Goal: Task Accomplishment & Management: Manage account settings

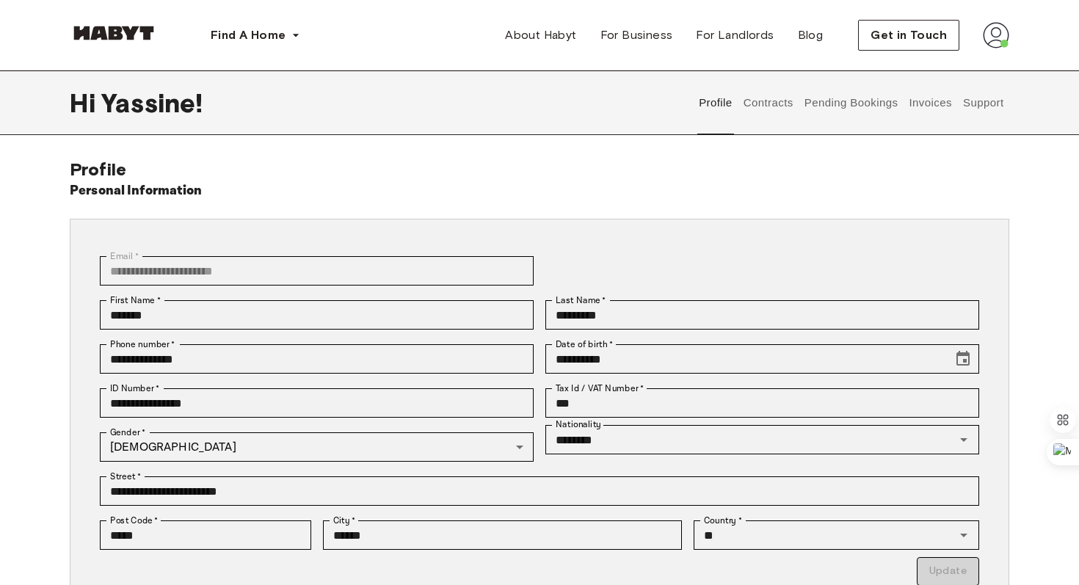
click at [832, 93] on button "Pending Bookings" at bounding box center [851, 102] width 98 height 65
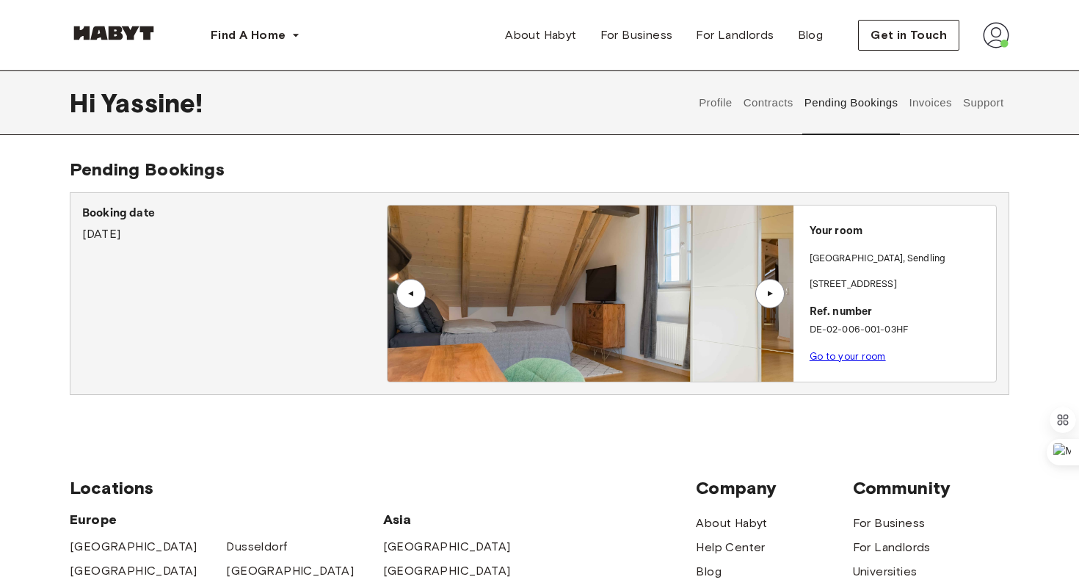
click at [780, 98] on button "Contracts" at bounding box center [769, 102] width 54 height 65
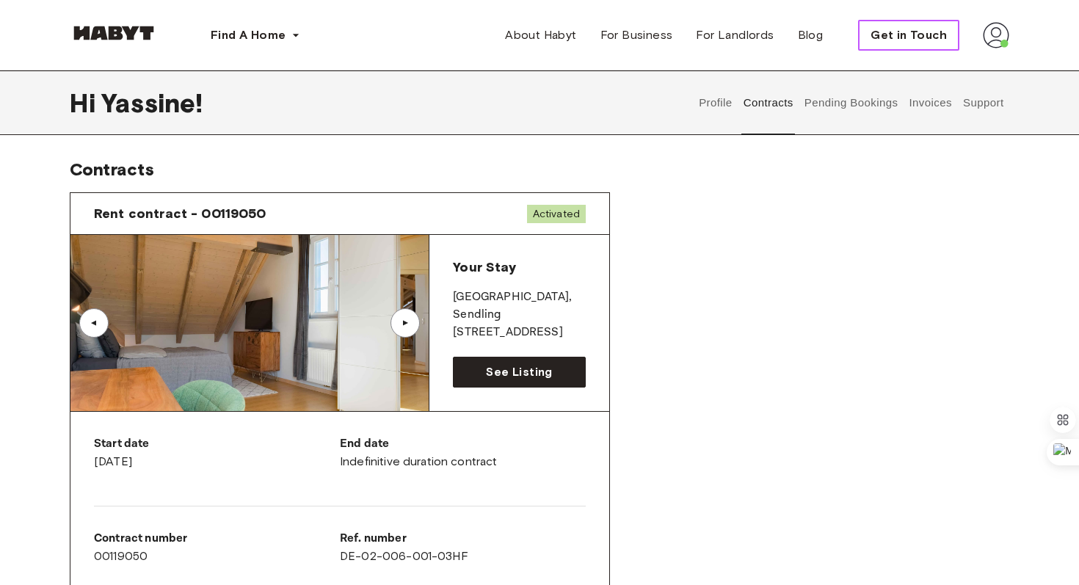
click at [948, 43] on button "Get in Touch" at bounding box center [908, 35] width 101 height 31
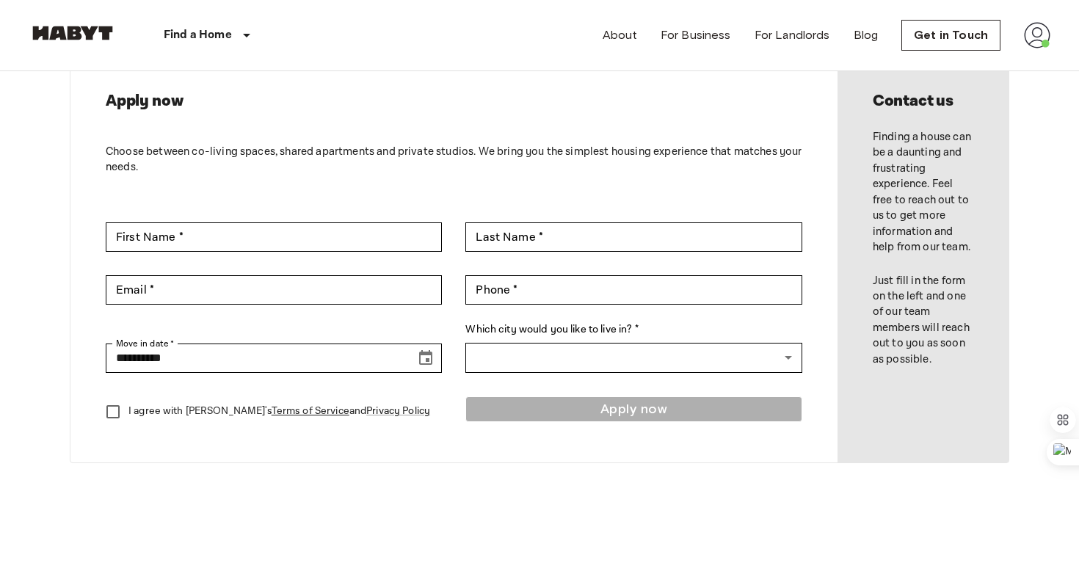
scroll to position [75, 0]
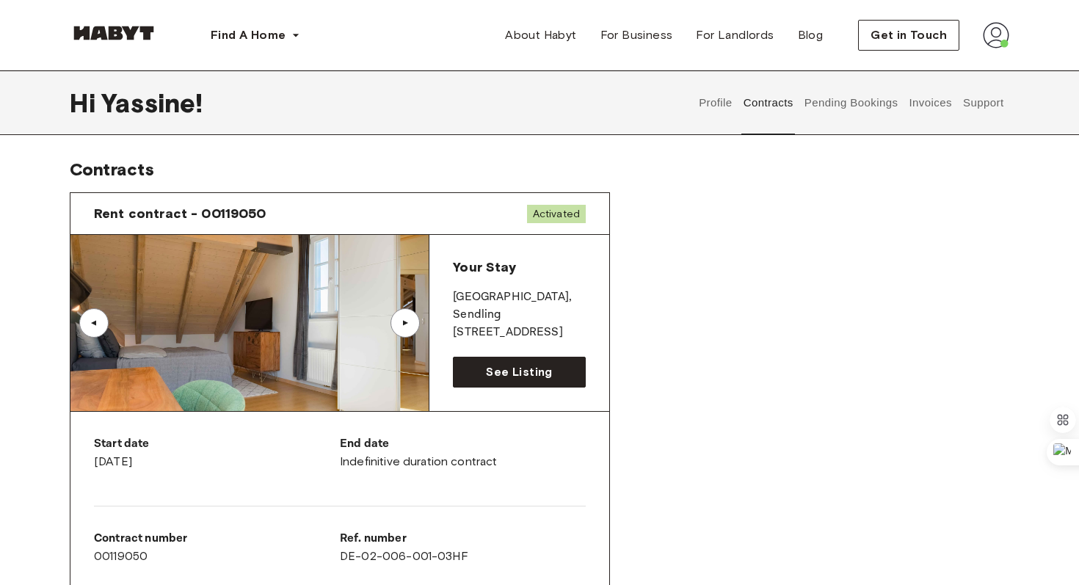
click at [964, 100] on button "Support" at bounding box center [983, 102] width 45 height 65
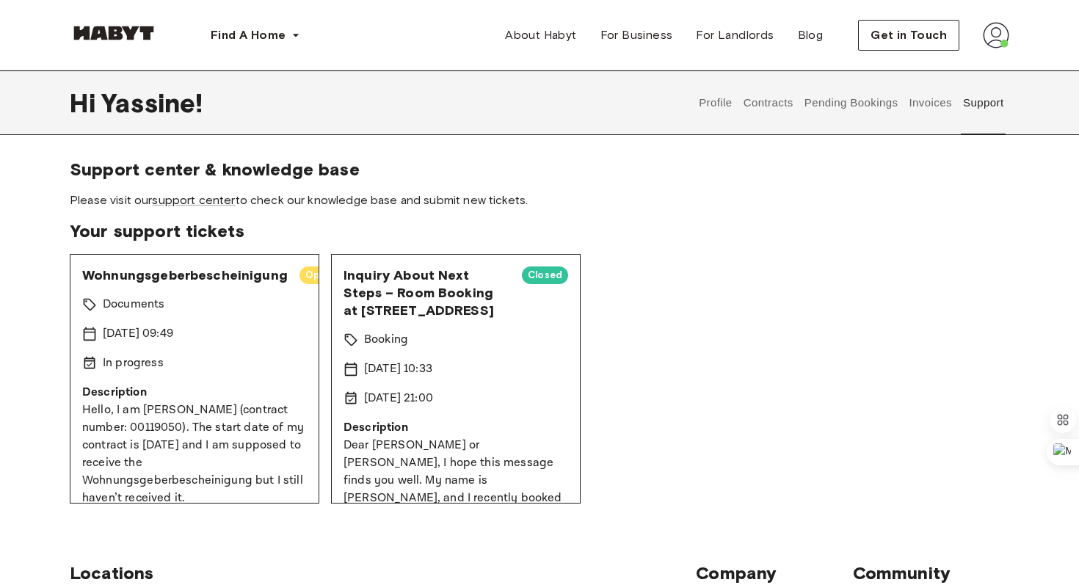
click at [945, 109] on button "Invoices" at bounding box center [930, 102] width 46 height 65
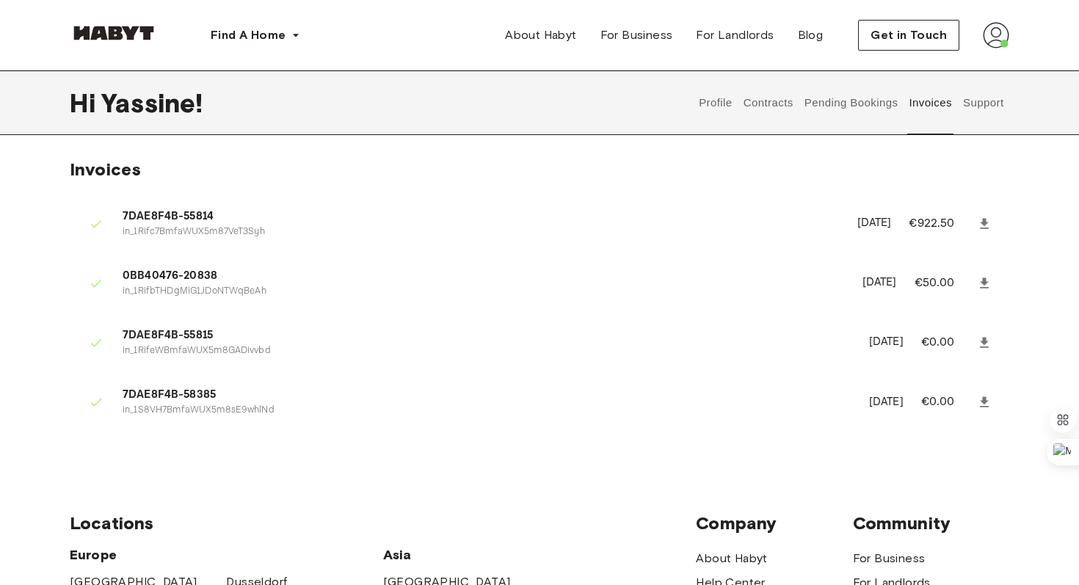
click at [874, 96] on button "Pending Bookings" at bounding box center [851, 102] width 98 height 65
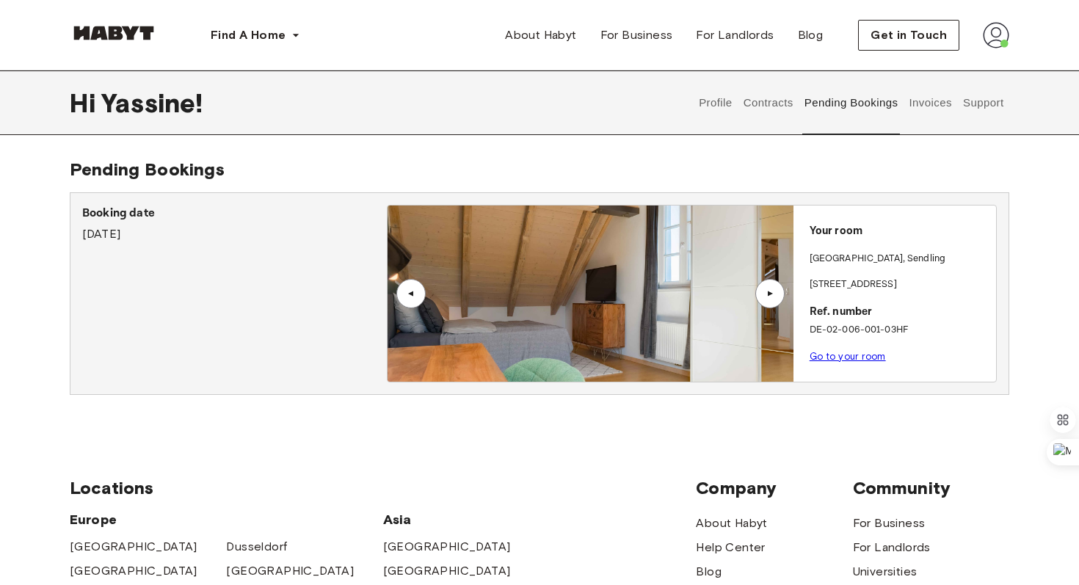
click at [776, 98] on button "Contracts" at bounding box center [769, 102] width 54 height 65
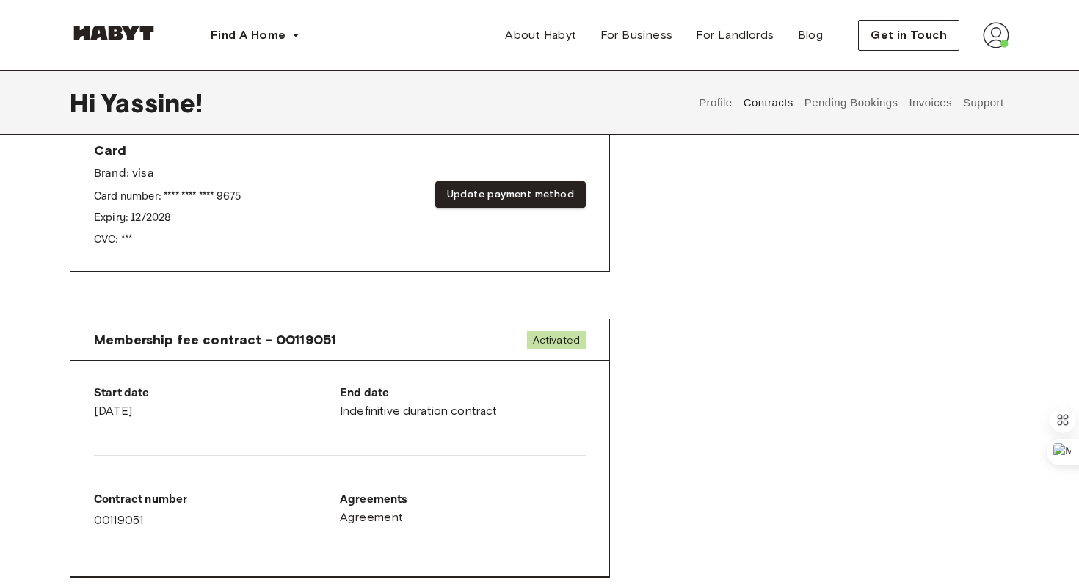
scroll to position [707, 0]
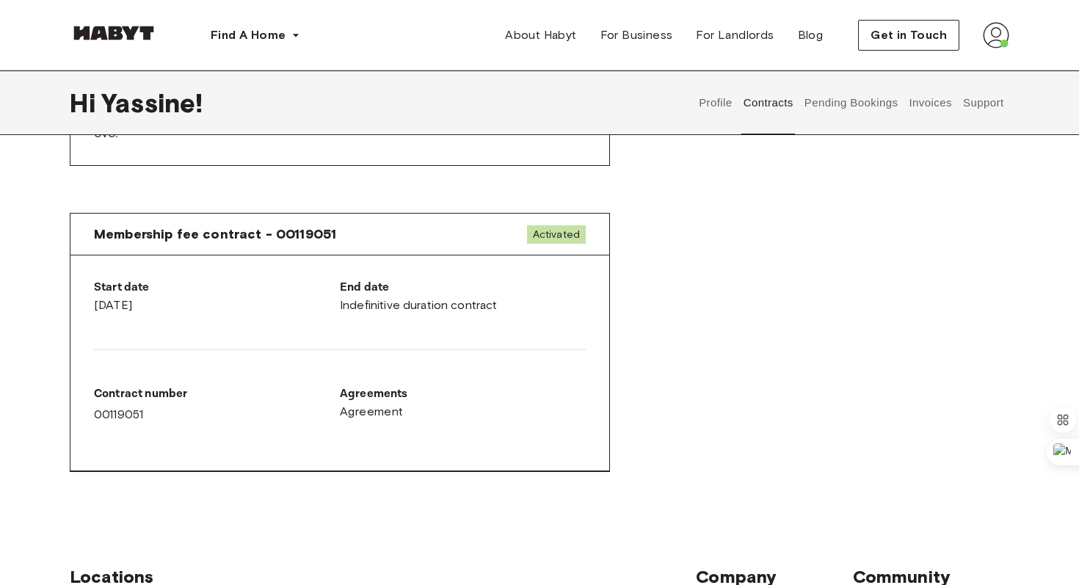
click at [712, 106] on button "Profile" at bounding box center [715, 102] width 37 height 65
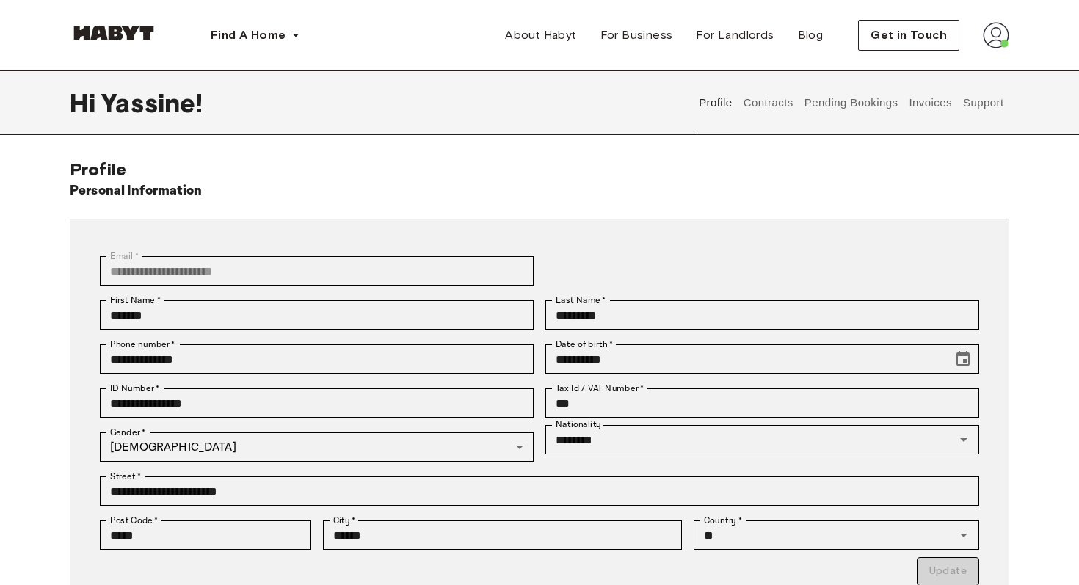
click at [769, 94] on button "Contracts" at bounding box center [769, 102] width 54 height 65
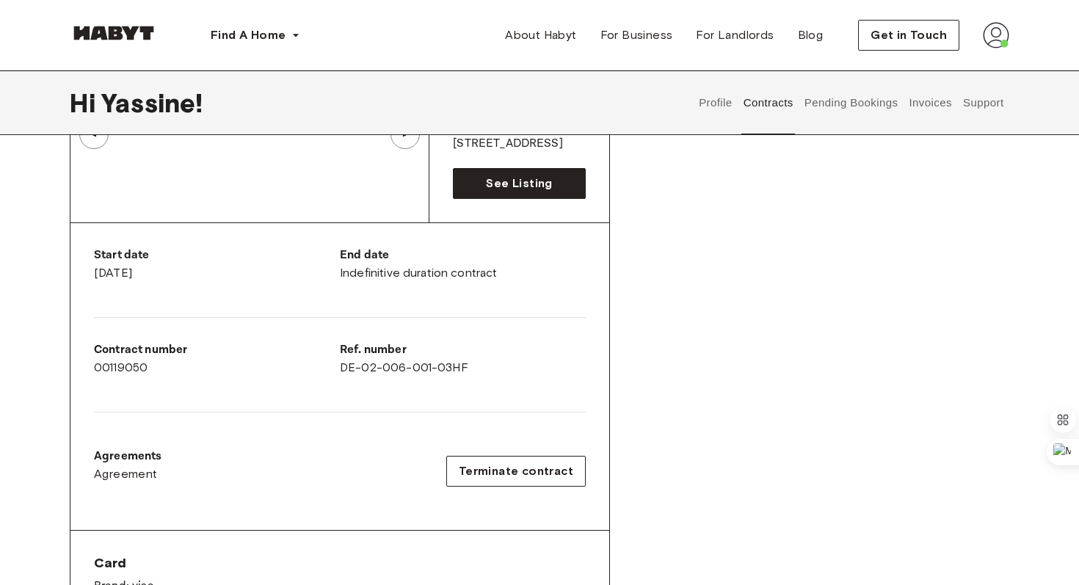
scroll to position [128, 0]
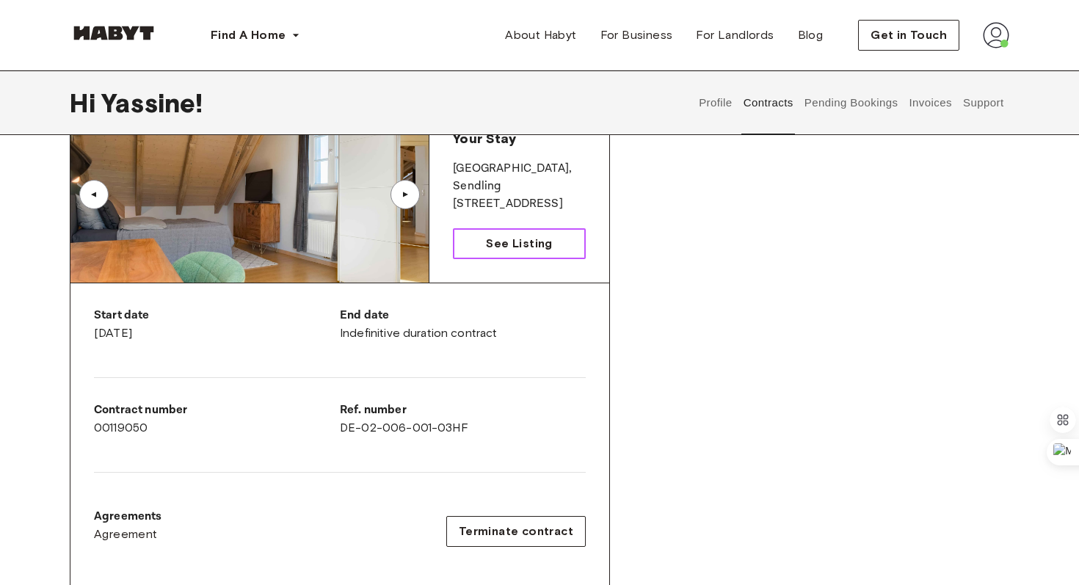
click at [569, 242] on link "See Listing" at bounding box center [519, 243] width 133 height 31
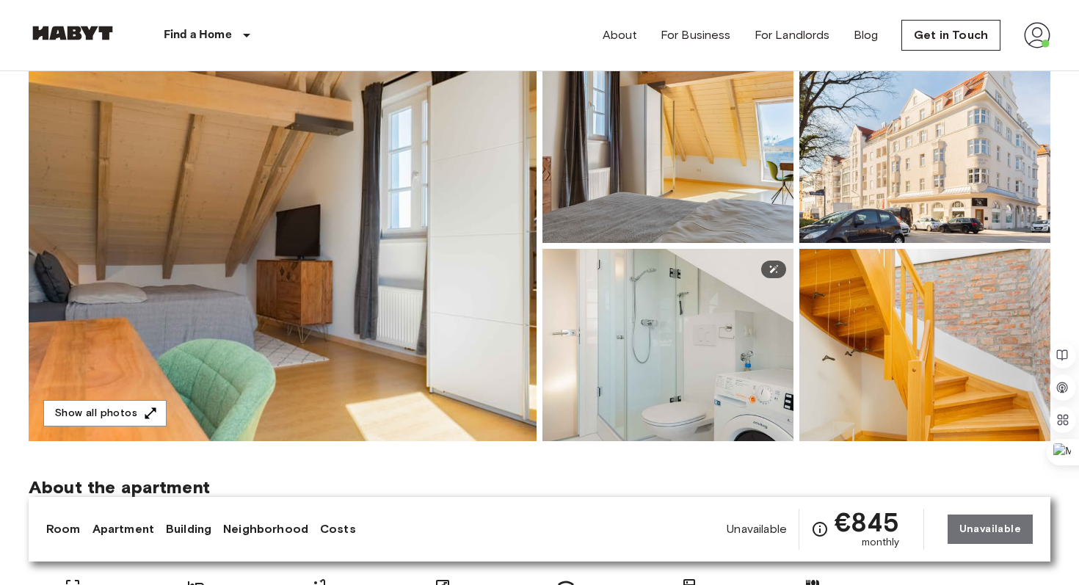
scroll to position [94, 0]
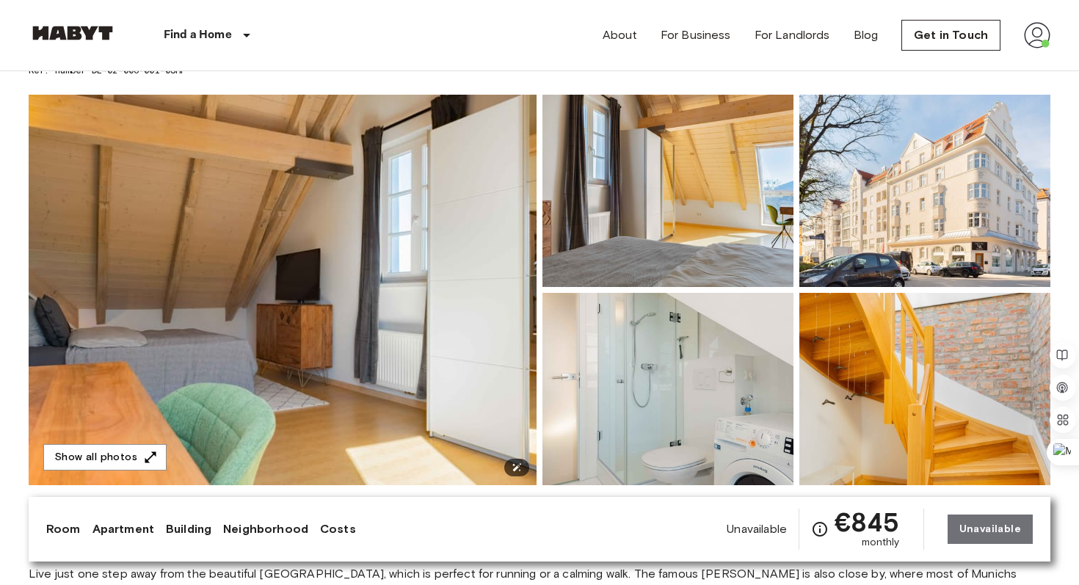
click at [470, 200] on img at bounding box center [283, 290] width 508 height 391
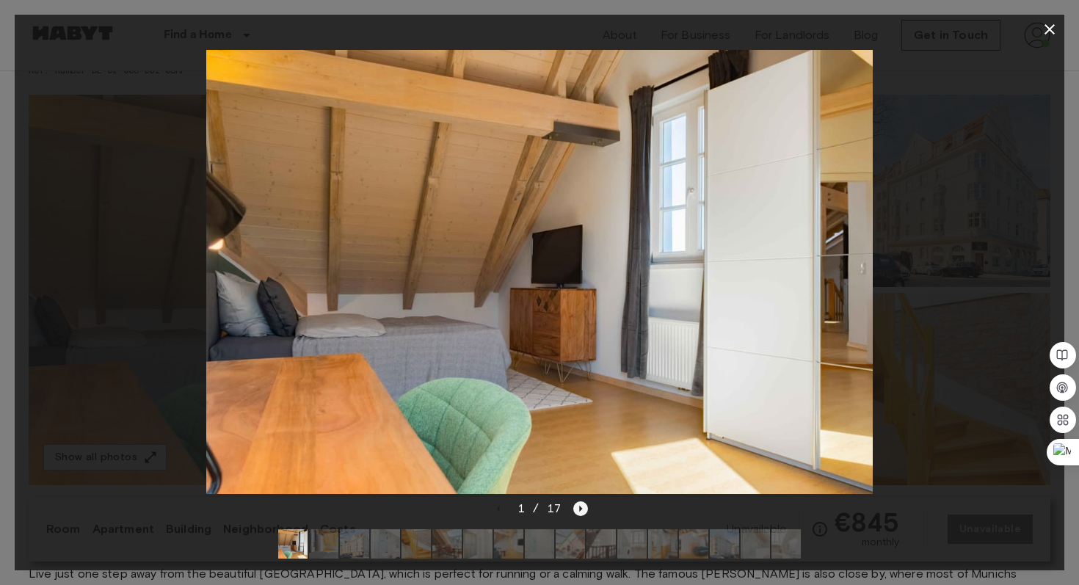
click at [579, 507] on icon "Next image" at bounding box center [580, 508] width 15 height 15
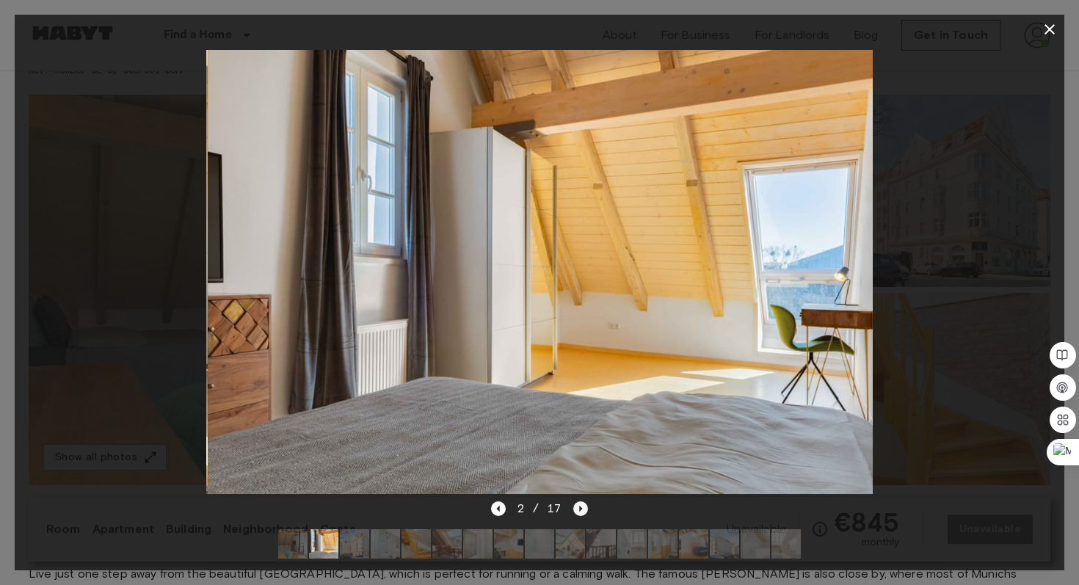
click at [579, 507] on icon "Next image" at bounding box center [580, 508] width 15 height 15
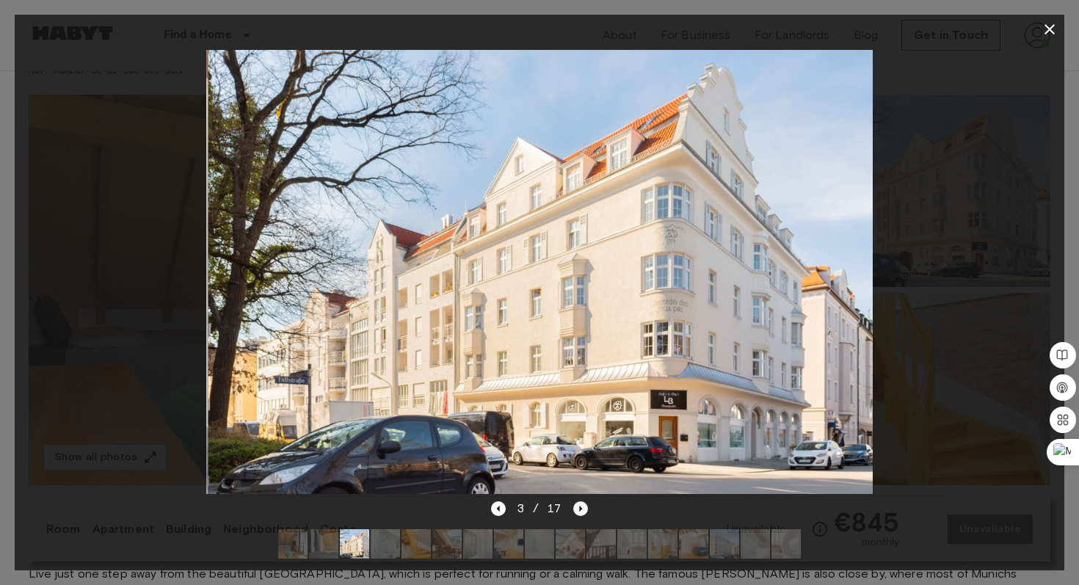
click at [579, 507] on icon "Next image" at bounding box center [580, 508] width 15 height 15
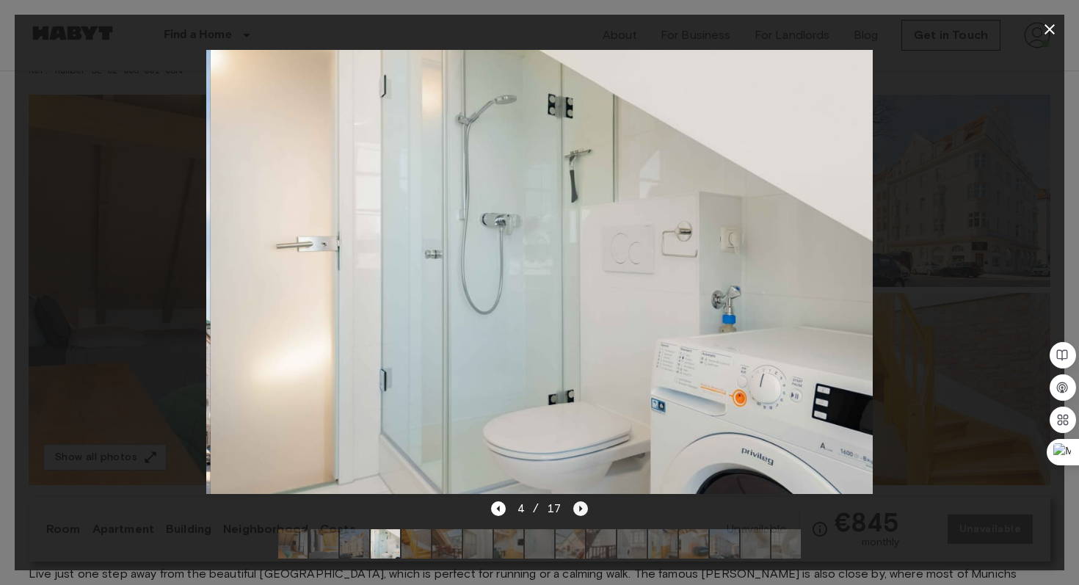
click at [579, 507] on icon "Next image" at bounding box center [580, 508] width 15 height 15
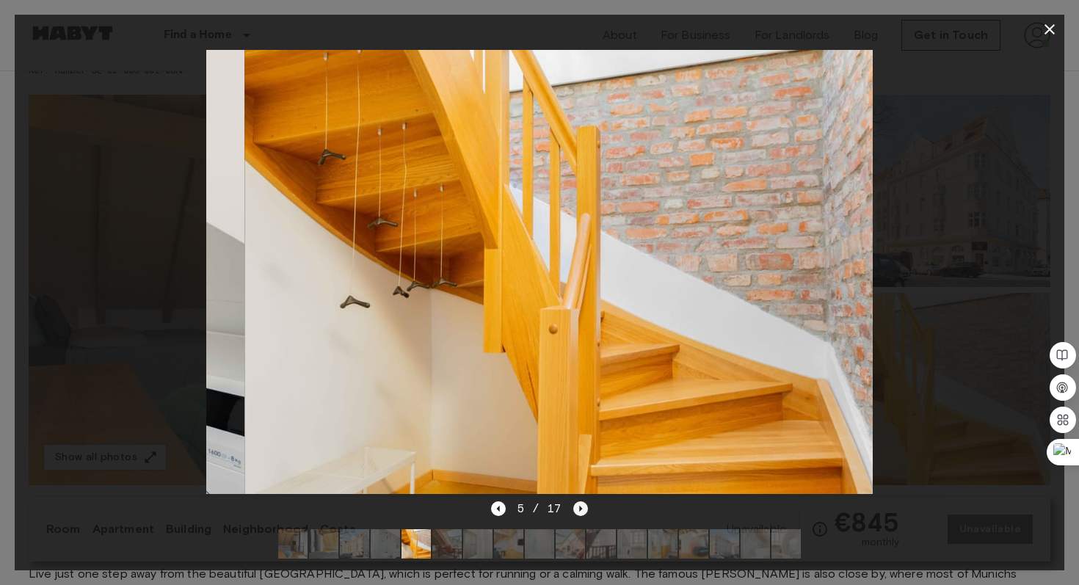
click at [579, 507] on icon "Next image" at bounding box center [580, 508] width 15 height 15
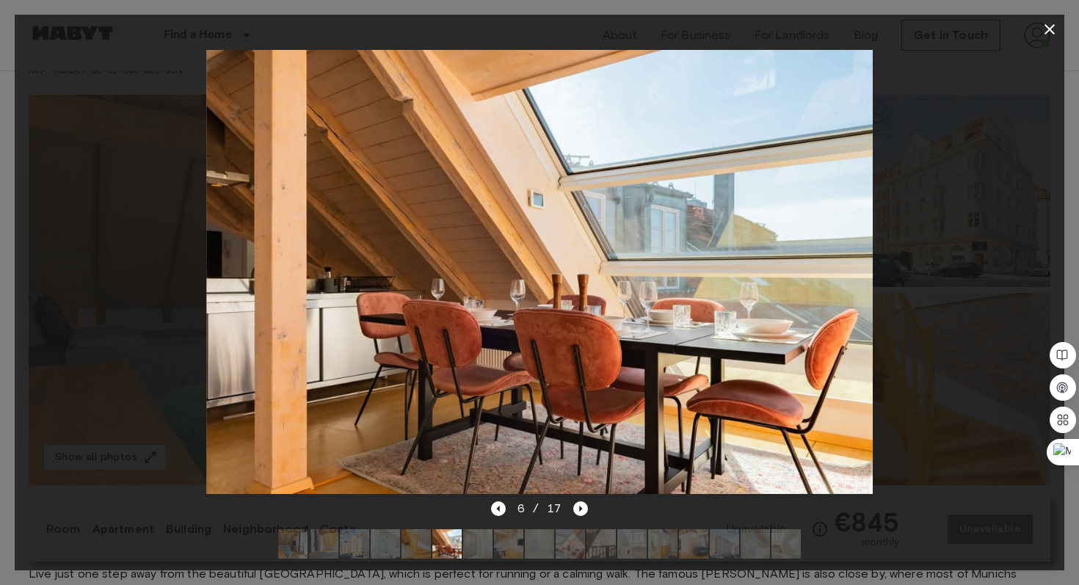
click at [1050, 35] on icon "button" at bounding box center [1050, 30] width 18 height 18
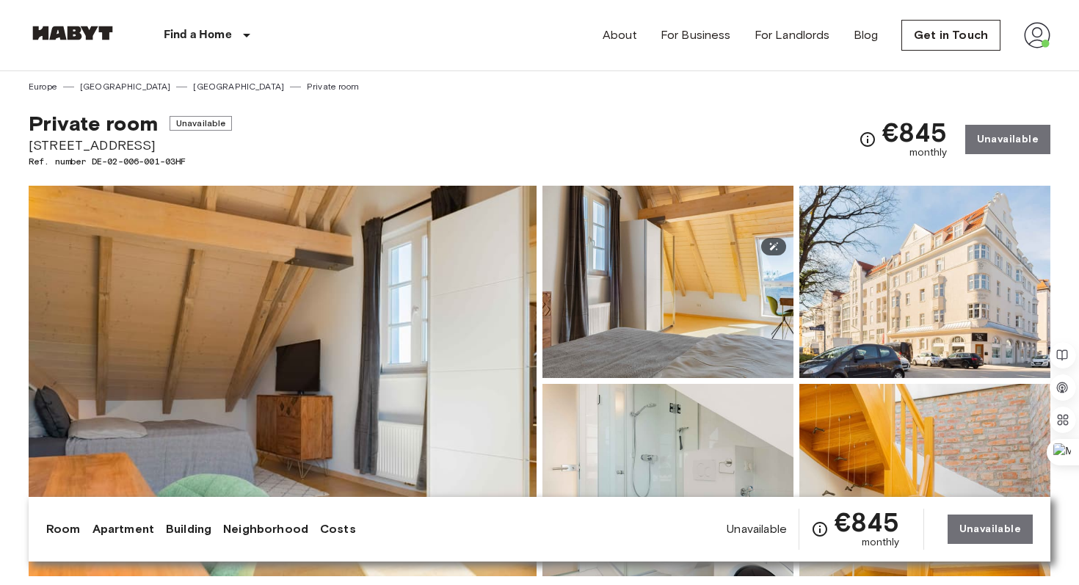
scroll to position [0, 0]
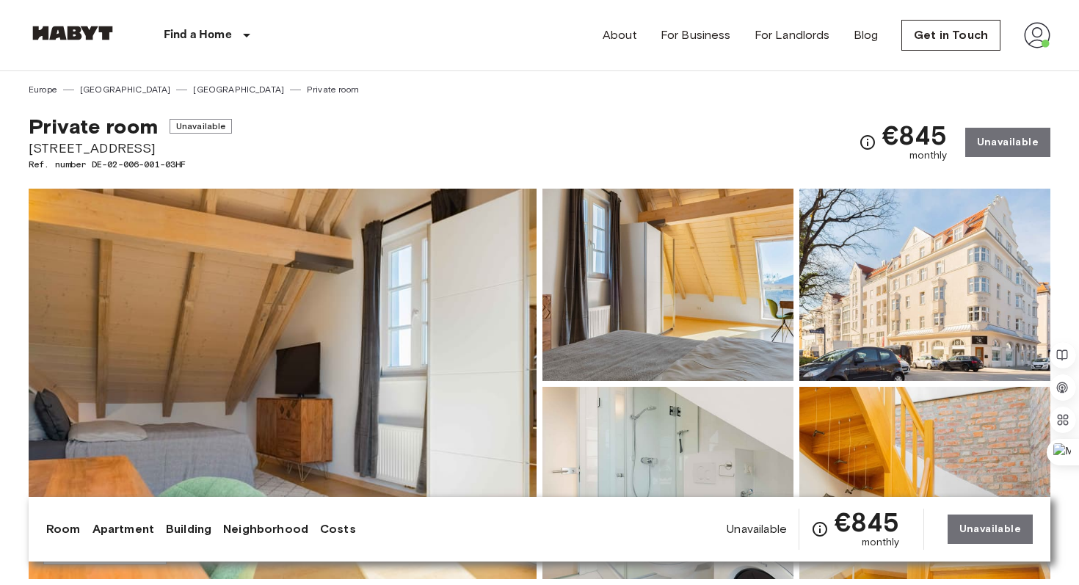
click at [1050, 30] on img at bounding box center [1037, 35] width 26 height 26
click at [1008, 51] on li "Profile" at bounding box center [994, 61] width 147 height 26
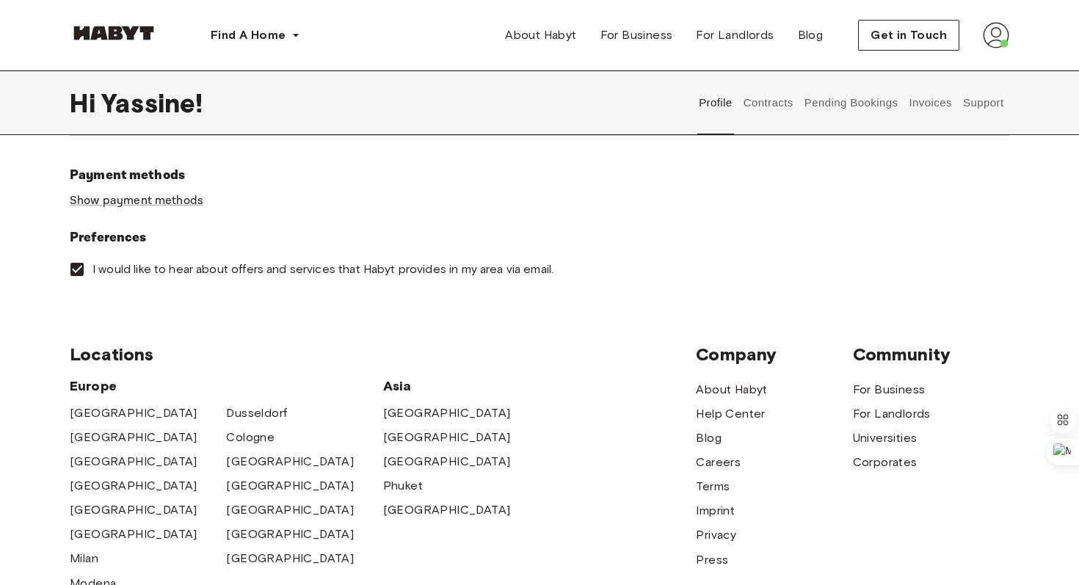
scroll to position [475, 0]
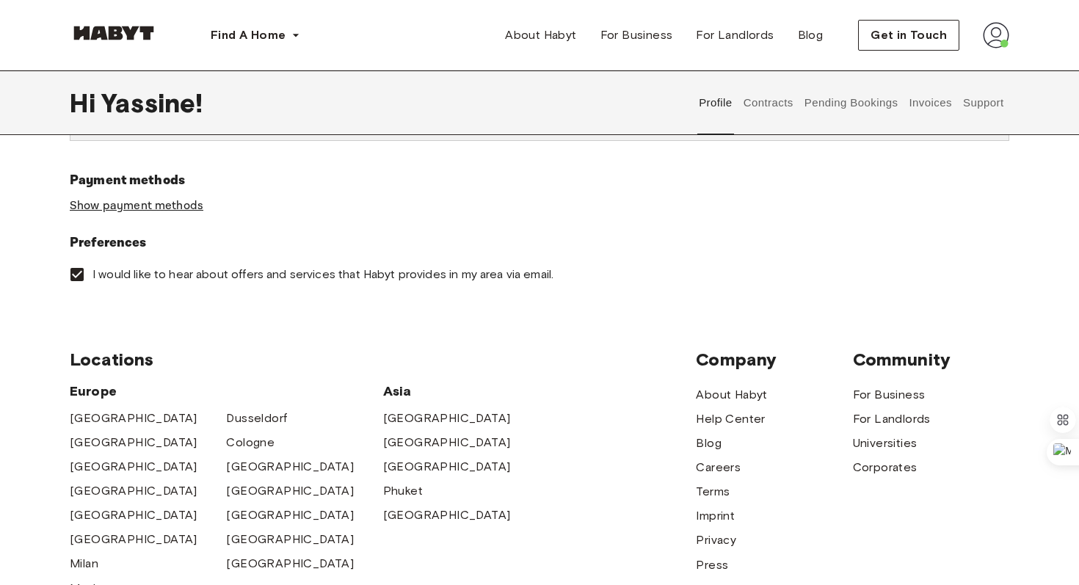
click at [188, 207] on link "Show payment methods" at bounding box center [137, 205] width 134 height 15
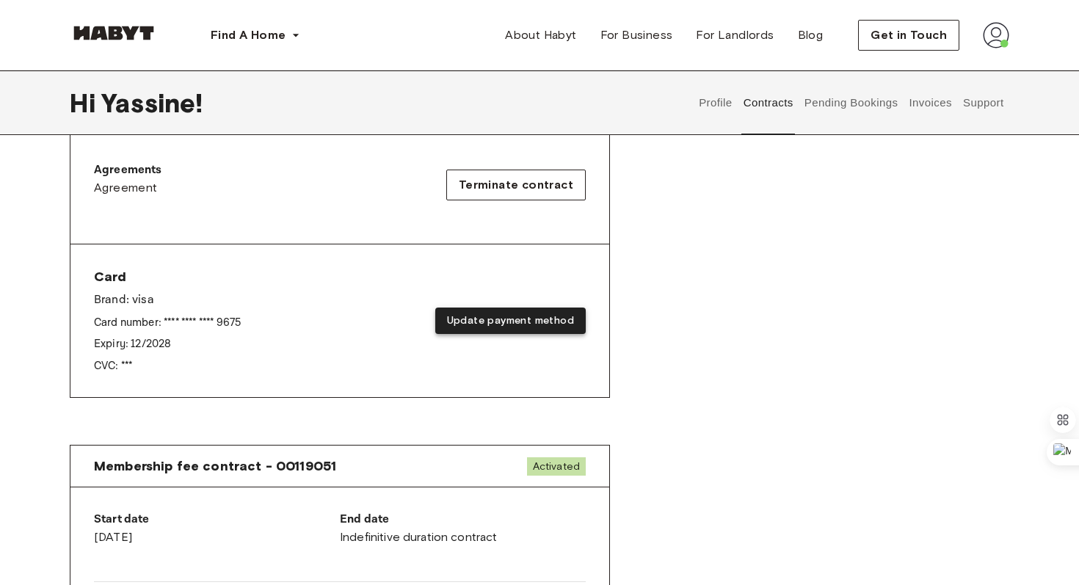
click at [510, 330] on button "Update payment method" at bounding box center [510, 321] width 151 height 27
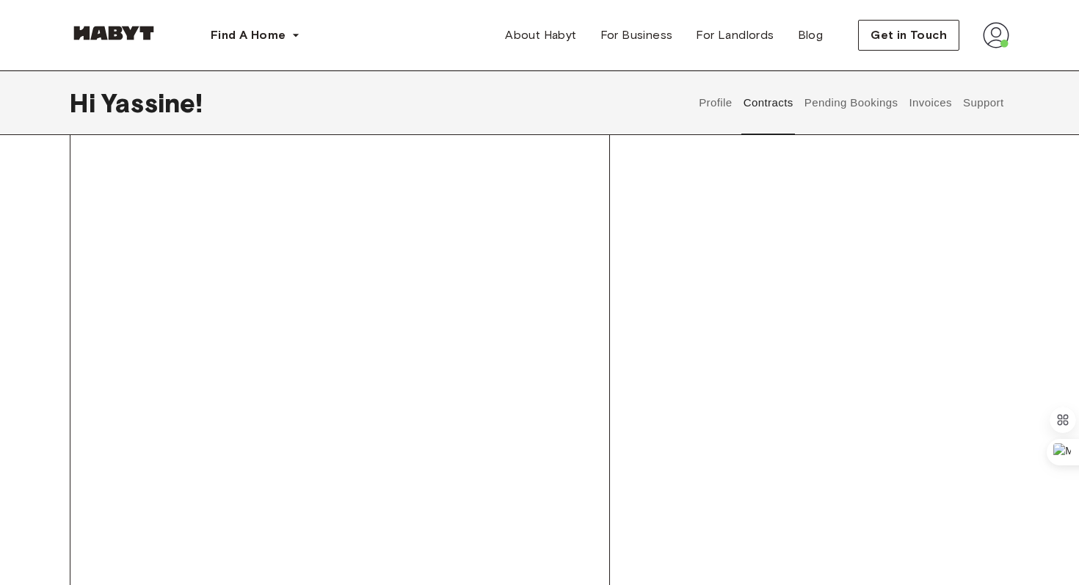
scroll to position [717, 0]
click at [81, 434] on div "Card Brand: visa Card number: **** **** **** 9675 Expiry: 12 / 2028 CVC: *** Up…" at bounding box center [339, 337] width 539 height 671
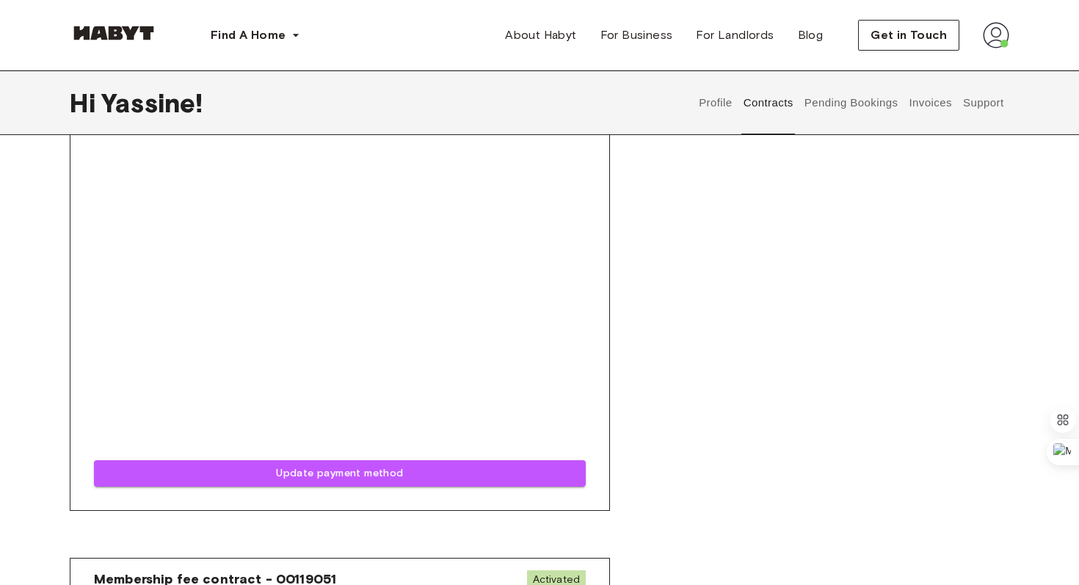
scroll to position [886, 0]
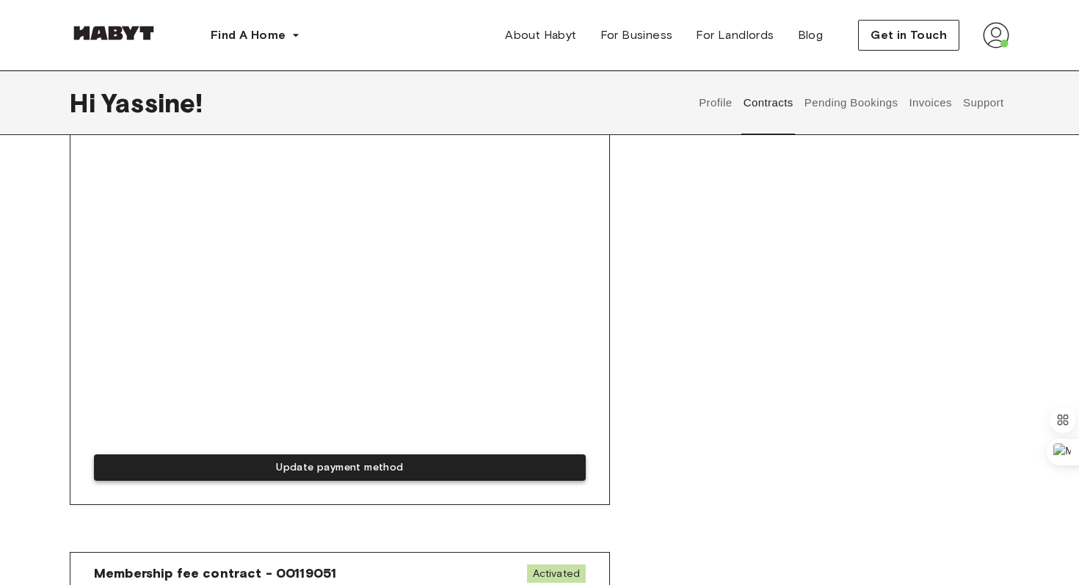
click at [237, 464] on button "Update payment method" at bounding box center [340, 467] width 492 height 27
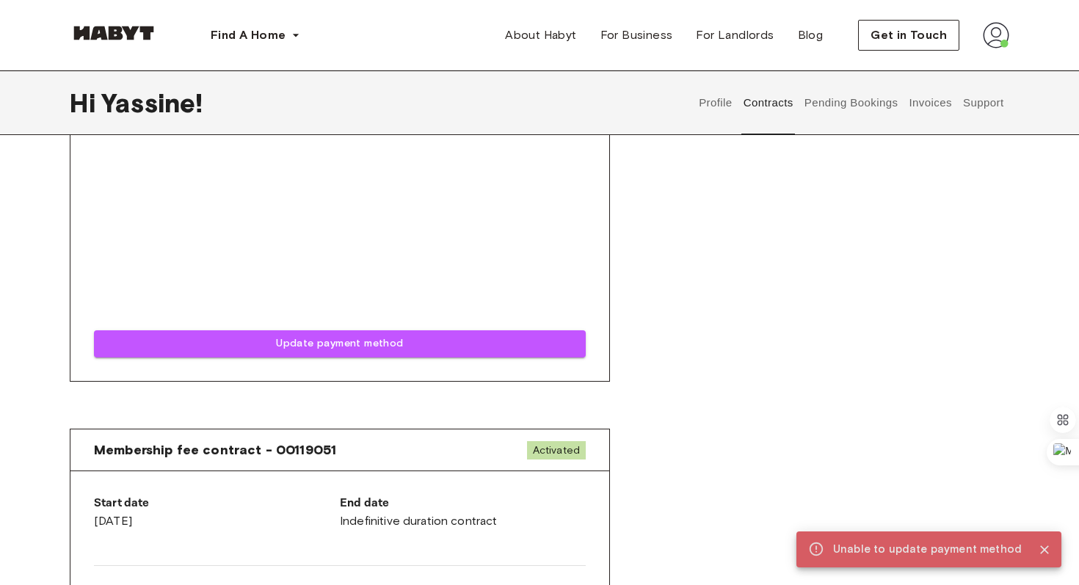
scroll to position [1204, 0]
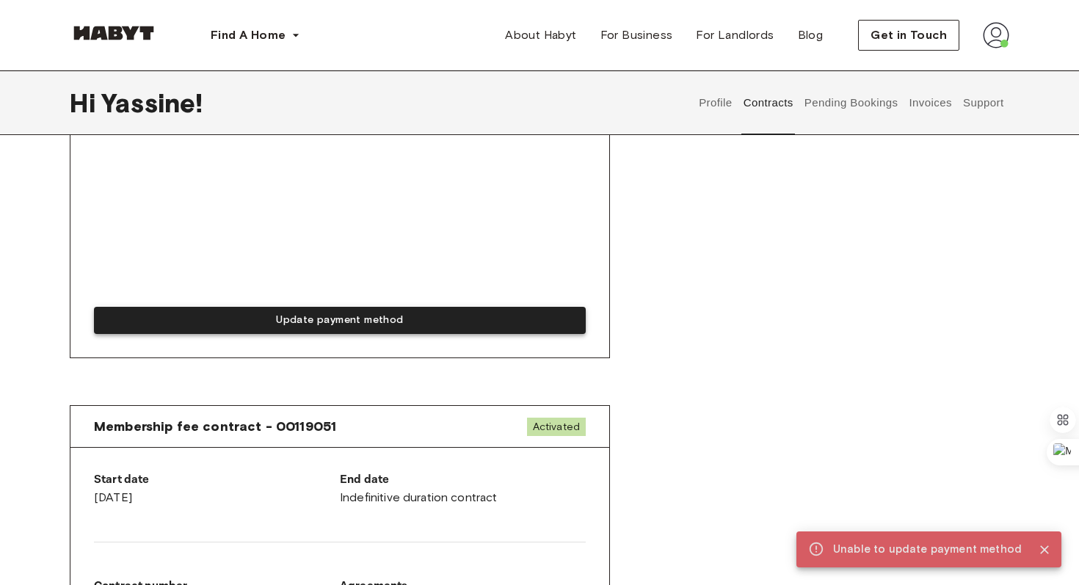
click at [228, 311] on button "Update payment method" at bounding box center [340, 320] width 492 height 27
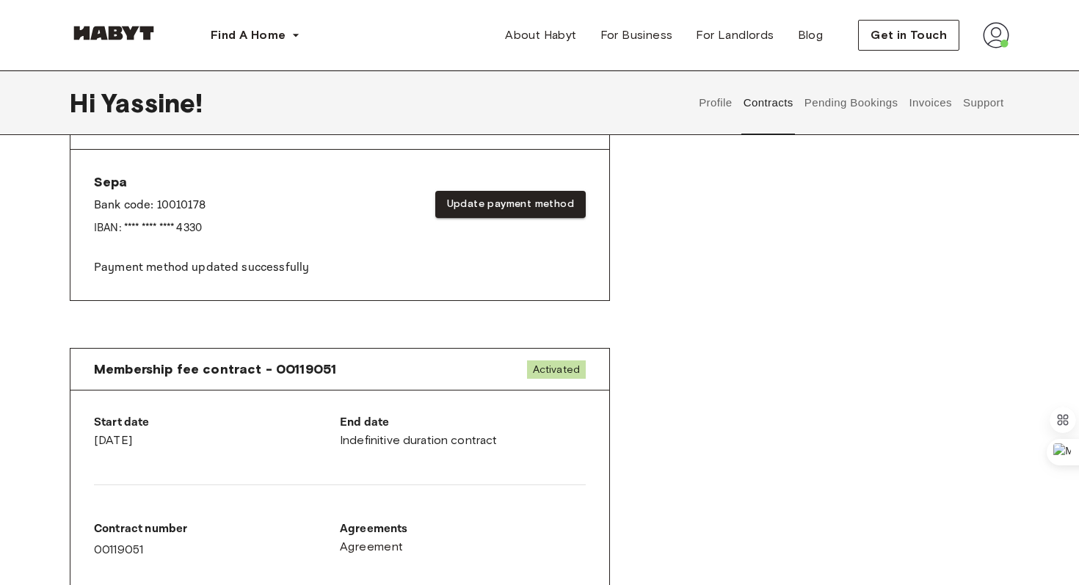
scroll to position [454, 0]
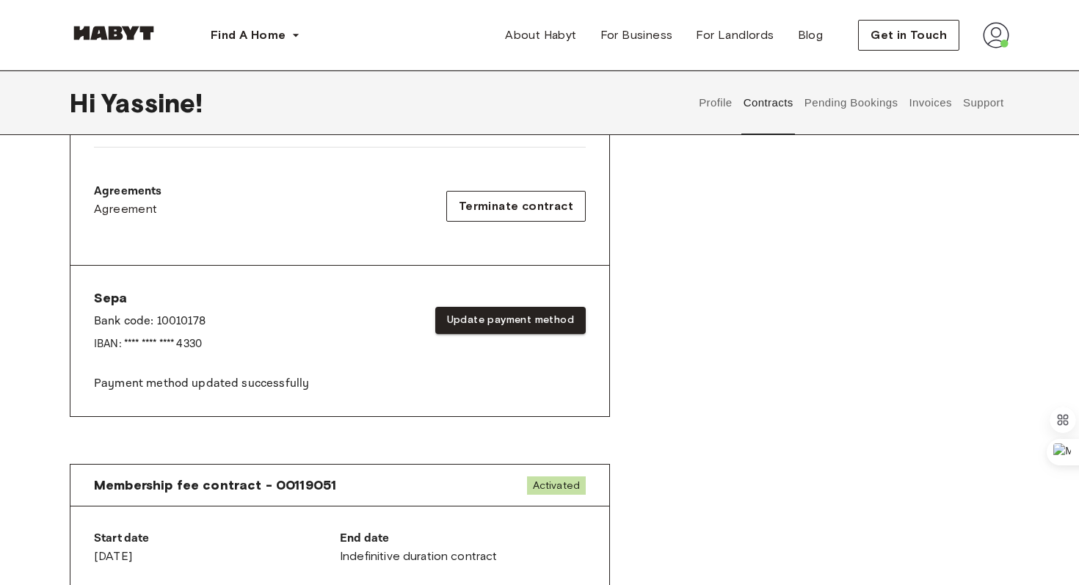
click at [950, 102] on button "Invoices" at bounding box center [930, 102] width 46 height 65
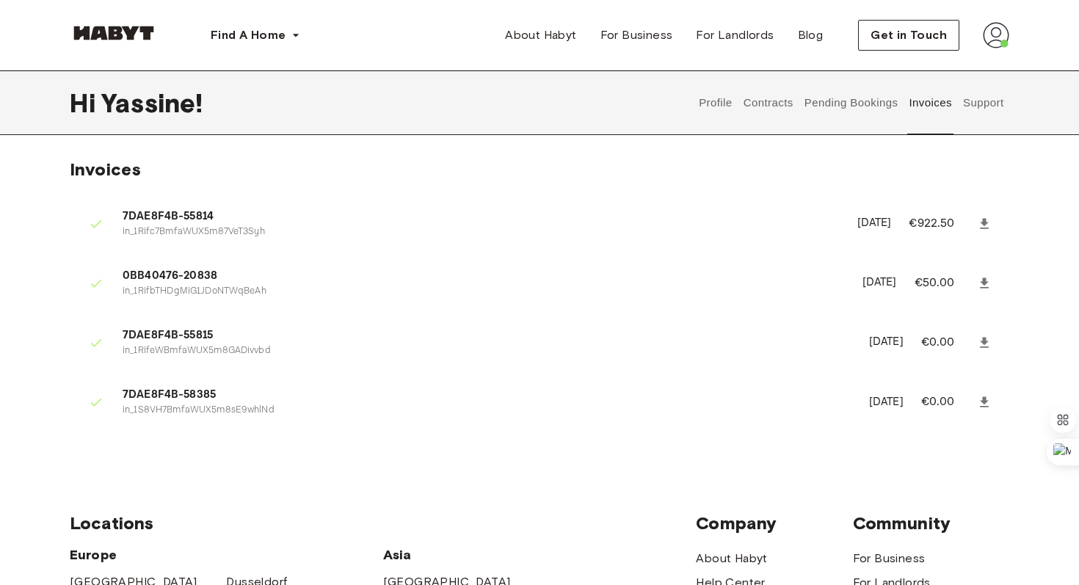
click at [974, 105] on button "Support" at bounding box center [983, 102] width 45 height 65
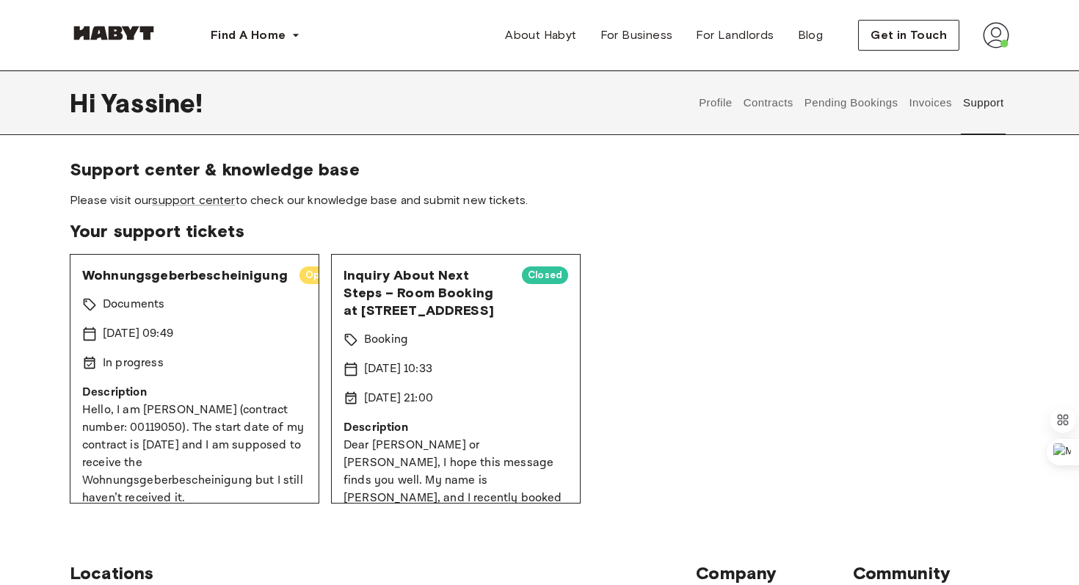
click at [477, 380] on div "Inquiry About Next Steps – Room Booking at Fallstraße 26 Closed Booking 8 Jul 2…" at bounding box center [456, 379] width 250 height 250
click at [470, 269] on span "Inquiry About Next Steps – Room Booking at Fallstraße 26" at bounding box center [427, 293] width 167 height 53
click at [457, 289] on span "Inquiry About Next Steps – Room Booking at Fallstraße 26" at bounding box center [427, 293] width 167 height 53
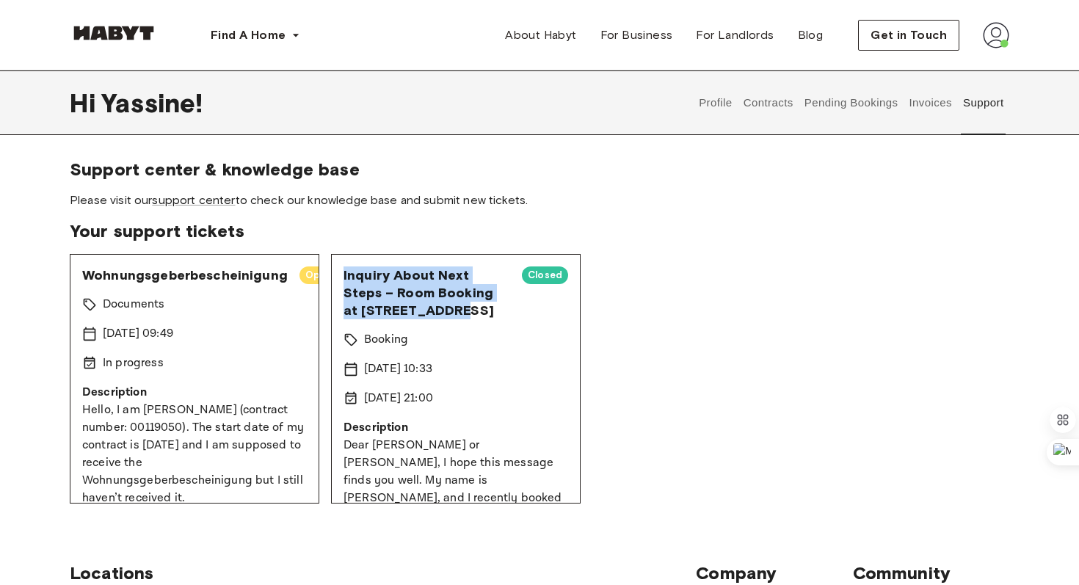
drag, startPoint x: 434, startPoint y: 313, endPoint x: 342, endPoint y: 278, distance: 98.6
click at [342, 278] on div "Inquiry About Next Steps – Room Booking at Fallstraße 26 Closed Booking 8 Jul 2…" at bounding box center [456, 379] width 250 height 250
copy span "Inquiry About Next Steps – Room Booking at Fallstraße 26"
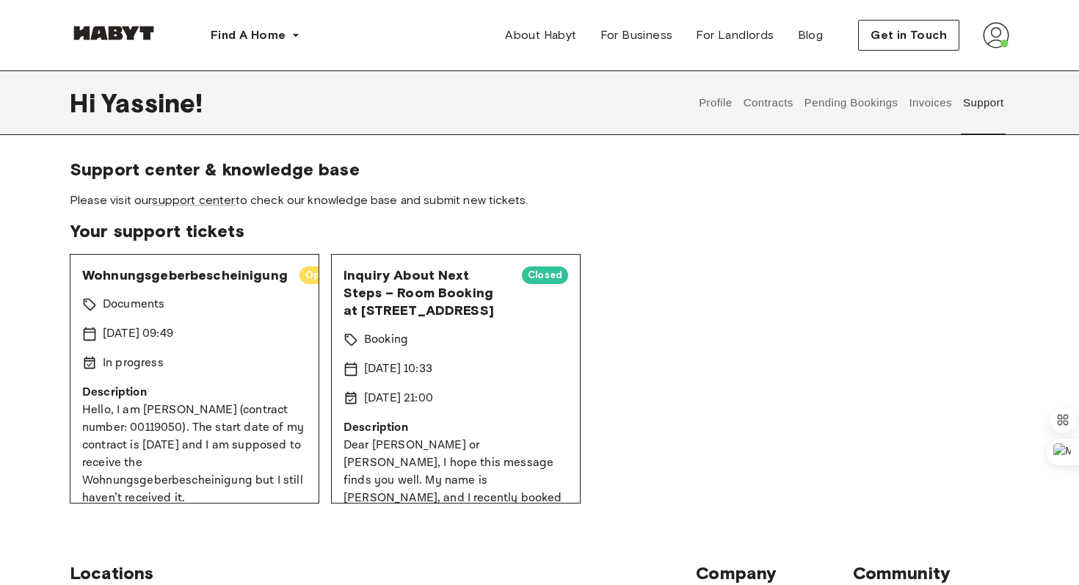
click at [403, 218] on div "Support center & knowledge base Please visit our support center to check our kn…" at bounding box center [540, 331] width 940 height 345
click at [932, 120] on button "Invoices" at bounding box center [930, 102] width 46 height 65
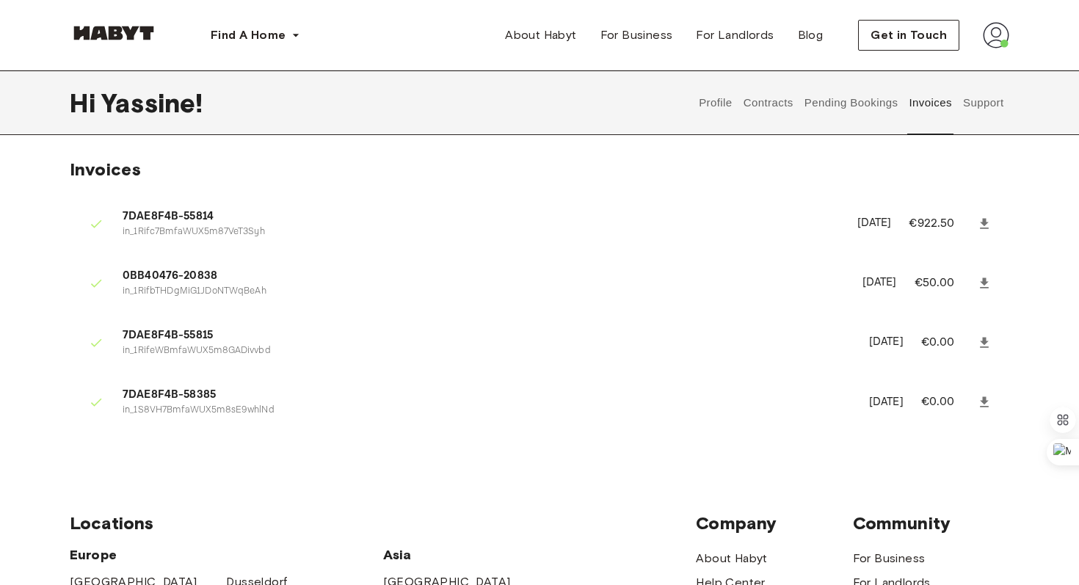
click at [867, 107] on button "Pending Bookings" at bounding box center [851, 102] width 98 height 65
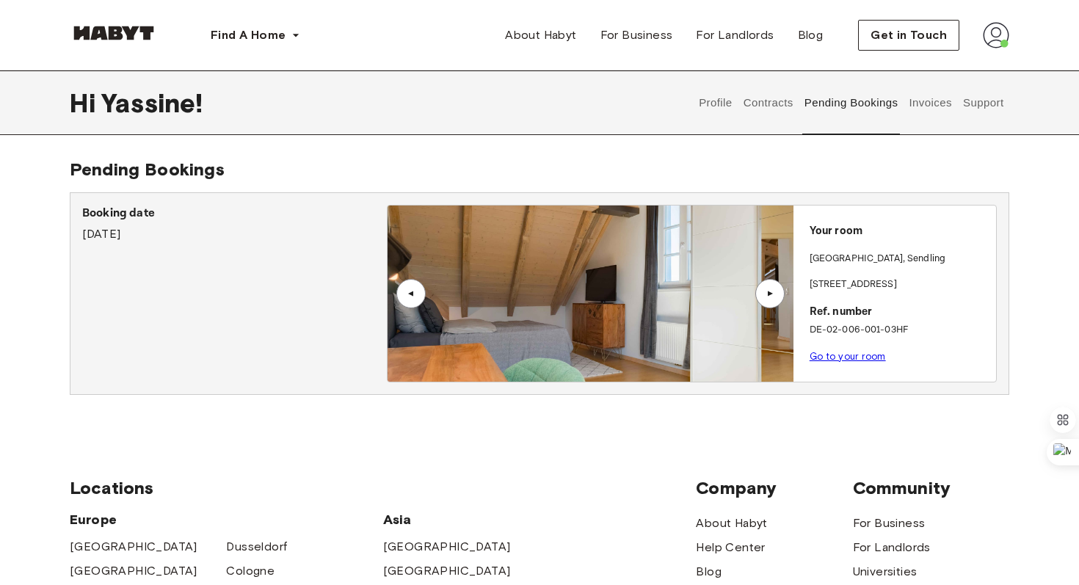
click at [761, 104] on button "Contracts" at bounding box center [769, 102] width 54 height 65
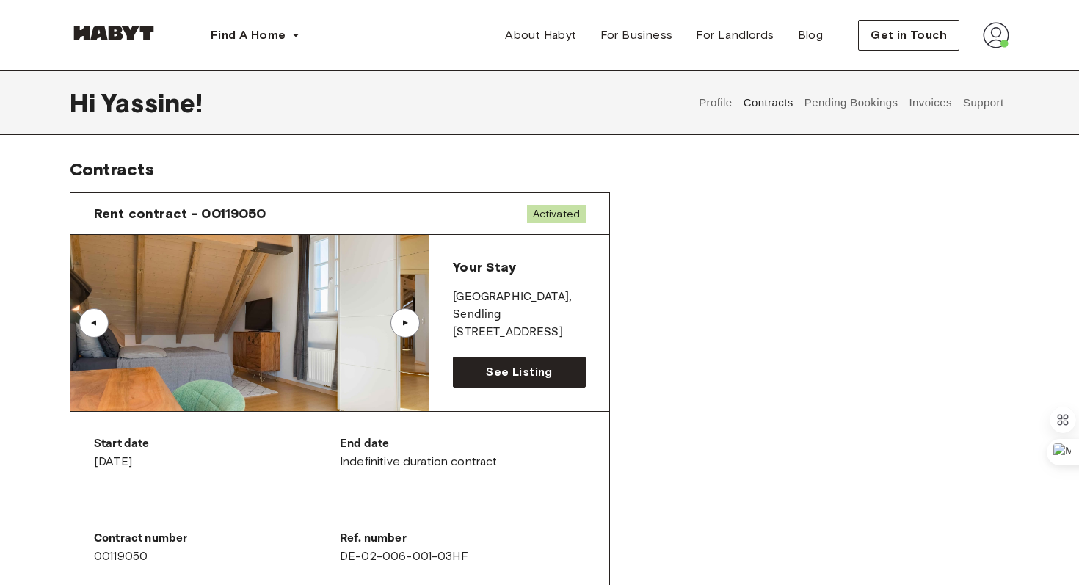
click at [710, 103] on button "Profile" at bounding box center [715, 102] width 37 height 65
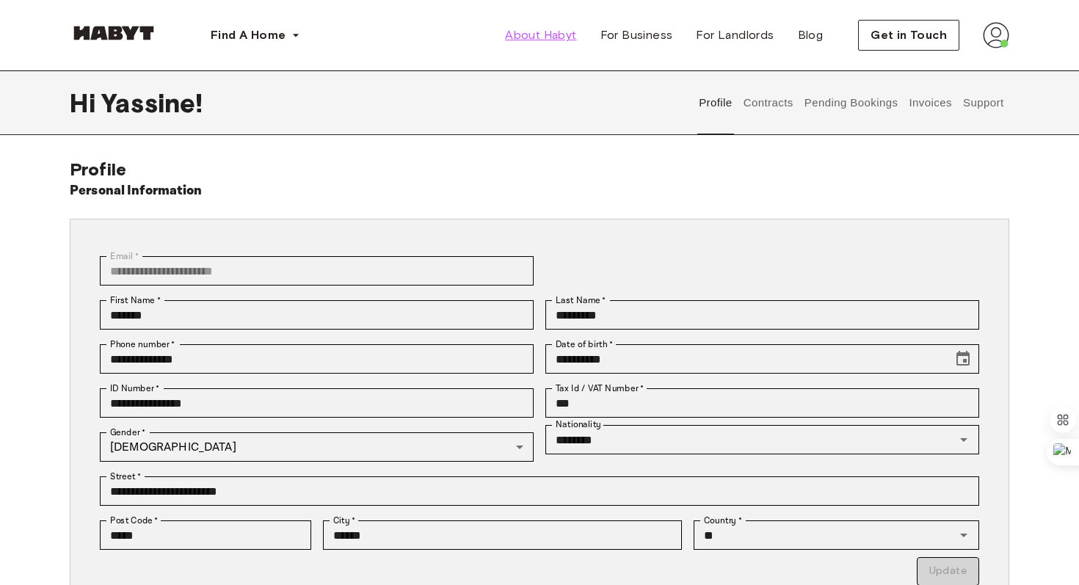
click at [576, 42] on span "About Habyt" at bounding box center [540, 35] width 71 height 18
click at [774, 104] on button "Contracts" at bounding box center [769, 102] width 54 height 65
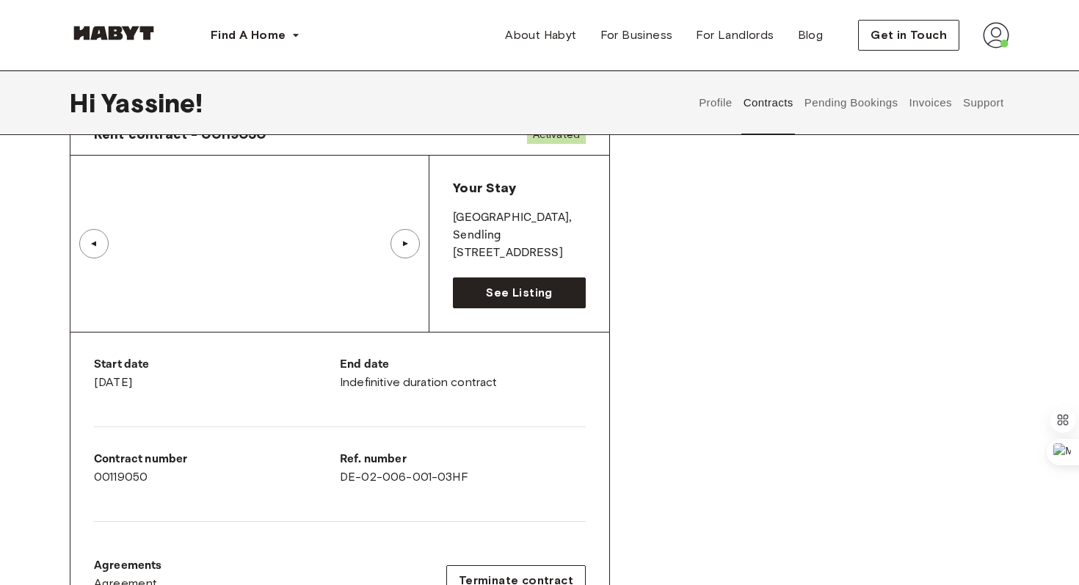
scroll to position [115, 0]
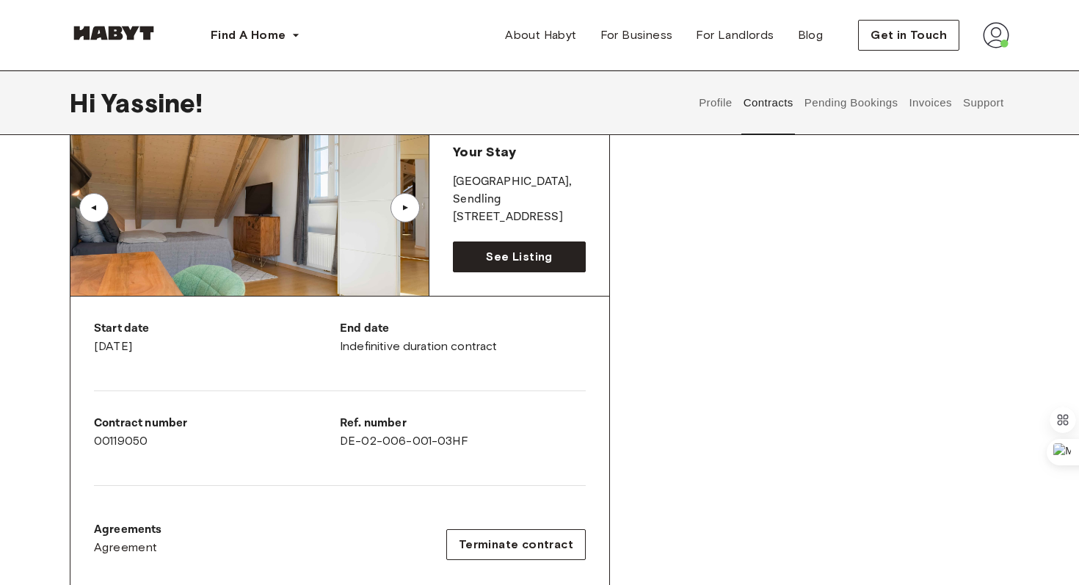
click at [407, 214] on div "▲" at bounding box center [405, 207] width 29 height 29
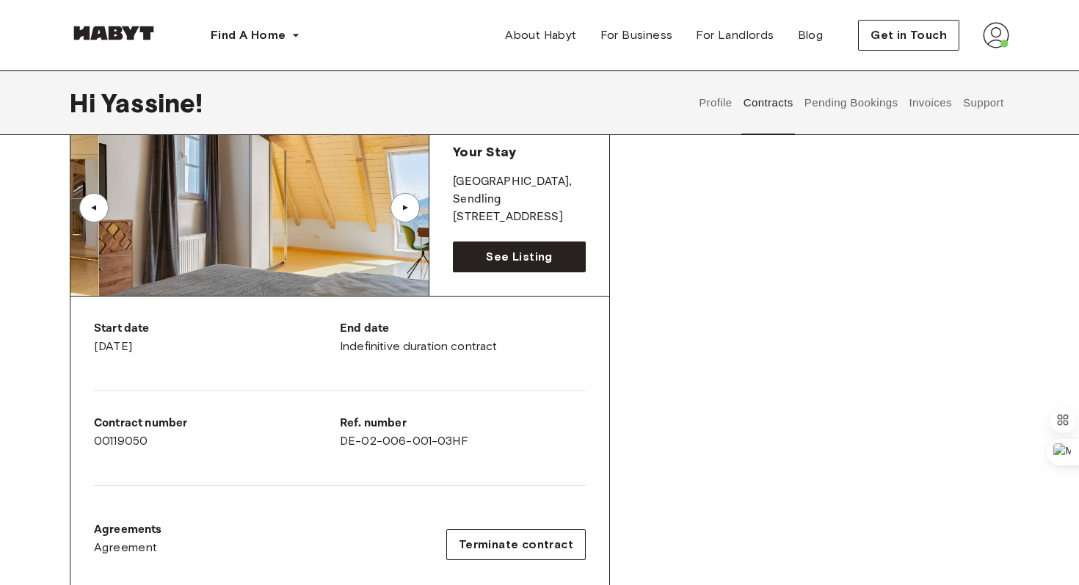
click at [407, 214] on div "▲" at bounding box center [405, 207] width 29 height 29
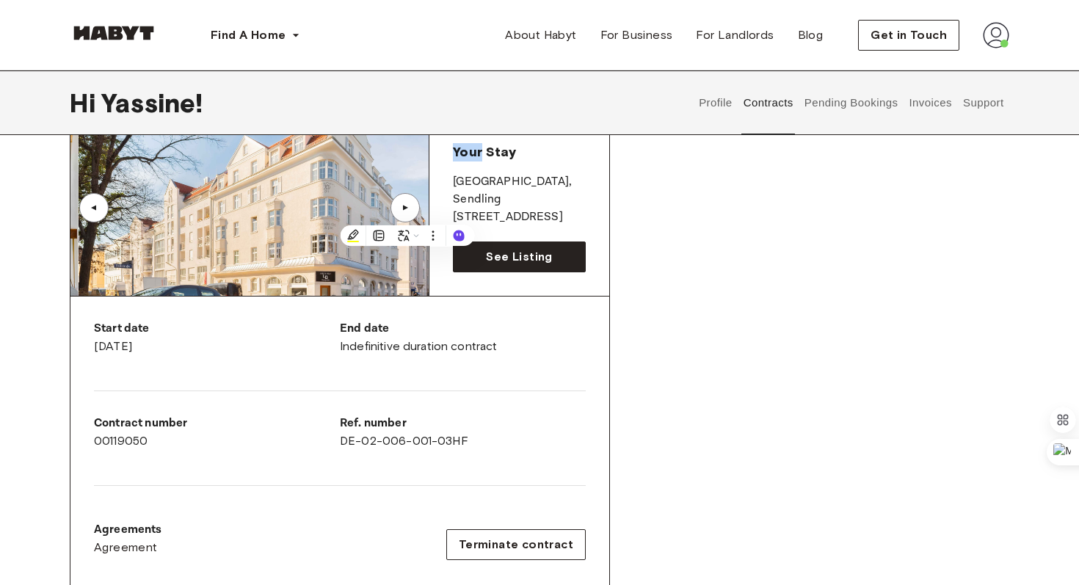
click at [407, 214] on div "▲" at bounding box center [405, 207] width 29 height 29
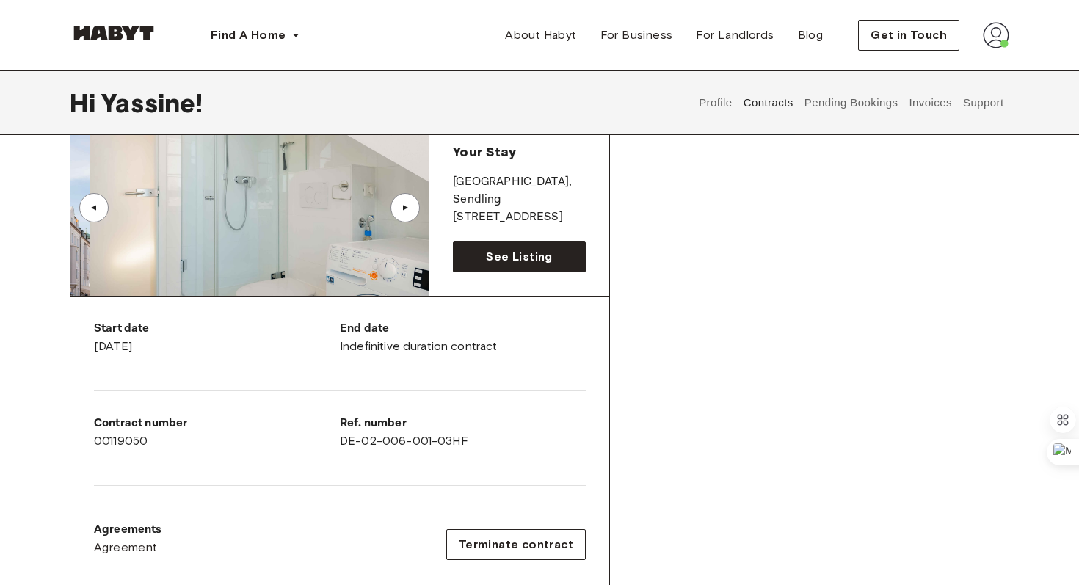
click at [407, 214] on div "▲" at bounding box center [405, 207] width 29 height 29
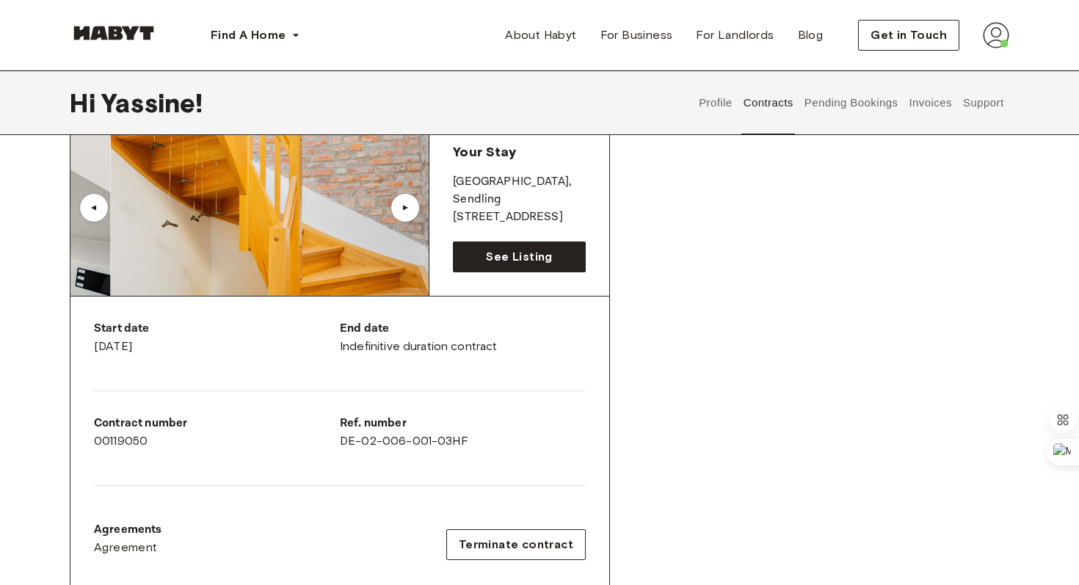
click at [407, 214] on div "▲" at bounding box center [405, 207] width 29 height 29
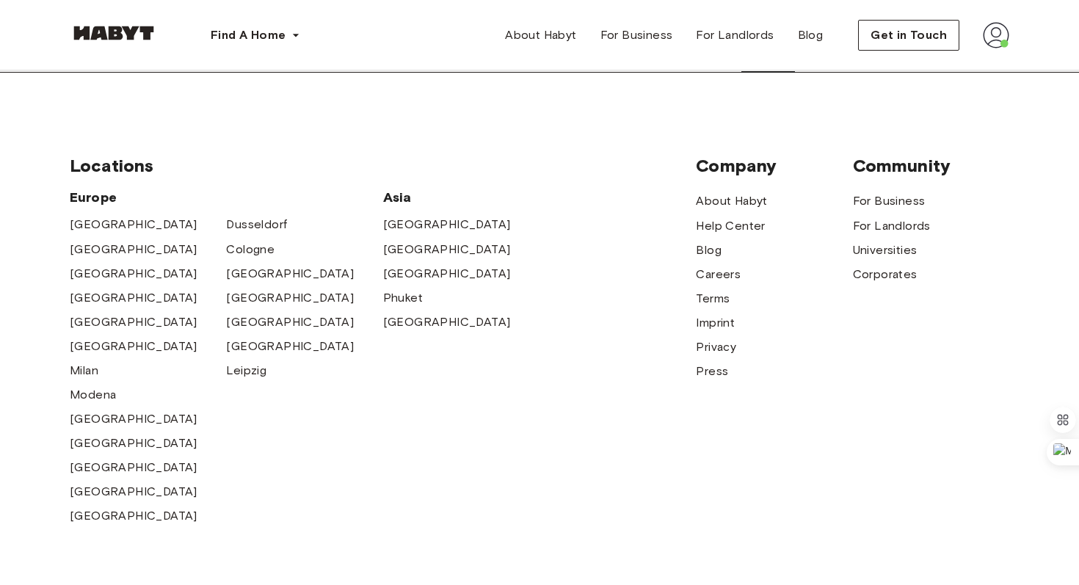
scroll to position [1056, 0]
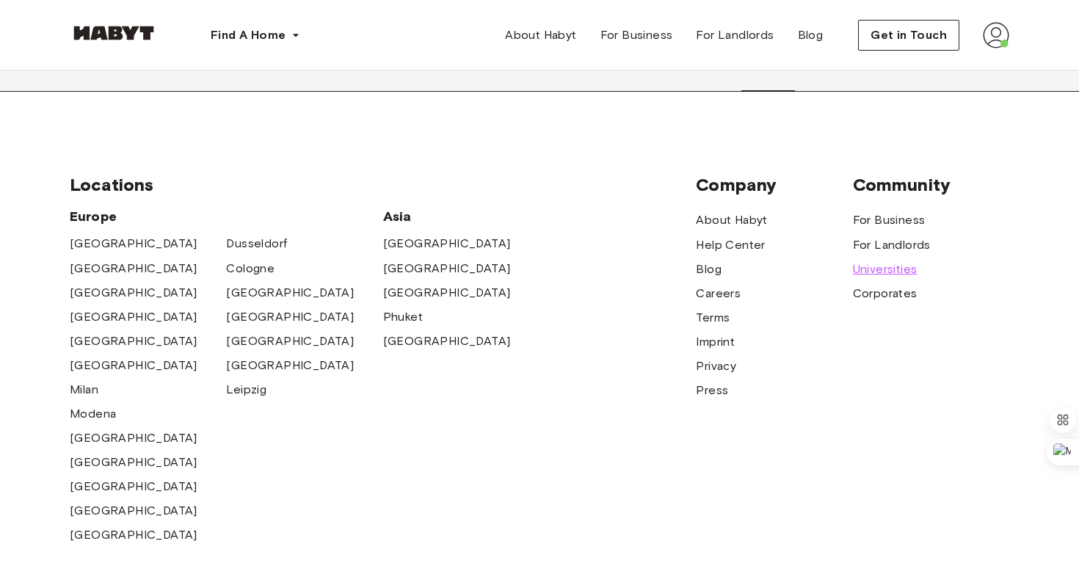
click at [891, 271] on span "Universities" at bounding box center [885, 270] width 65 height 18
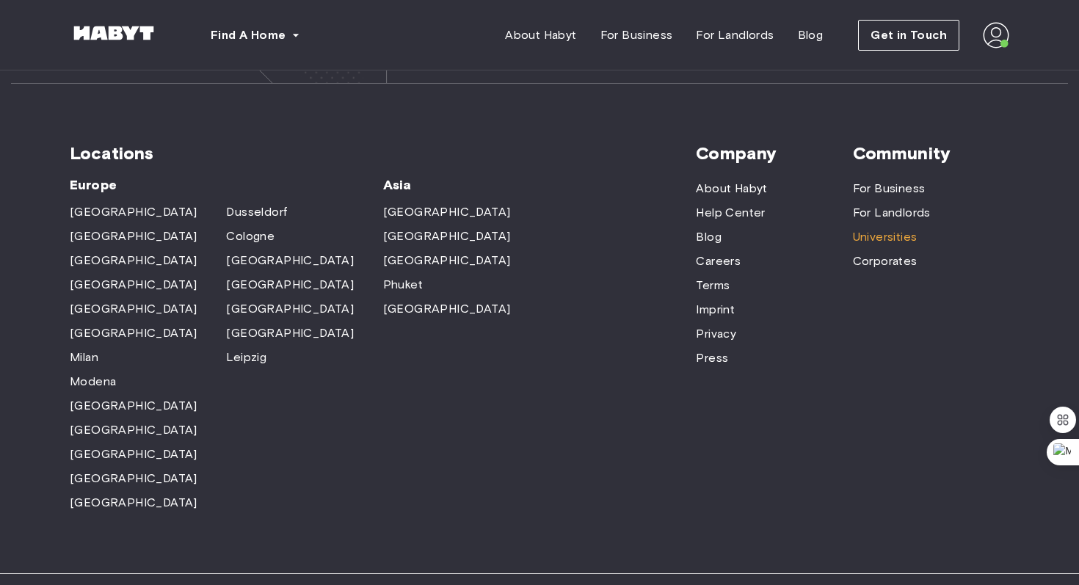
scroll to position [4556, 0]
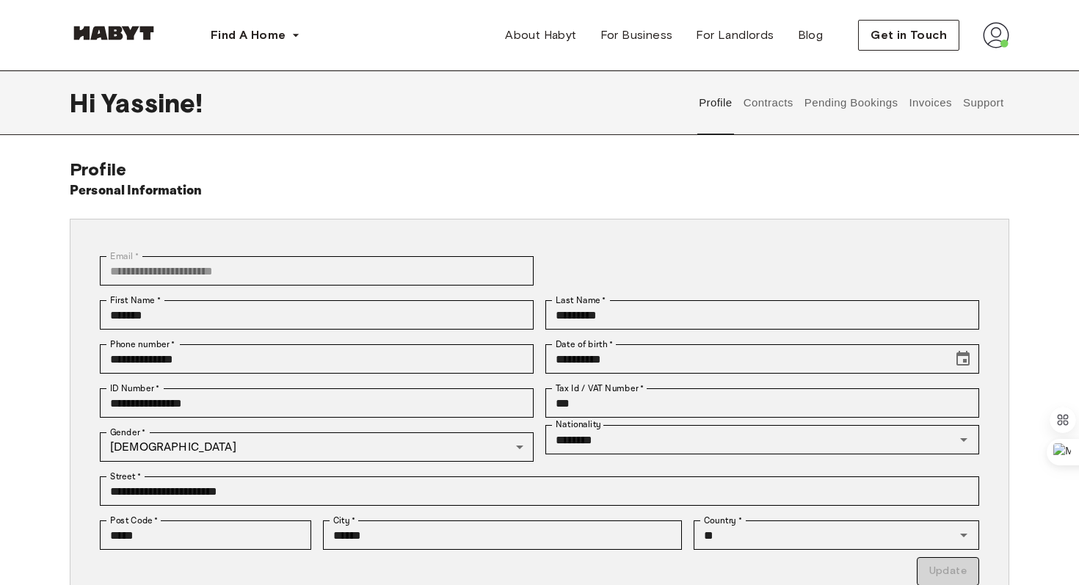
click at [789, 109] on button "Contracts" at bounding box center [769, 102] width 54 height 65
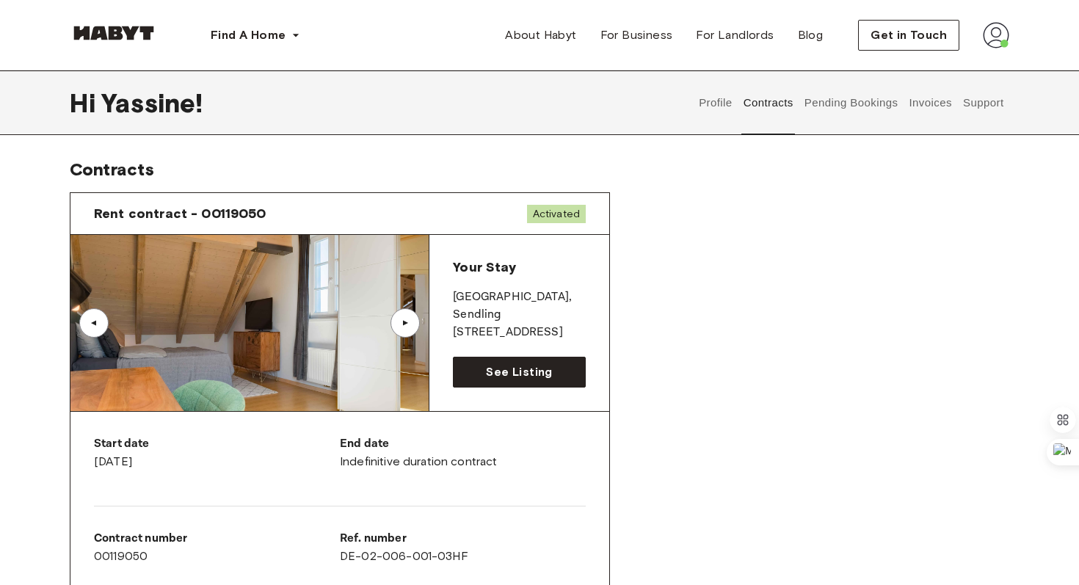
click at [848, 115] on button "Pending Bookings" at bounding box center [851, 102] width 98 height 65
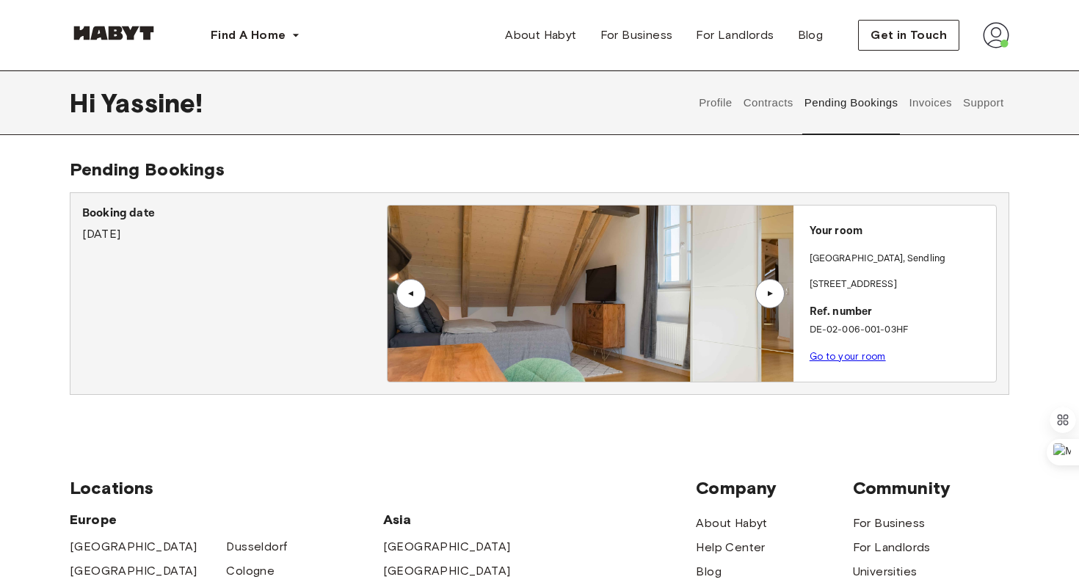
click at [910, 101] on button "Invoices" at bounding box center [930, 102] width 46 height 65
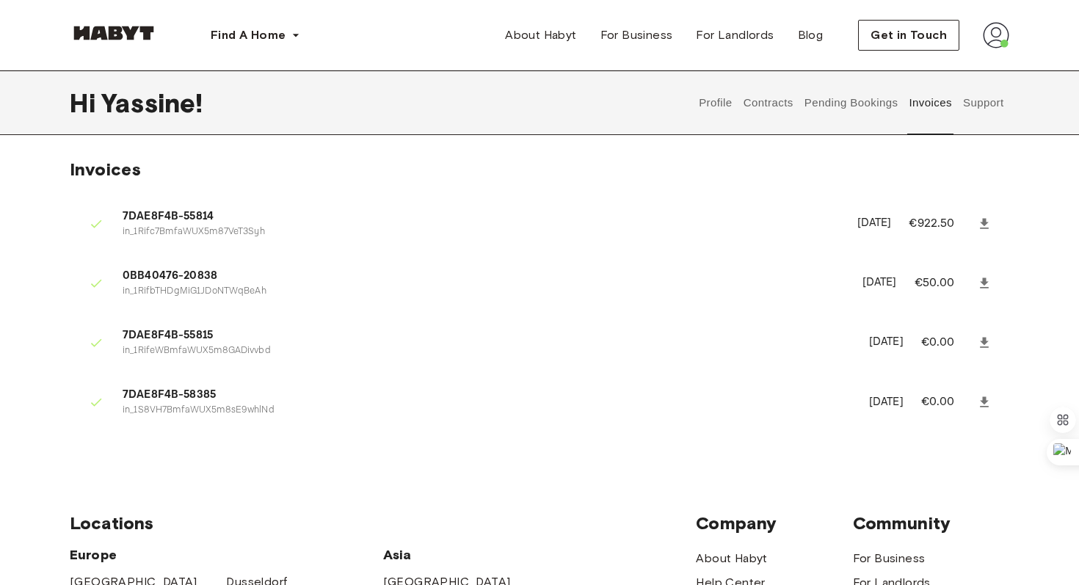
click at [982, 104] on button "Support" at bounding box center [983, 102] width 45 height 65
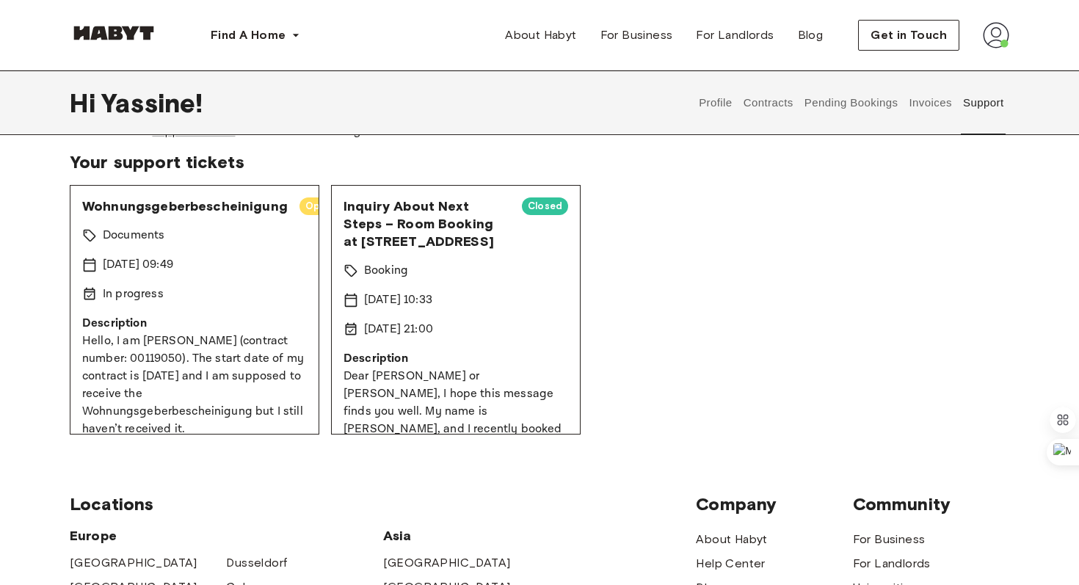
scroll to position [21, 0]
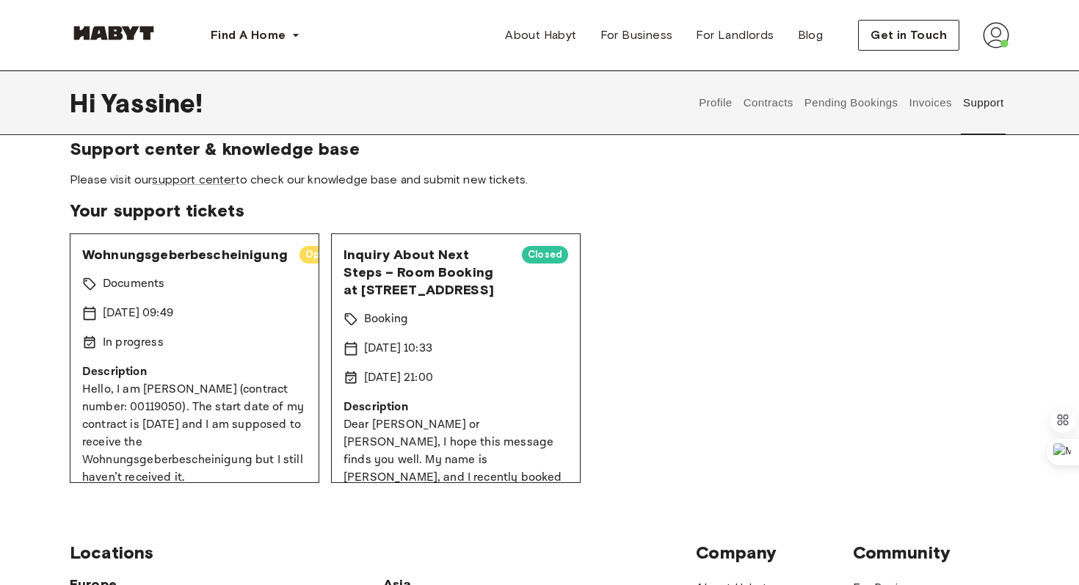
click at [951, 103] on button "Invoices" at bounding box center [930, 102] width 46 height 65
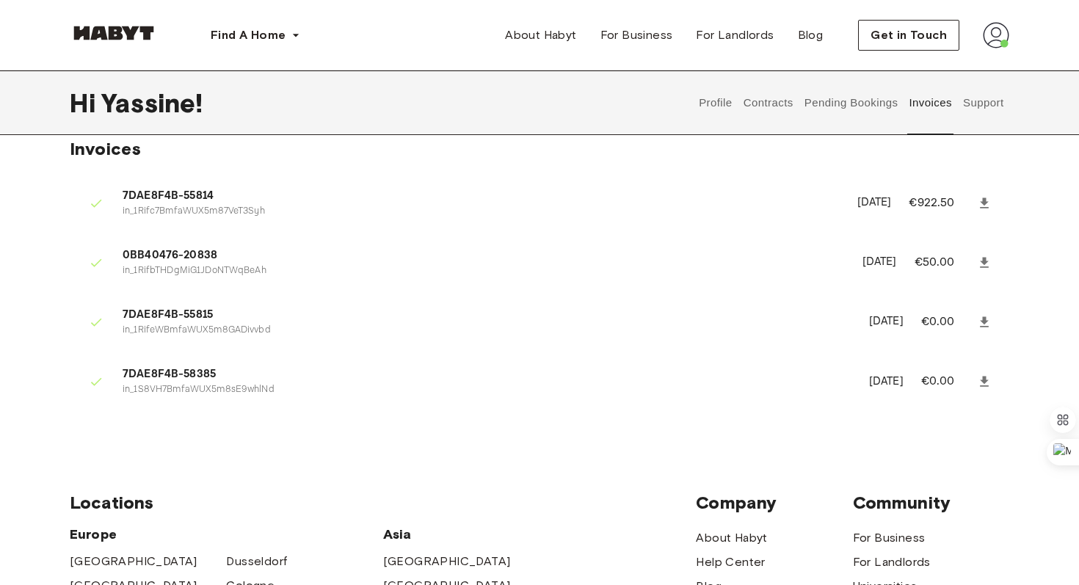
click at [874, 101] on button "Pending Bookings" at bounding box center [851, 102] width 98 height 65
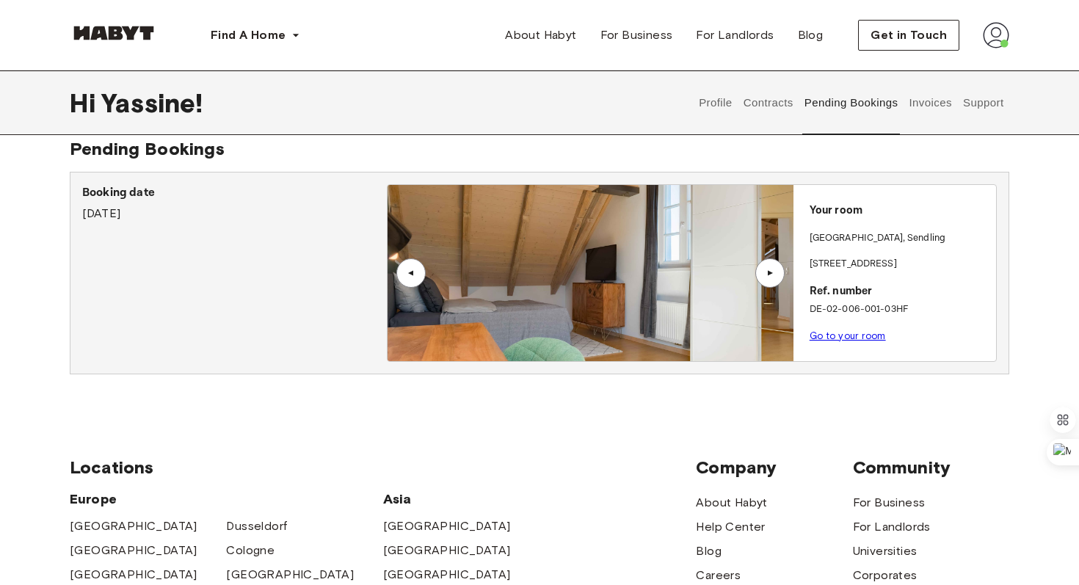
click at [786, 106] on button "Contracts" at bounding box center [769, 102] width 54 height 65
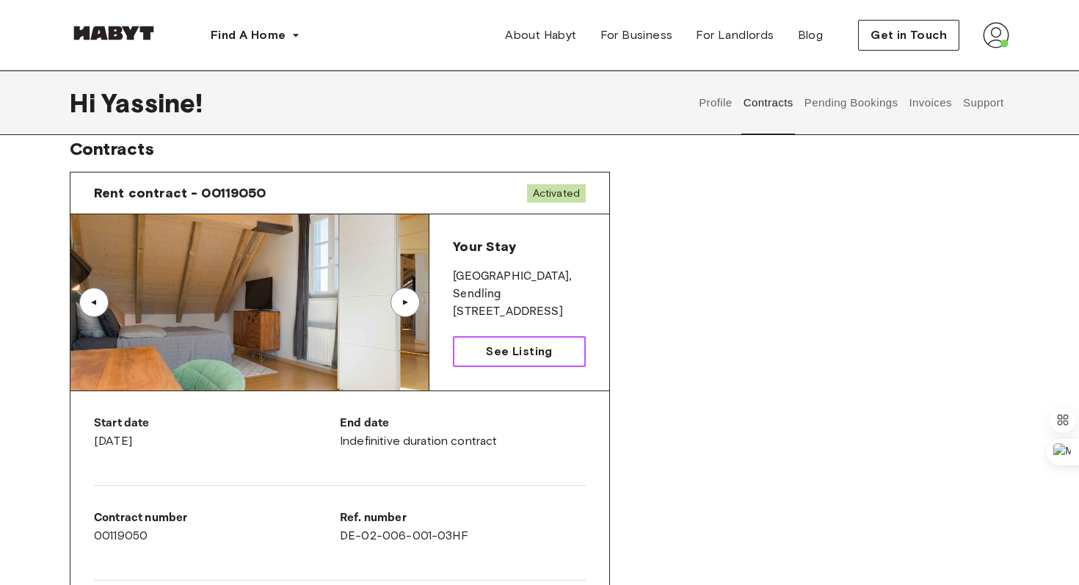
click at [505, 341] on link "See Listing" at bounding box center [519, 351] width 133 height 31
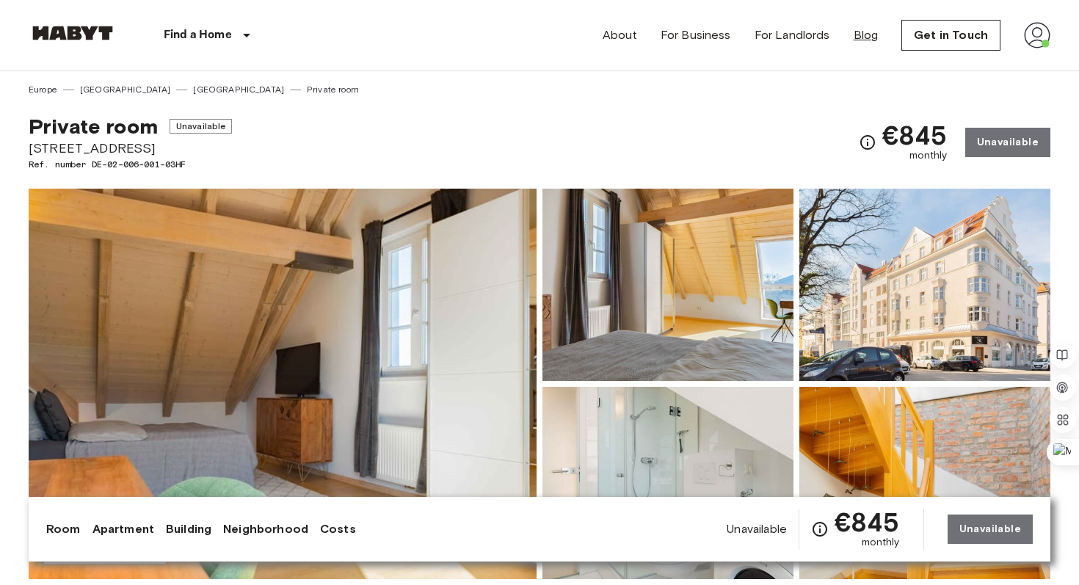
click at [870, 40] on link "Blog" at bounding box center [866, 35] width 25 height 18
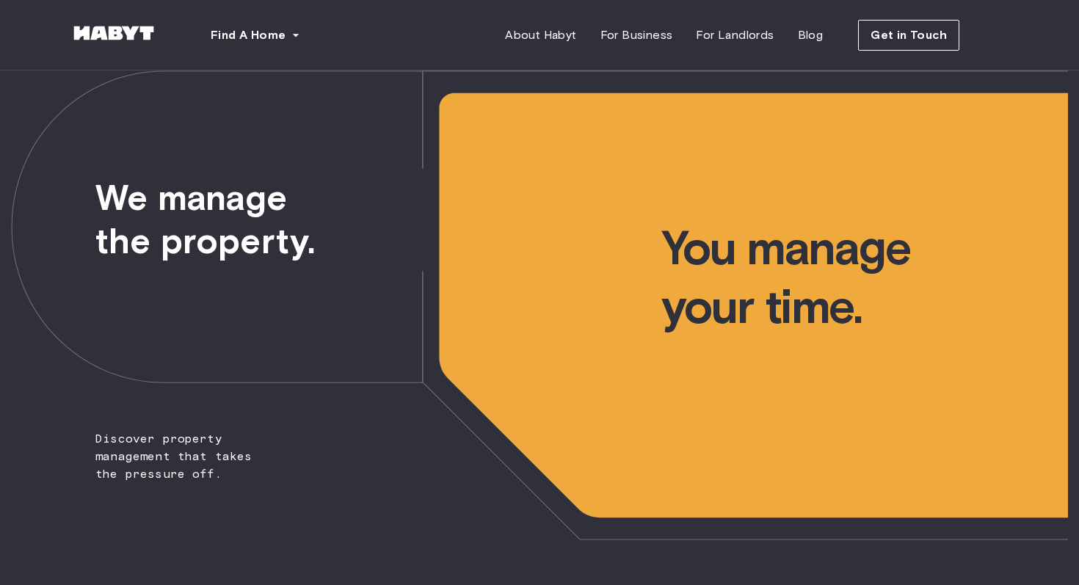
type input "*******"
type input "*********"
type input "**********"
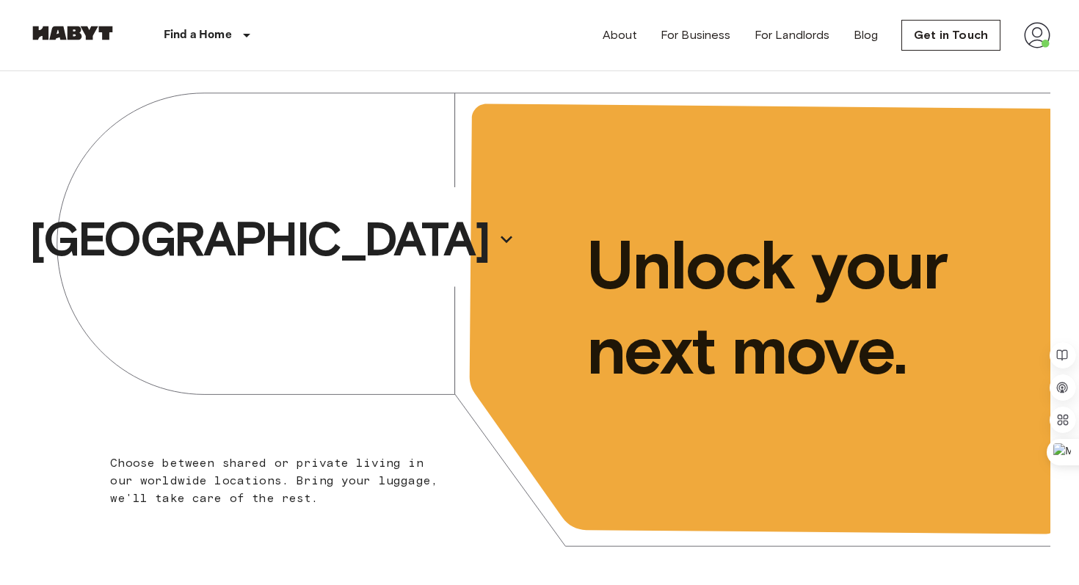
click at [1023, 39] on div "About For Business For Landlords Blog Get in Touch" at bounding box center [827, 35] width 448 height 70
click at [1030, 39] on img at bounding box center [1037, 35] width 26 height 26
click at [969, 63] on li "Profile" at bounding box center [994, 61] width 147 height 26
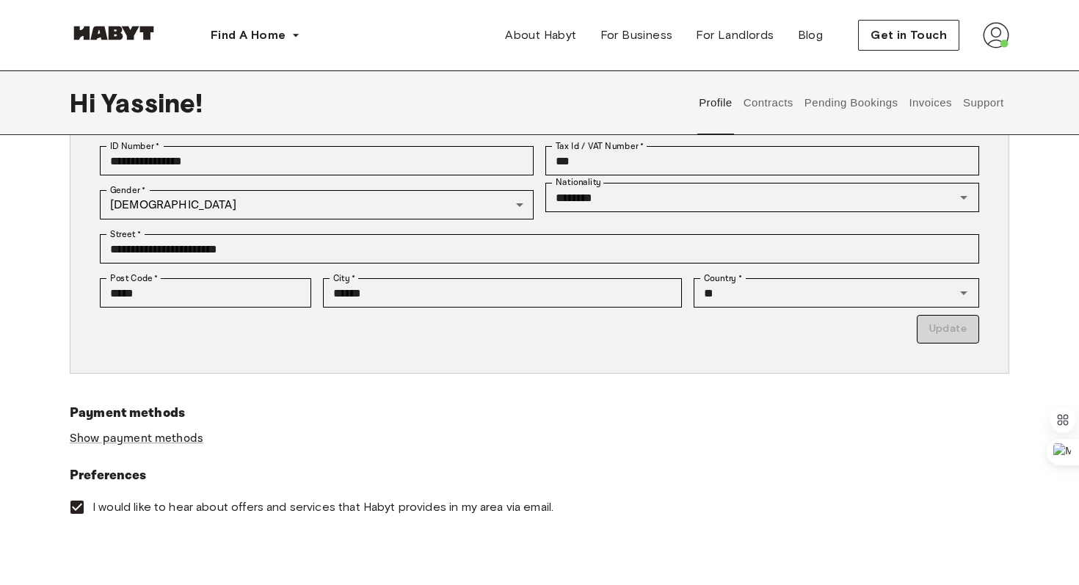
scroll to position [421, 0]
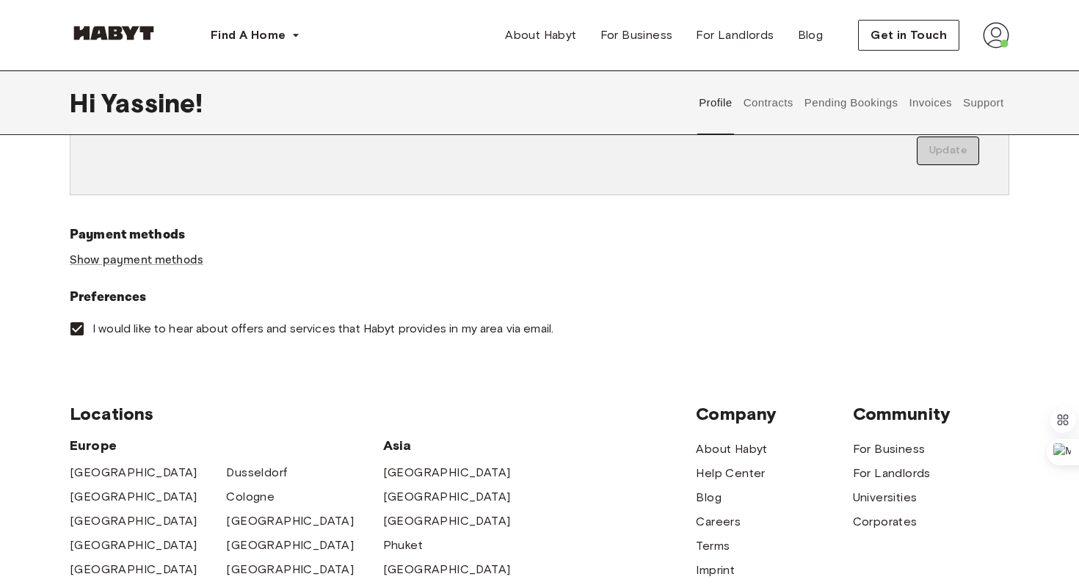
click at [766, 112] on button "Contracts" at bounding box center [769, 102] width 54 height 65
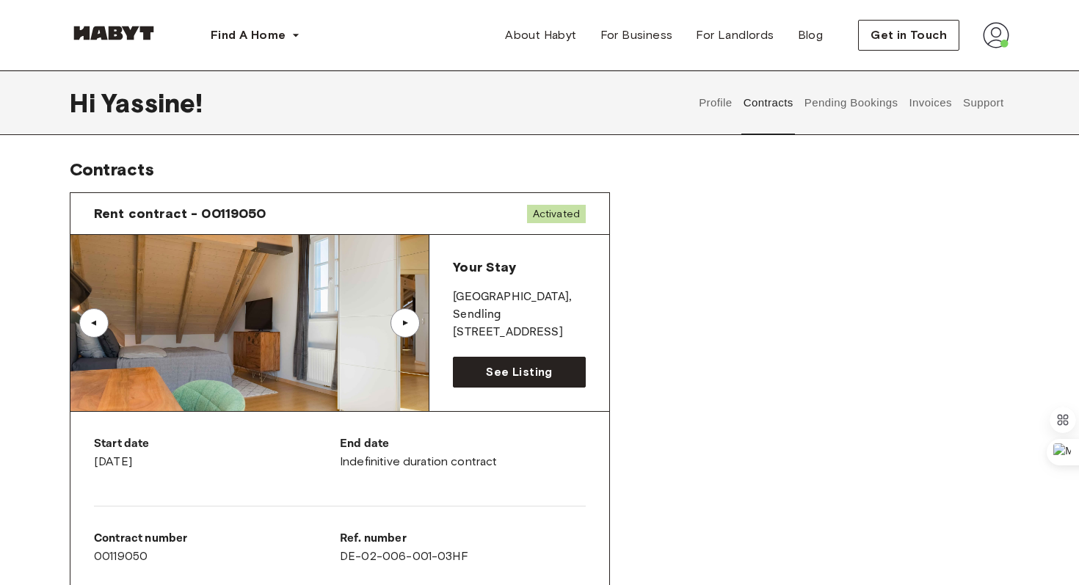
click at [853, 114] on button "Pending Bookings" at bounding box center [851, 102] width 98 height 65
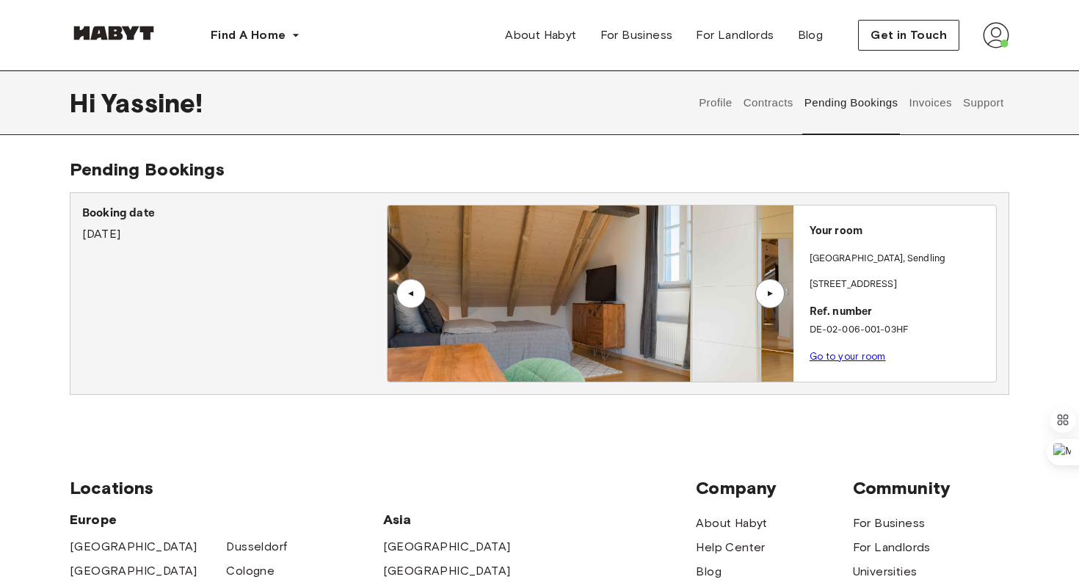
click at [924, 114] on button "Invoices" at bounding box center [930, 102] width 46 height 65
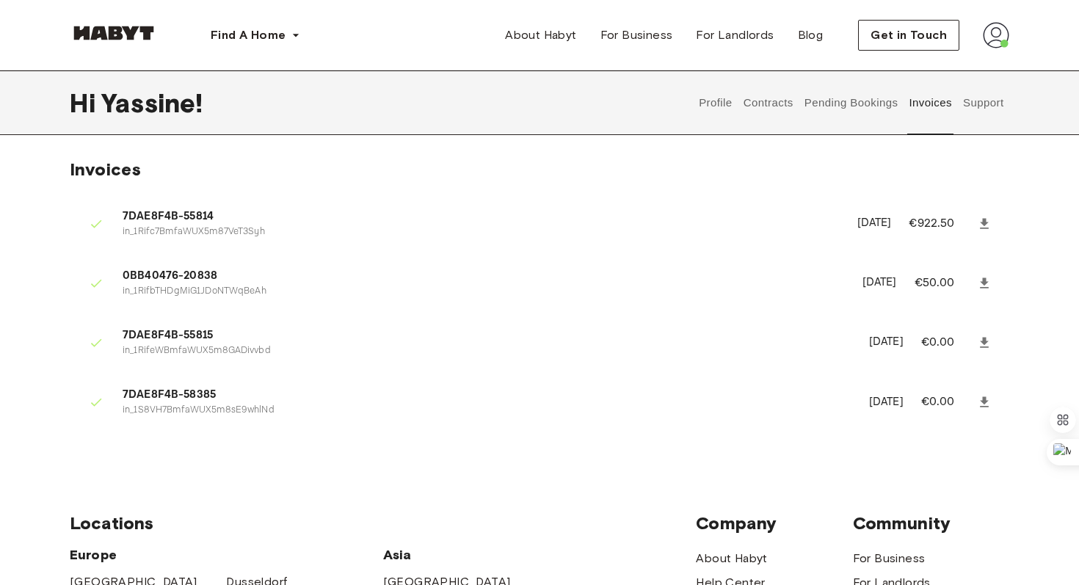
click at [982, 112] on button "Support" at bounding box center [983, 102] width 45 height 65
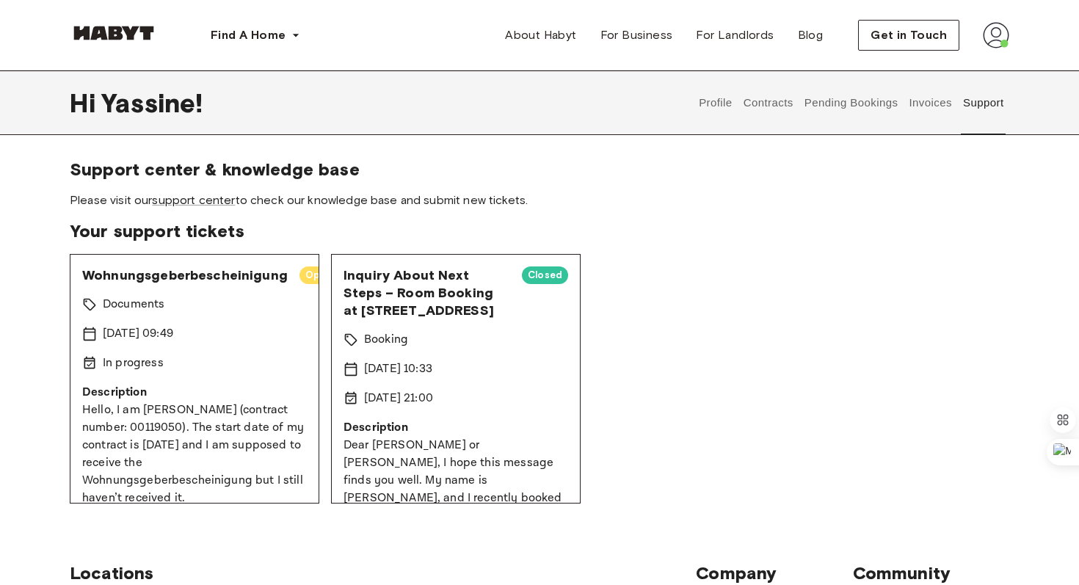
click at [938, 105] on button "Invoices" at bounding box center [930, 102] width 46 height 65
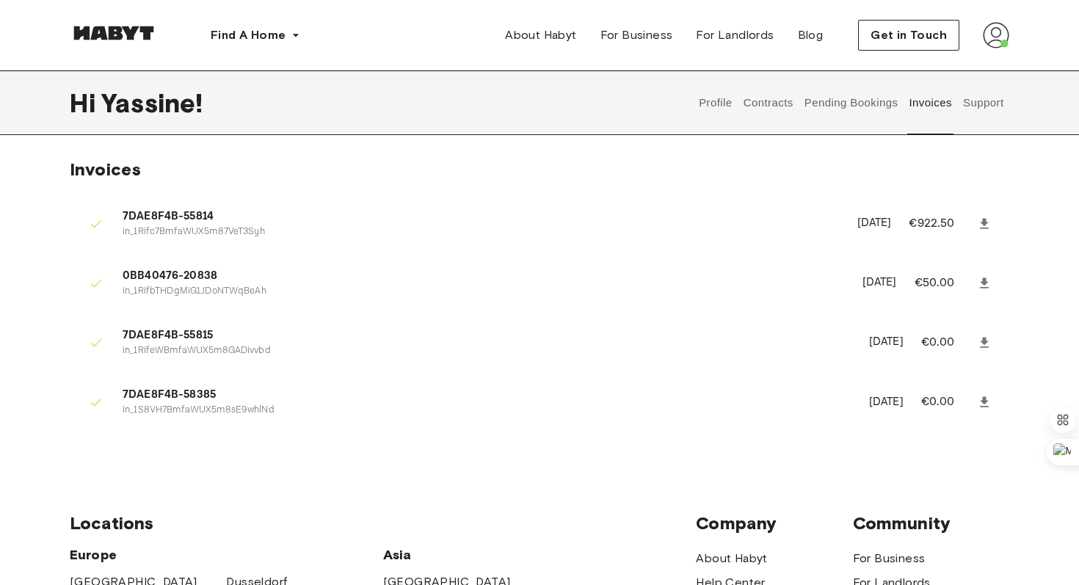
click at [874, 101] on button "Pending Bookings" at bounding box center [851, 102] width 98 height 65
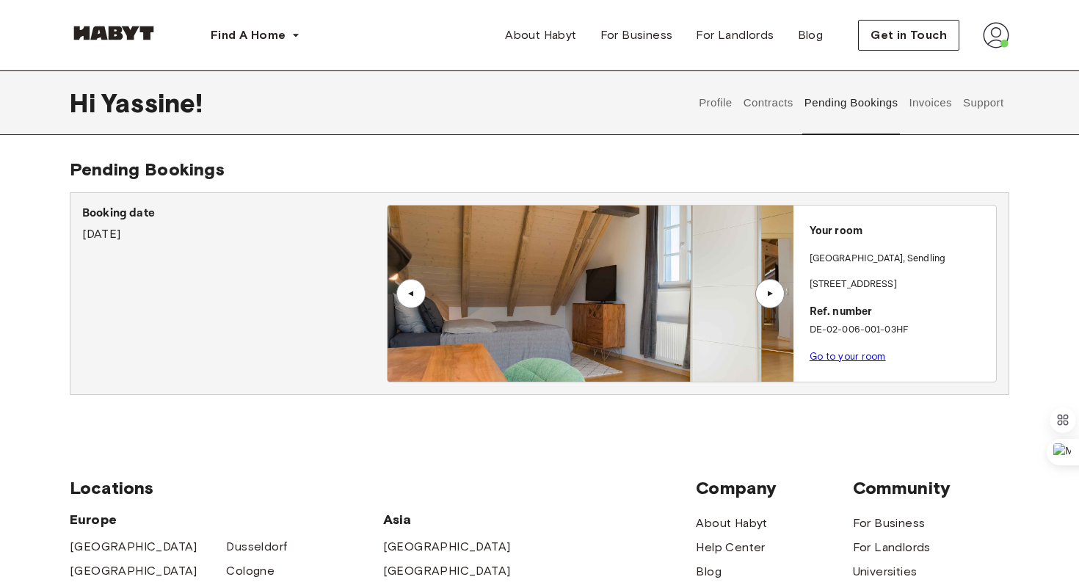
click at [772, 97] on button "Contracts" at bounding box center [769, 102] width 54 height 65
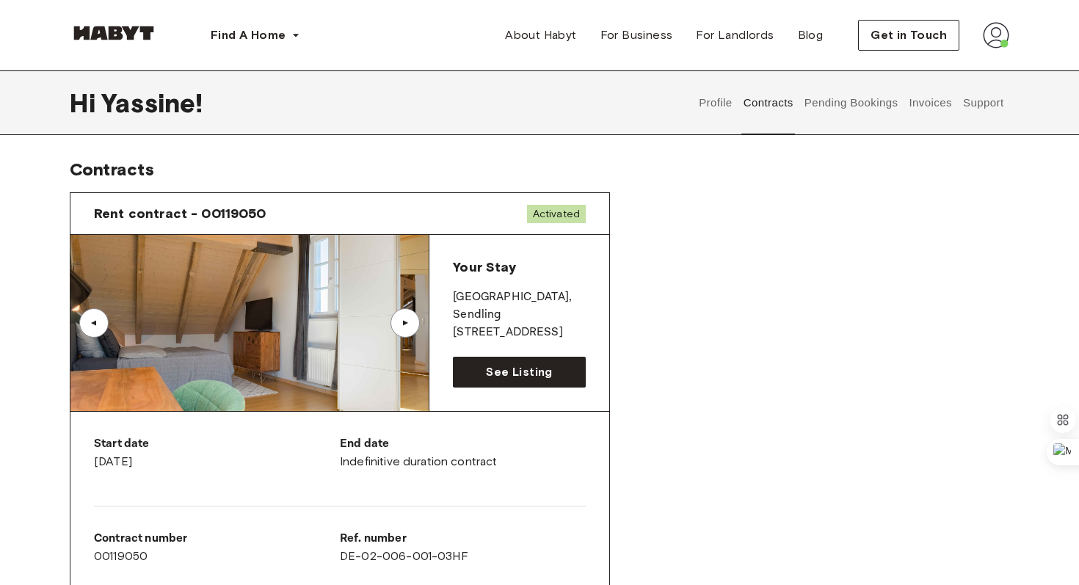
click at [717, 98] on button "Profile" at bounding box center [715, 102] width 37 height 65
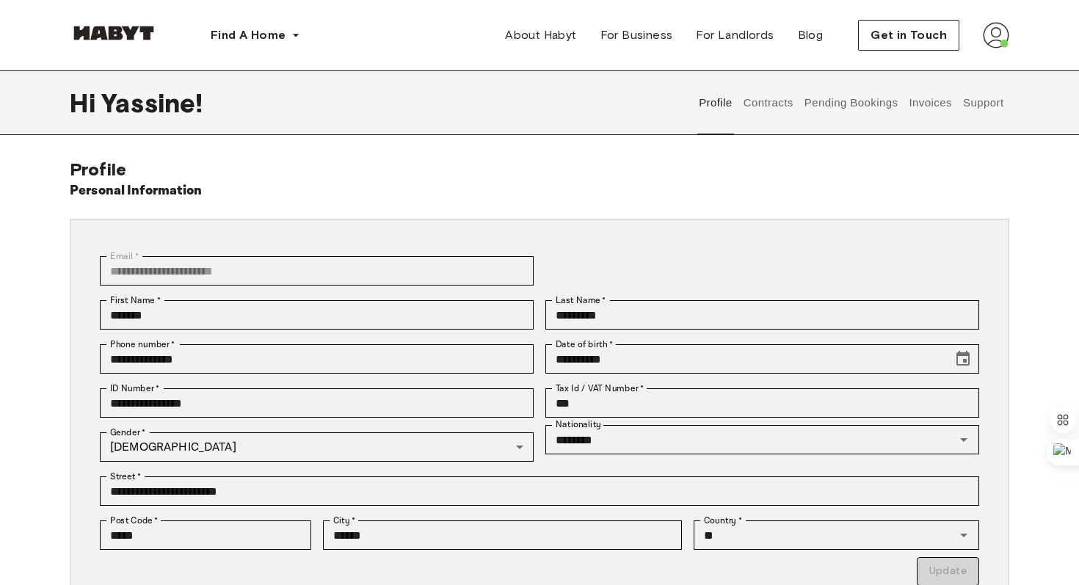
click at [789, 110] on button "Contracts" at bounding box center [769, 102] width 54 height 65
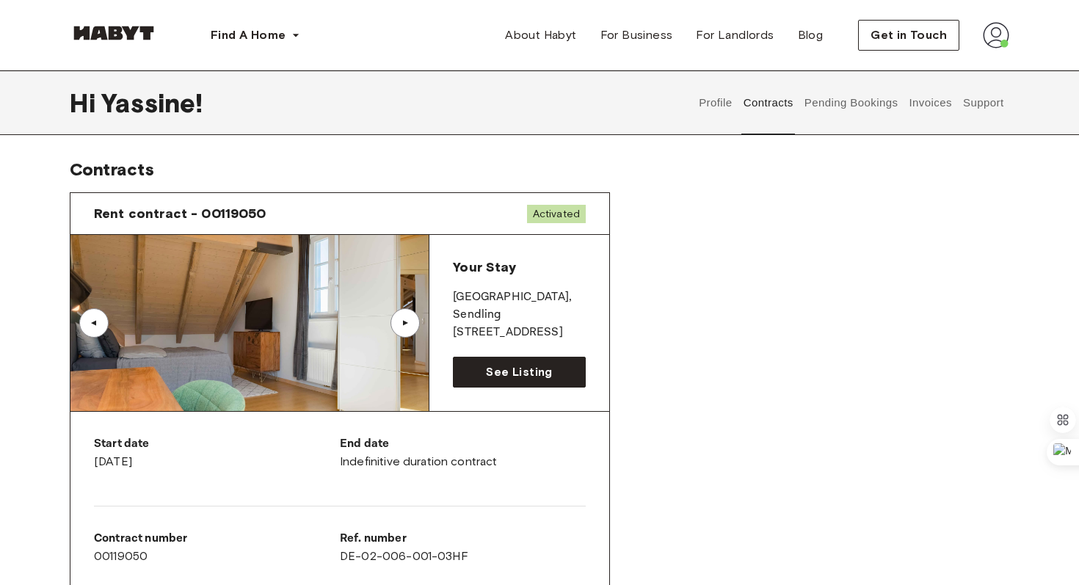
click at [846, 110] on button "Pending Bookings" at bounding box center [851, 102] width 98 height 65
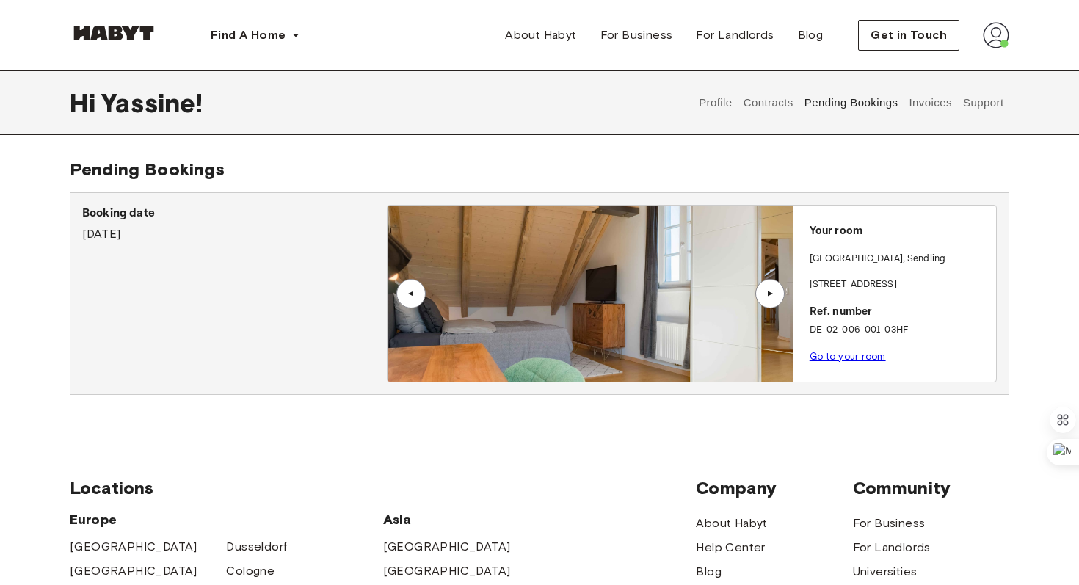
click at [918, 110] on button "Invoices" at bounding box center [930, 102] width 46 height 65
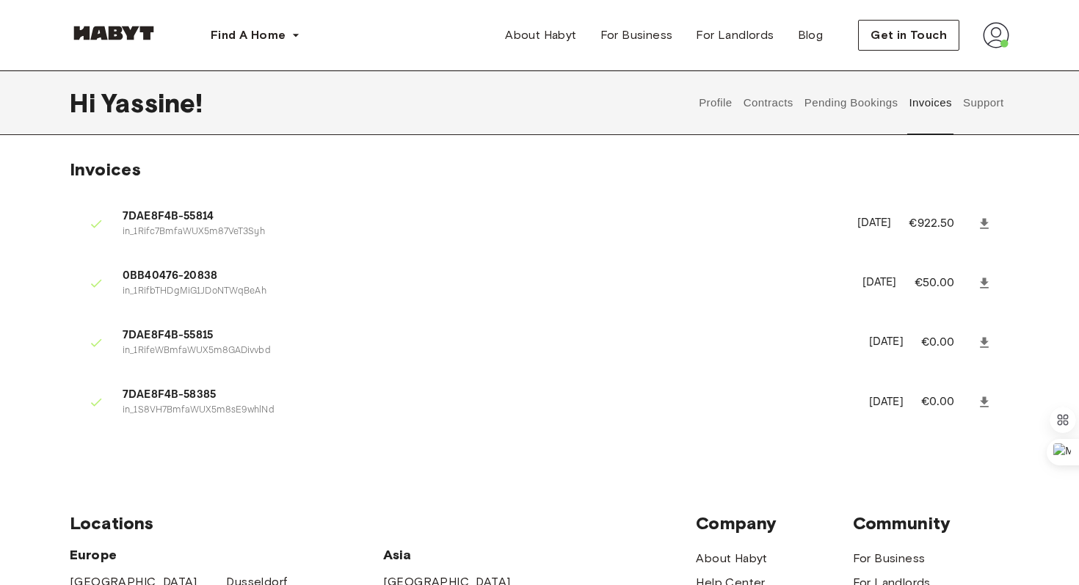
click at [985, 101] on button "Support" at bounding box center [983, 102] width 45 height 65
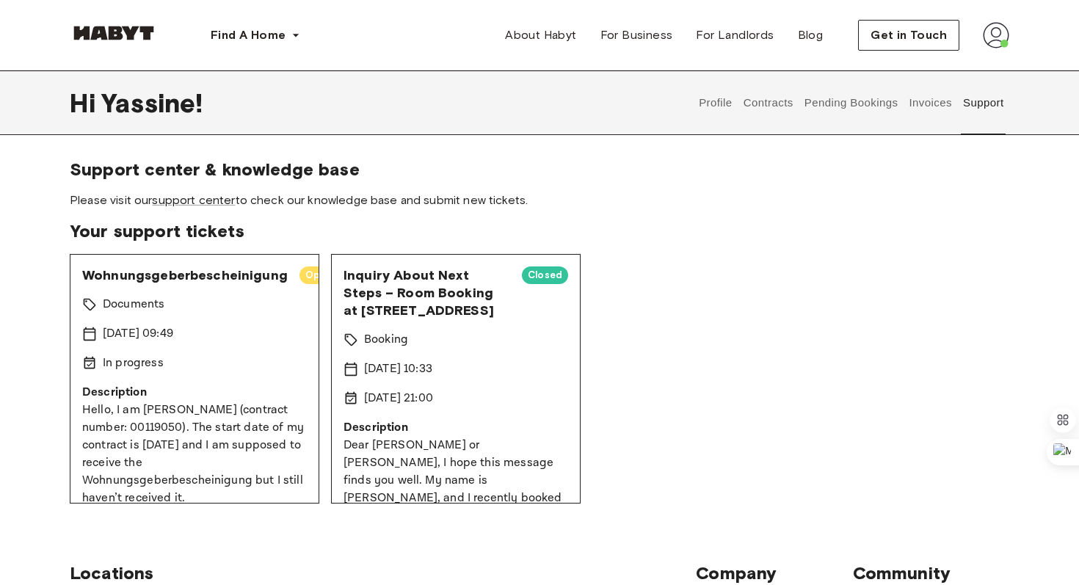
click at [930, 95] on button "Invoices" at bounding box center [930, 102] width 46 height 65
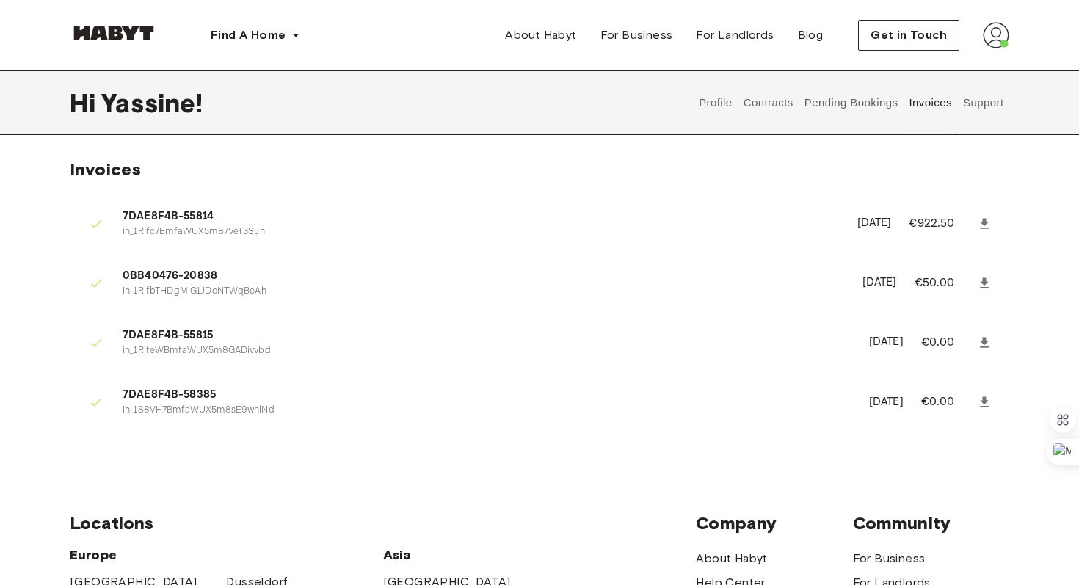
click at [859, 96] on button "Pending Bookings" at bounding box center [851, 102] width 98 height 65
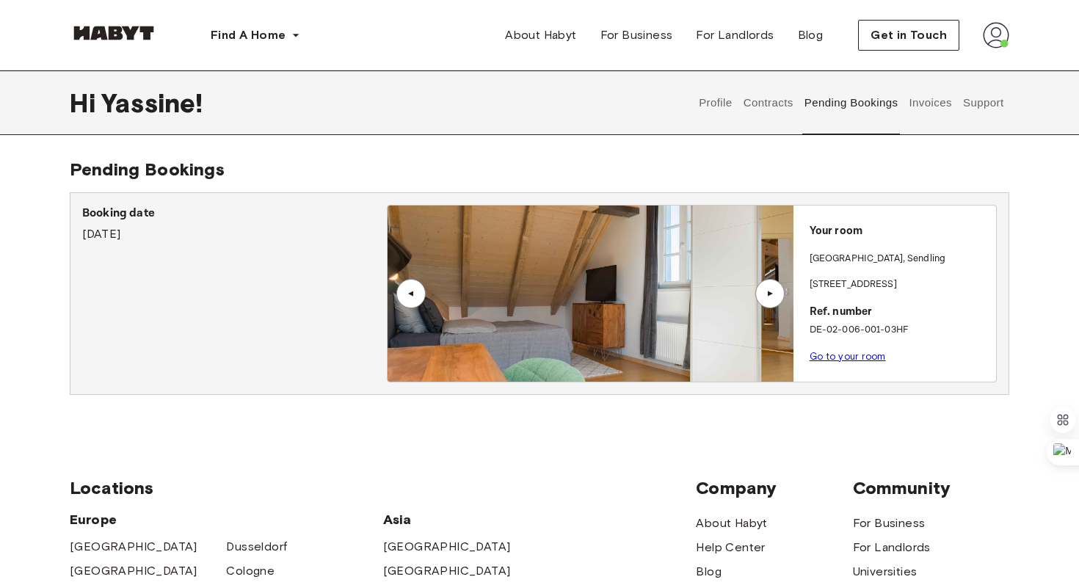
click at [782, 98] on button "Contracts" at bounding box center [769, 102] width 54 height 65
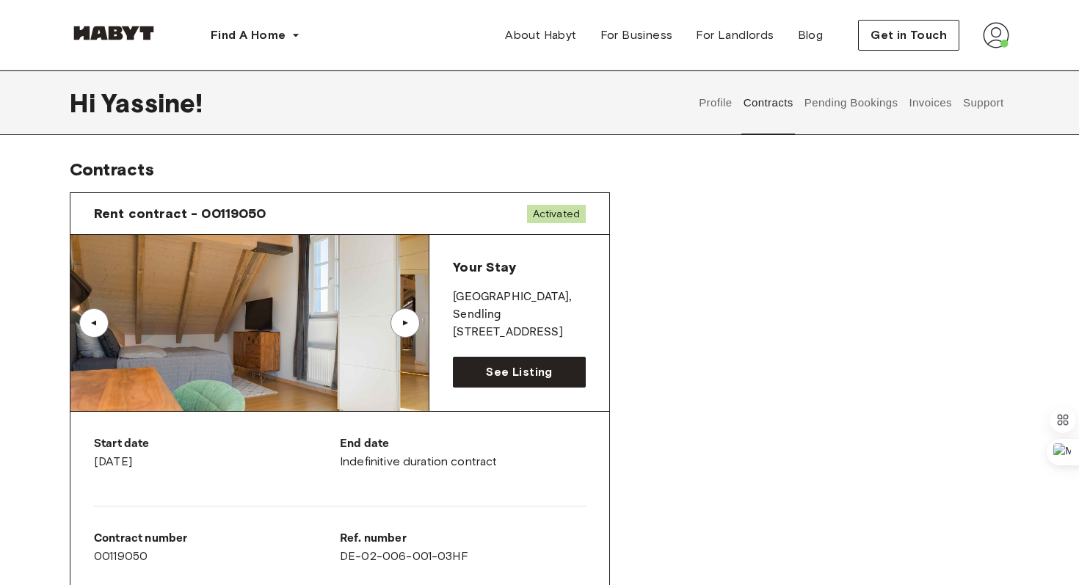
click at [695, 99] on div "Profile Contracts Pending Bookings Invoices Support" at bounding box center [852, 102] width 316 height 65
click at [711, 104] on button "Profile" at bounding box center [715, 102] width 37 height 65
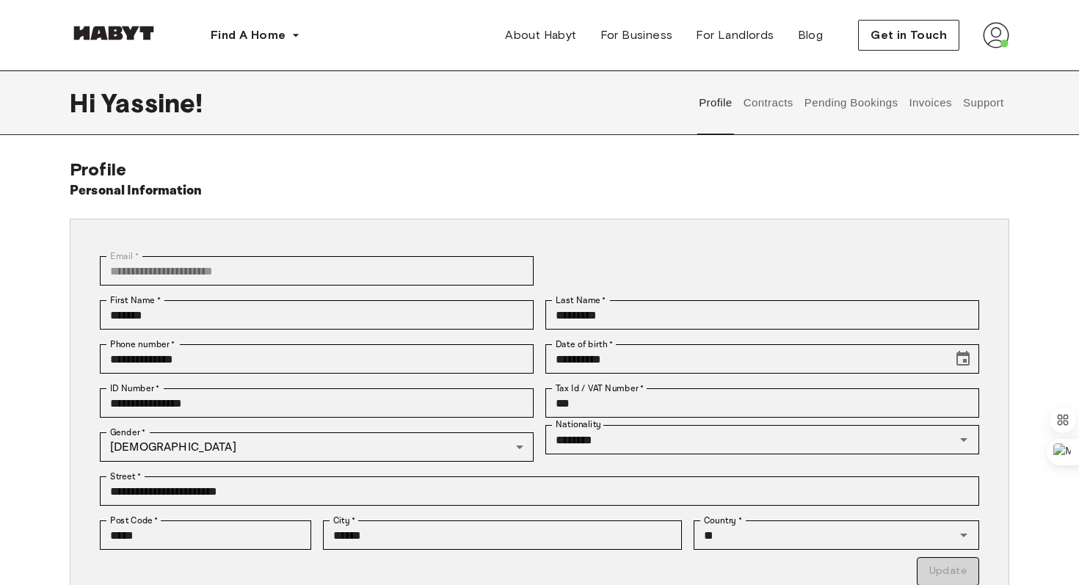
click at [772, 97] on button "Contracts" at bounding box center [769, 102] width 54 height 65
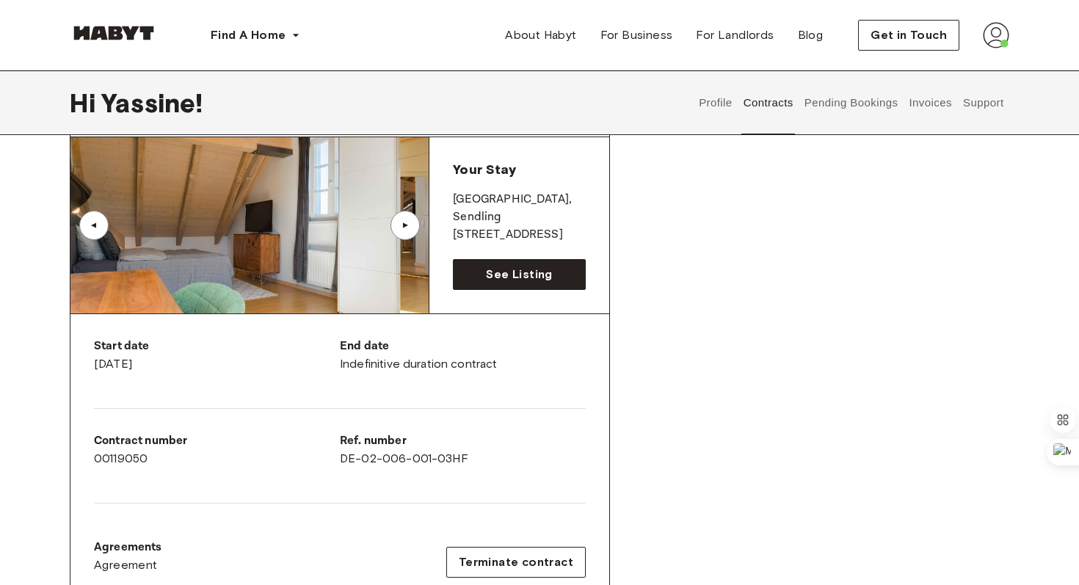
scroll to position [137, 0]
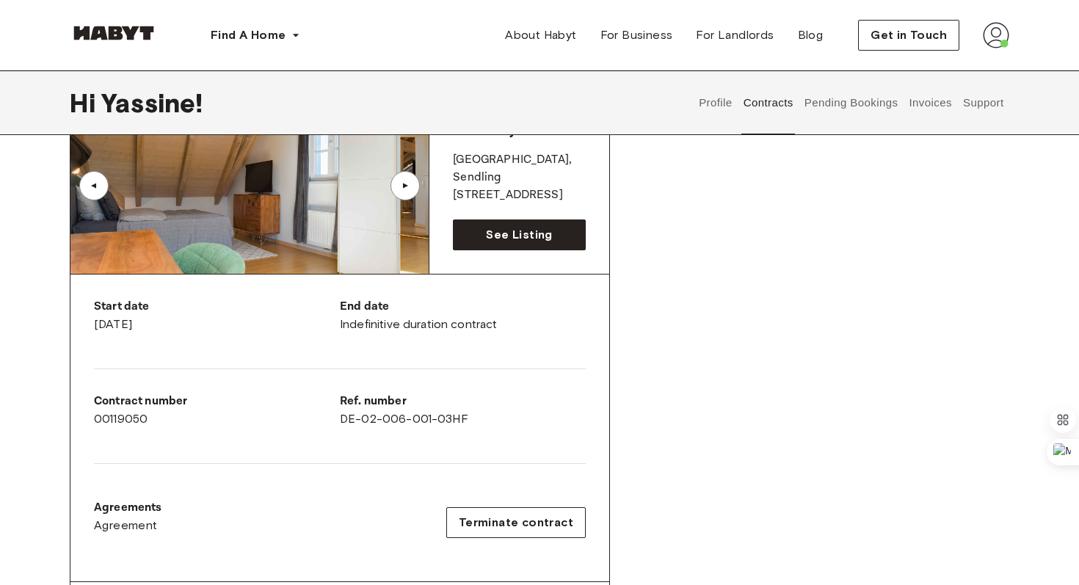
click at [413, 184] on div "▲" at bounding box center [405, 185] width 15 height 9
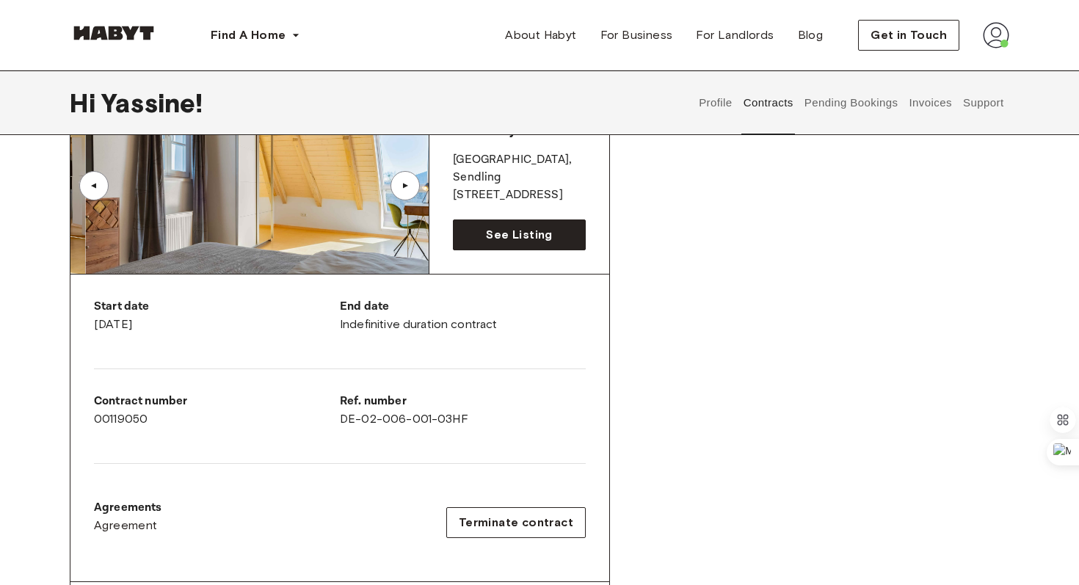
click at [413, 184] on div "▲" at bounding box center [405, 185] width 15 height 9
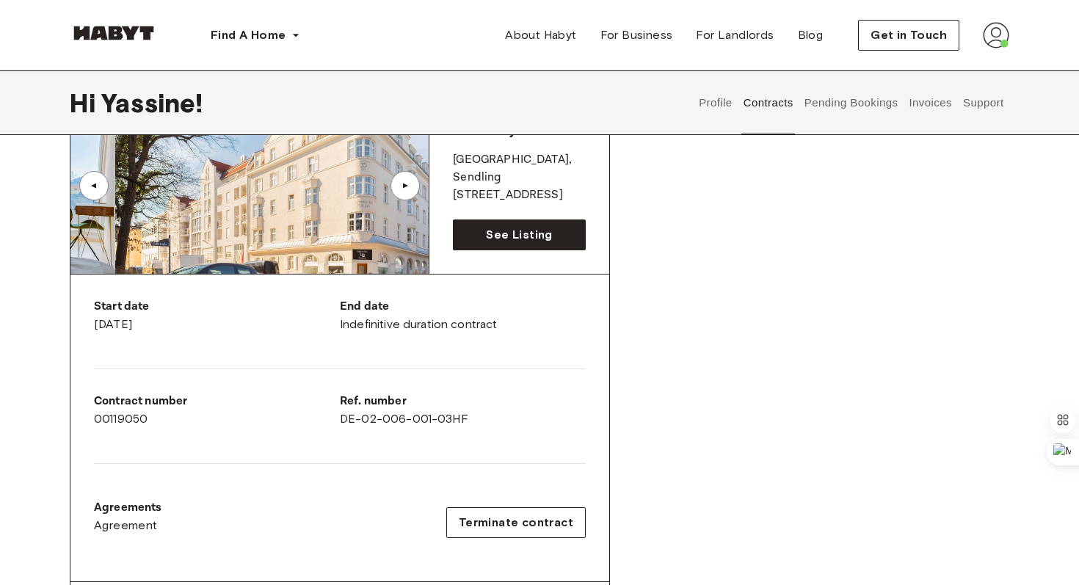
click at [413, 184] on div "▲" at bounding box center [405, 185] width 15 height 9
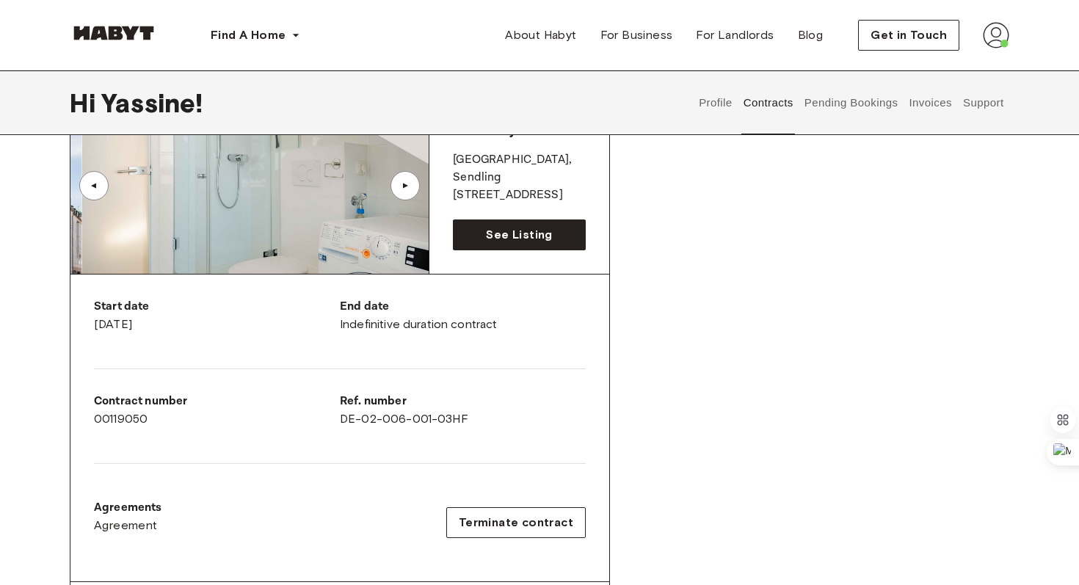
click at [413, 184] on div "▲" at bounding box center [405, 185] width 15 height 9
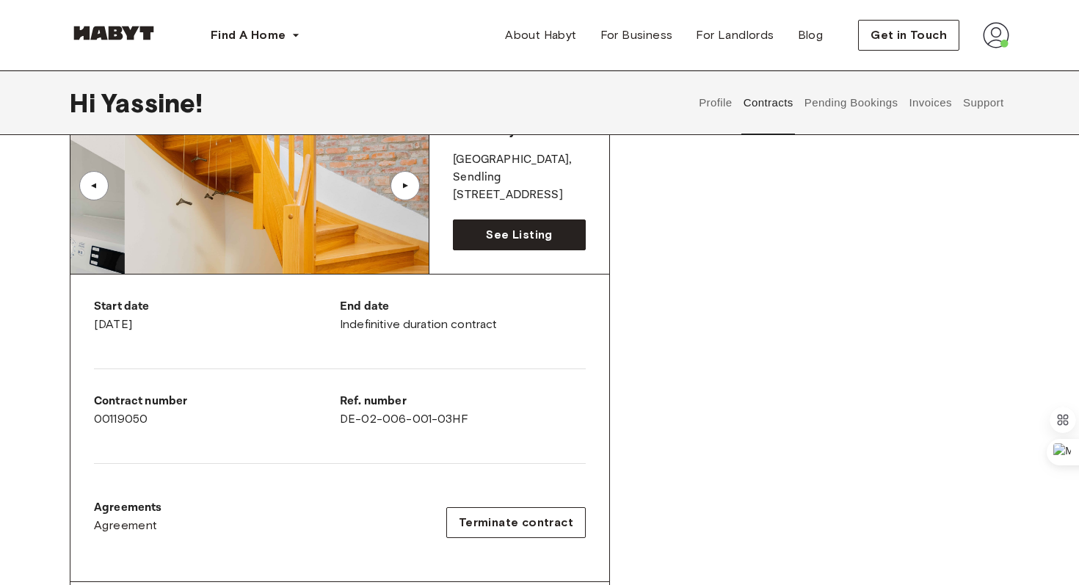
click at [413, 184] on div "▲" at bounding box center [405, 185] width 15 height 9
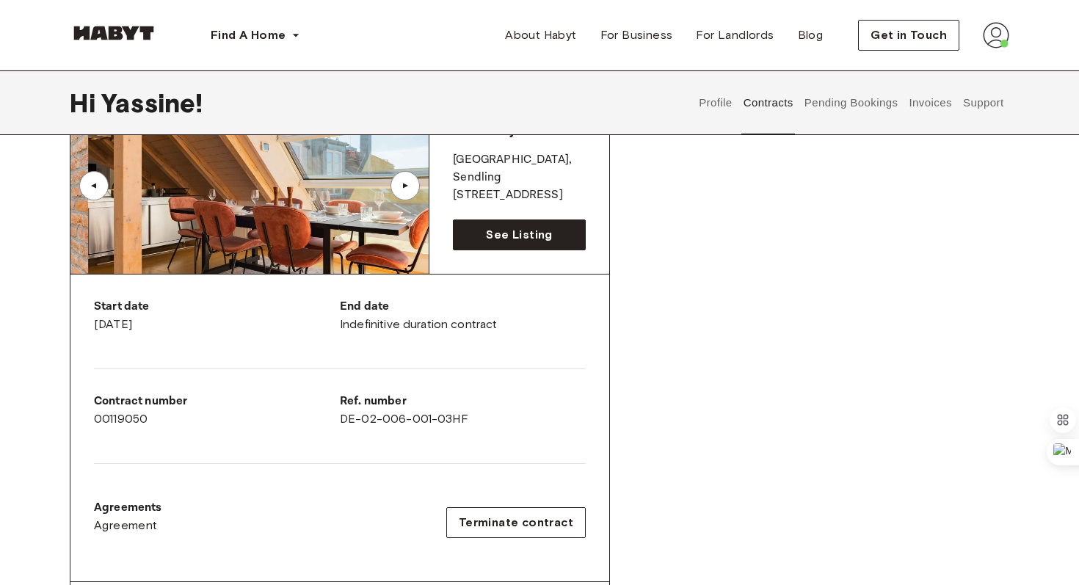
click at [413, 184] on div "▲" at bounding box center [405, 185] width 15 height 9
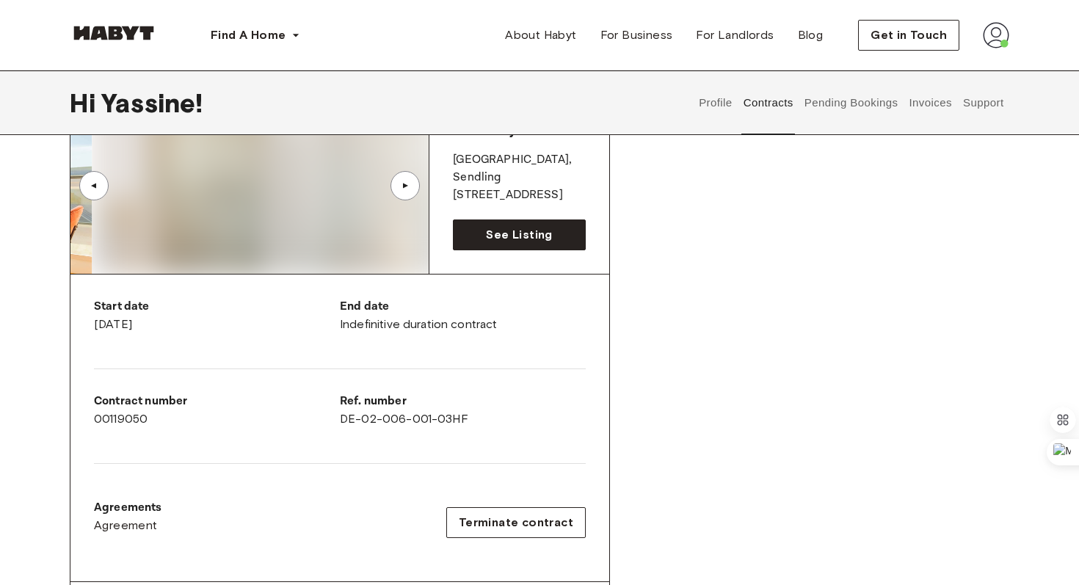
click at [413, 184] on div "▲" at bounding box center [405, 185] width 15 height 9
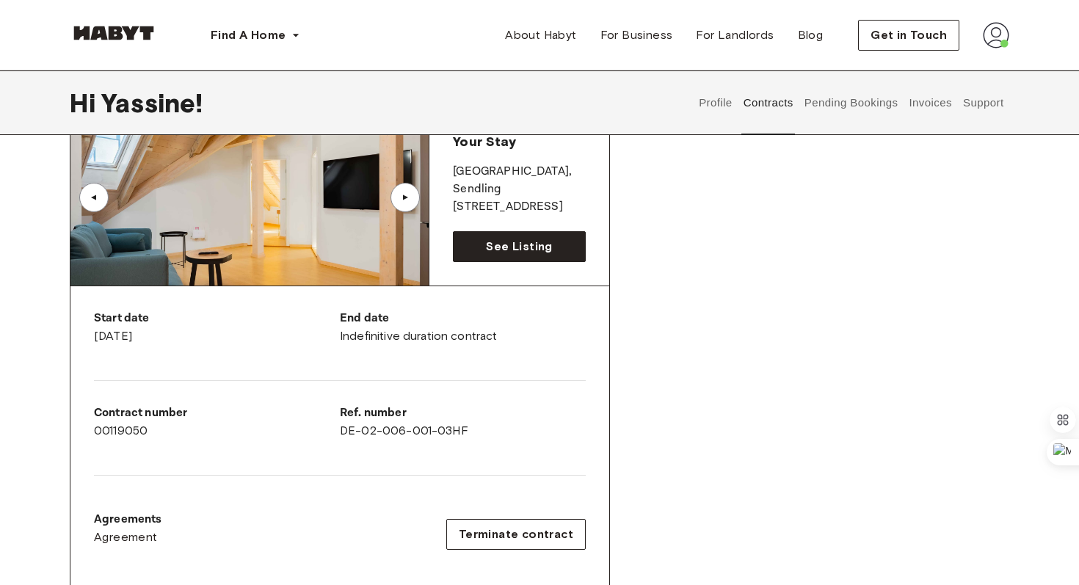
scroll to position [0, 0]
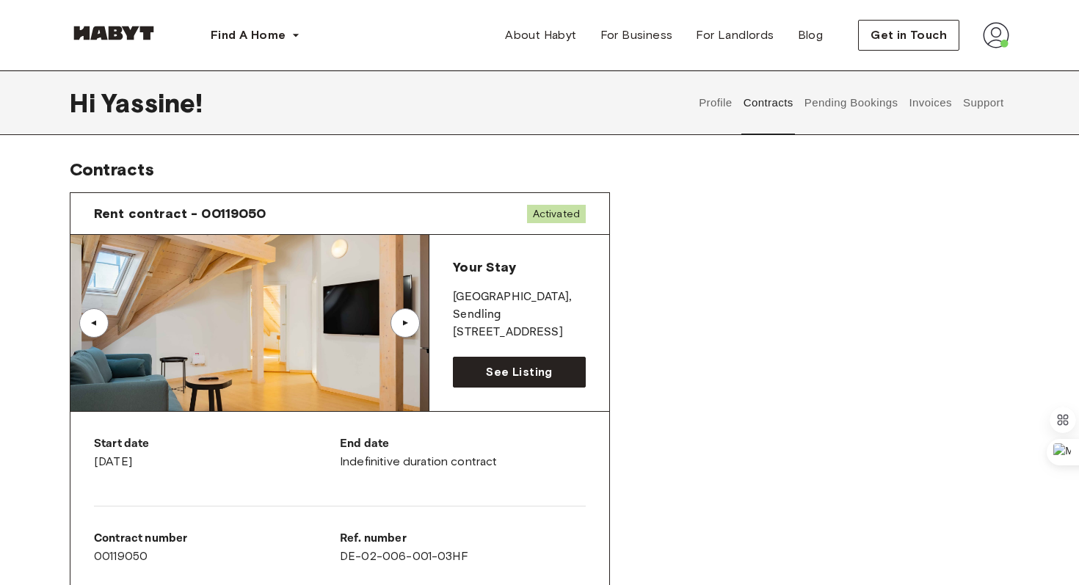
click at [717, 97] on button "Profile" at bounding box center [715, 102] width 37 height 65
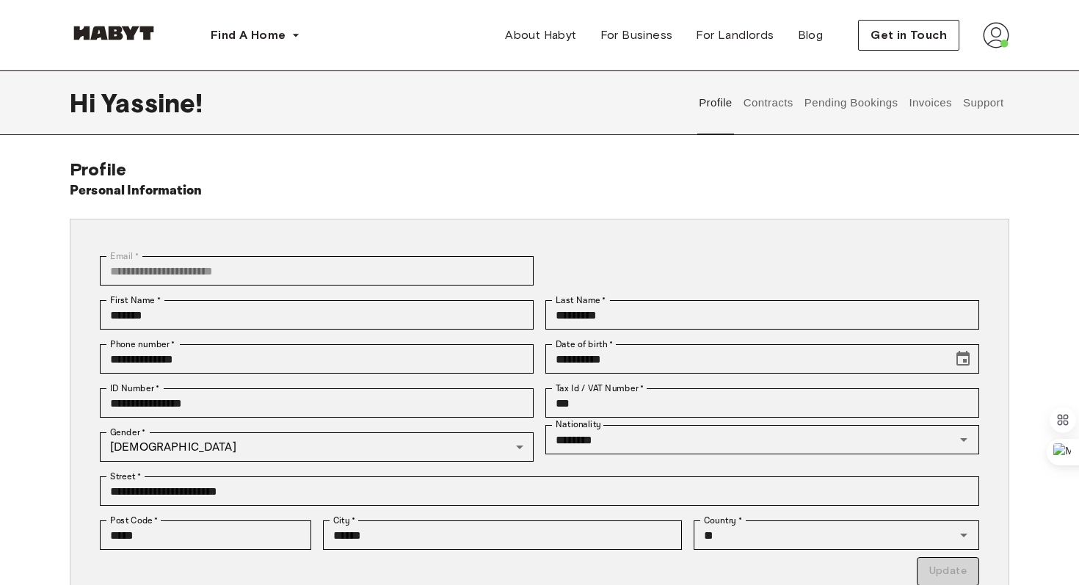
click at [782, 115] on button "Contracts" at bounding box center [769, 102] width 54 height 65
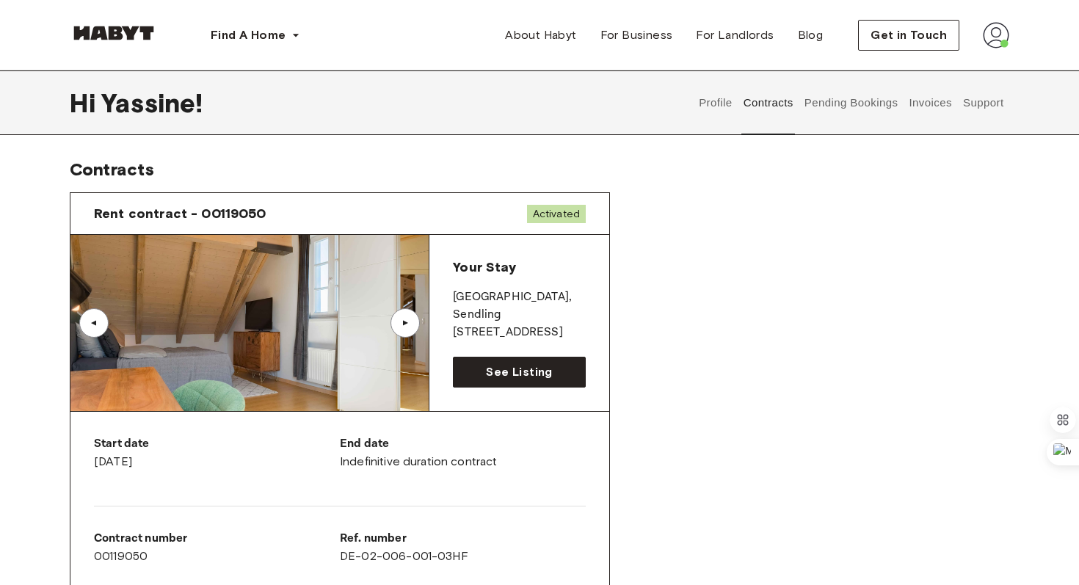
click at [875, 120] on button "Pending Bookings" at bounding box center [851, 102] width 98 height 65
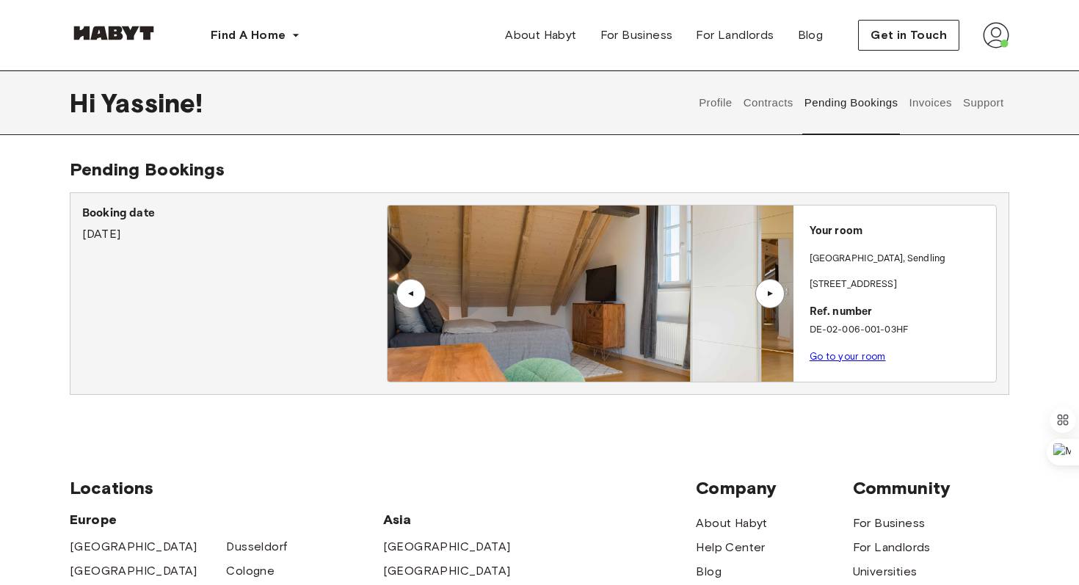
click at [932, 98] on button "Invoices" at bounding box center [930, 102] width 46 height 65
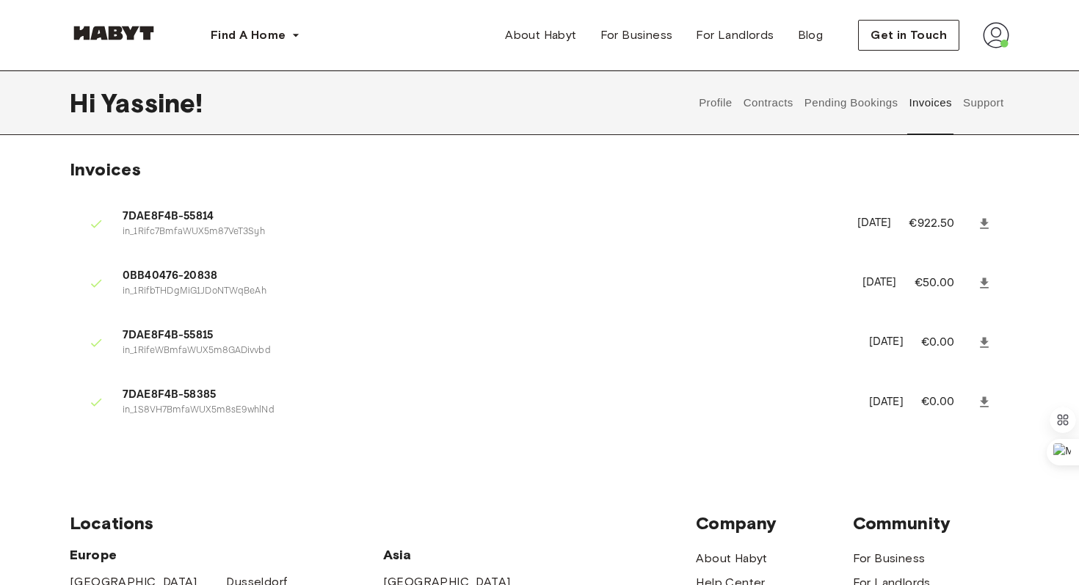
click at [980, 106] on button "Support" at bounding box center [983, 102] width 45 height 65
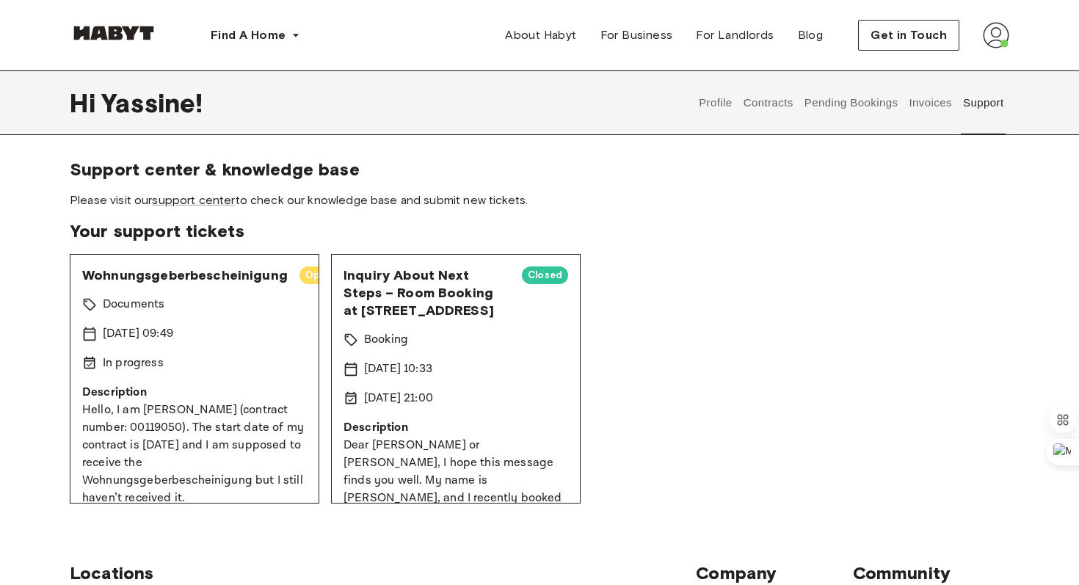
click at [923, 98] on button "Invoices" at bounding box center [930, 102] width 46 height 65
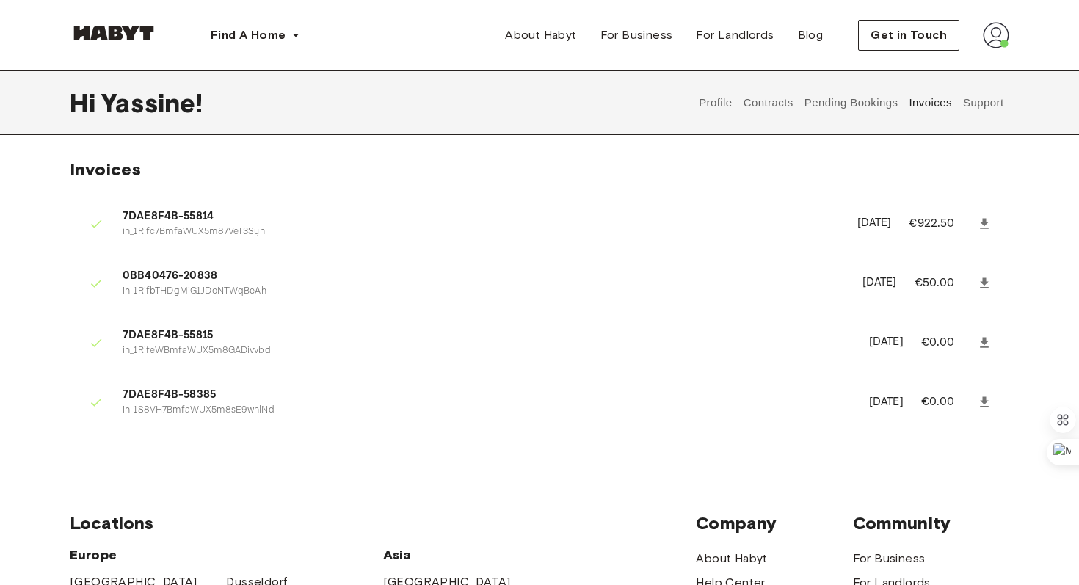
click at [881, 104] on button "Pending Bookings" at bounding box center [851, 102] width 98 height 65
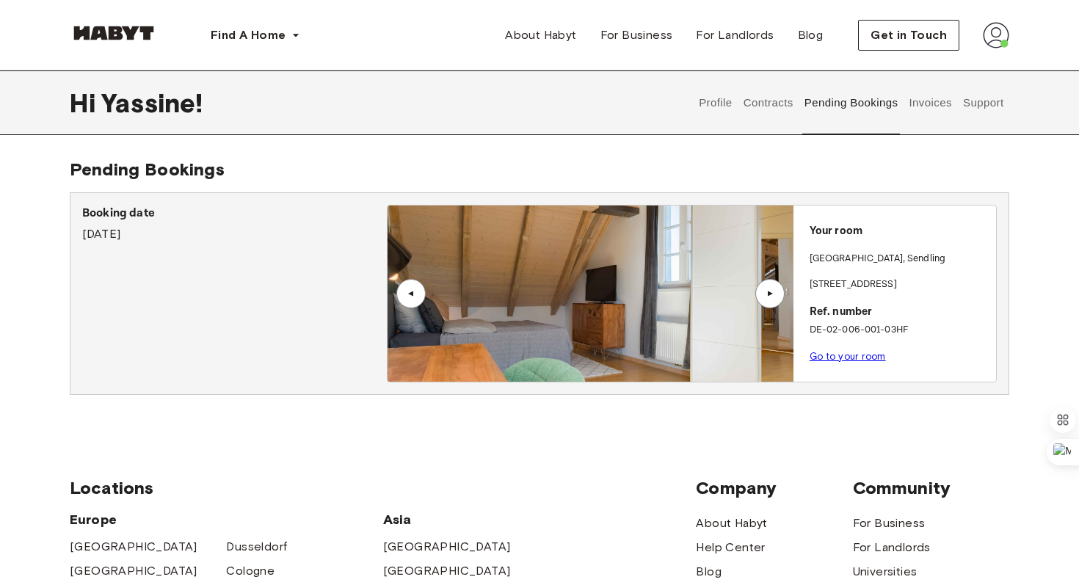
click at [786, 109] on button "Contracts" at bounding box center [769, 102] width 54 height 65
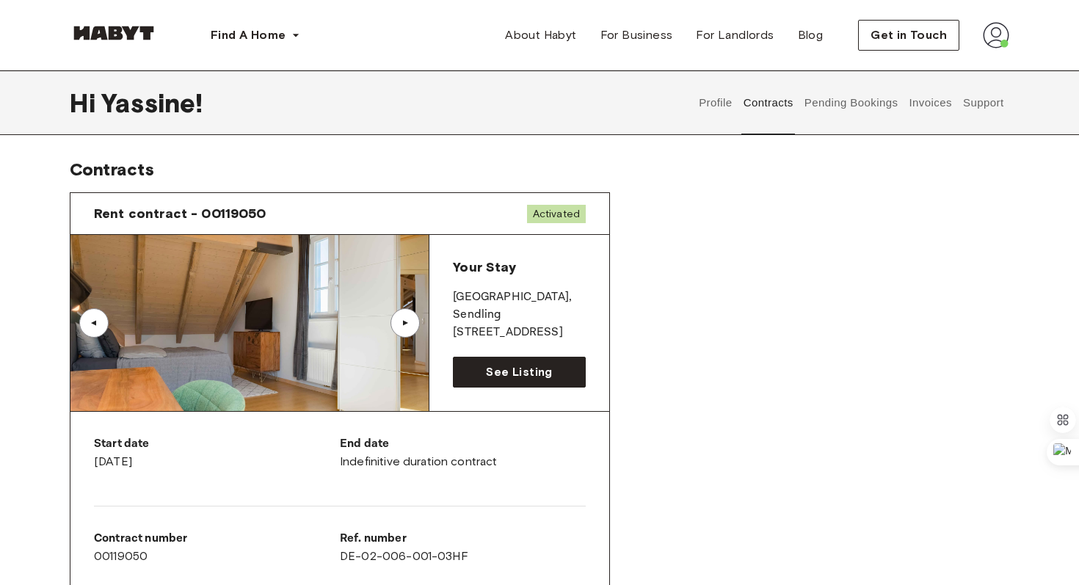
click at [705, 106] on button "Profile" at bounding box center [715, 102] width 37 height 65
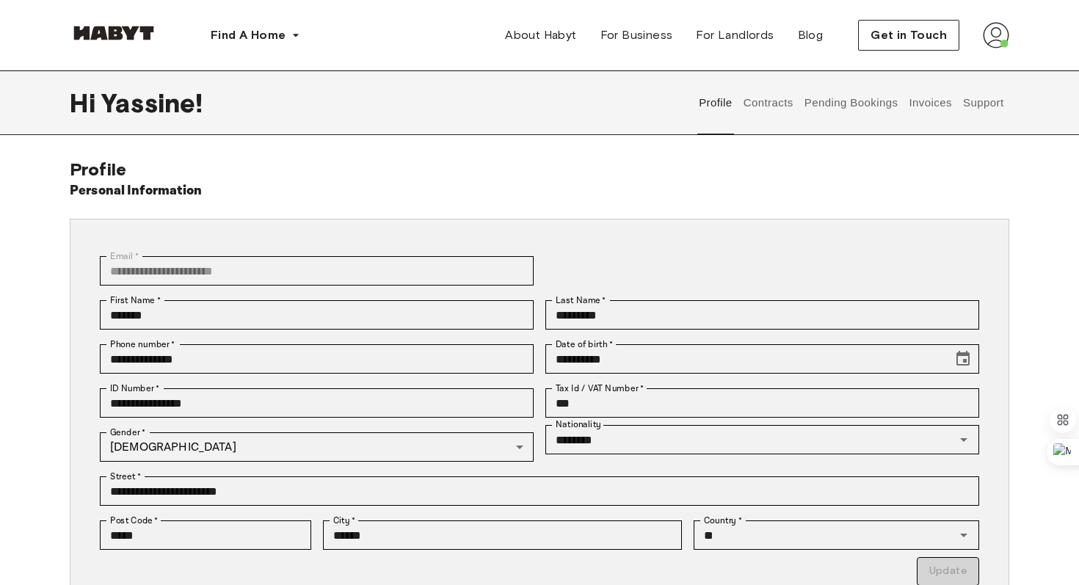
click at [783, 112] on button "Contracts" at bounding box center [769, 102] width 54 height 65
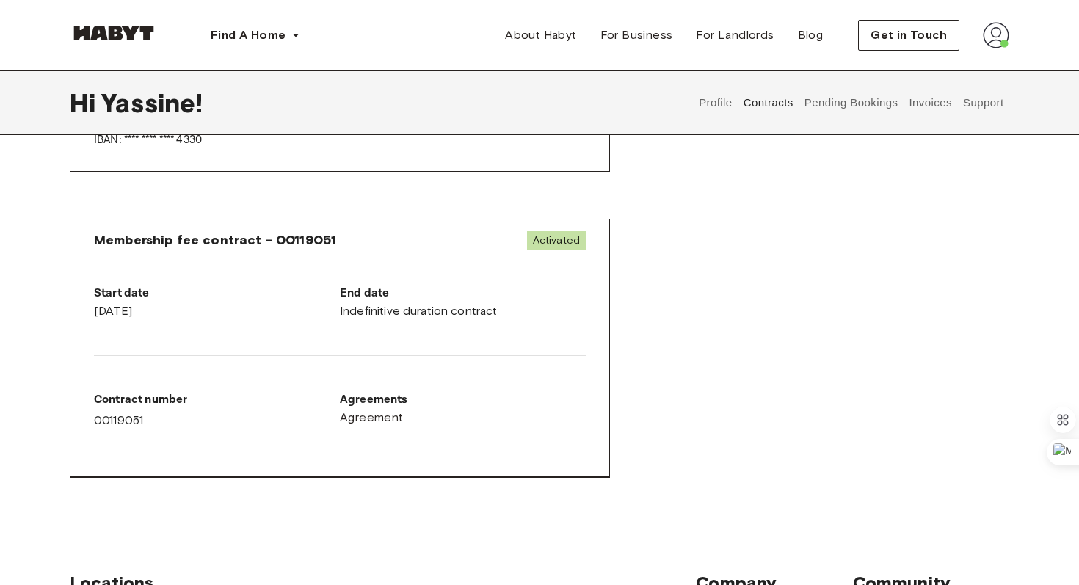
scroll to position [703, 0]
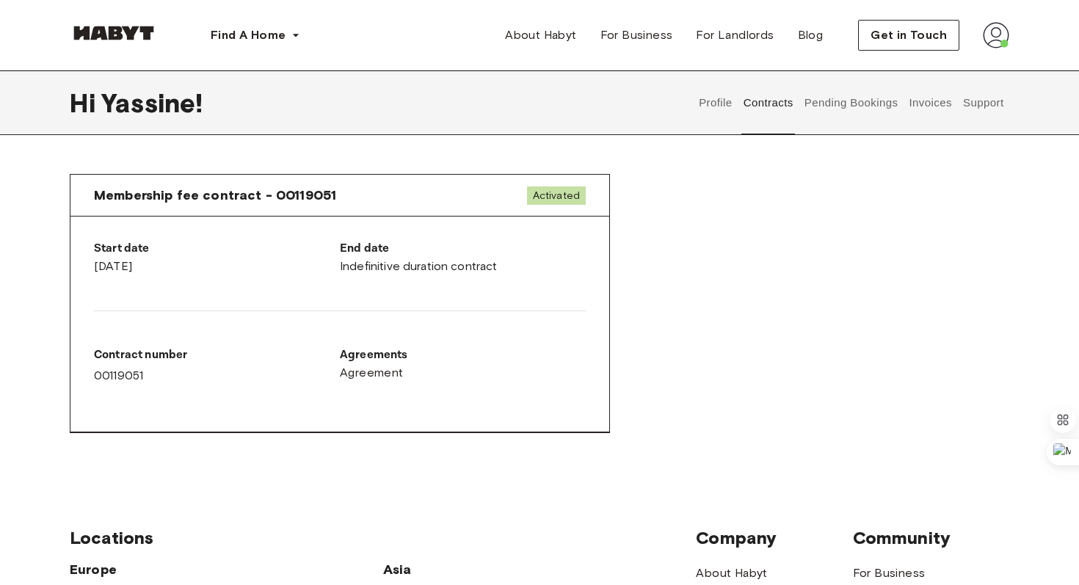
click at [492, 187] on div "Membership fee contract - 00119051 Activated" at bounding box center [339, 196] width 539 height 42
click at [276, 181] on div "Membership fee contract - 00119051 Activated" at bounding box center [339, 196] width 539 height 42
click at [169, 204] on div "Membership fee contract - 00119051 Activated" at bounding box center [339, 196] width 539 height 42
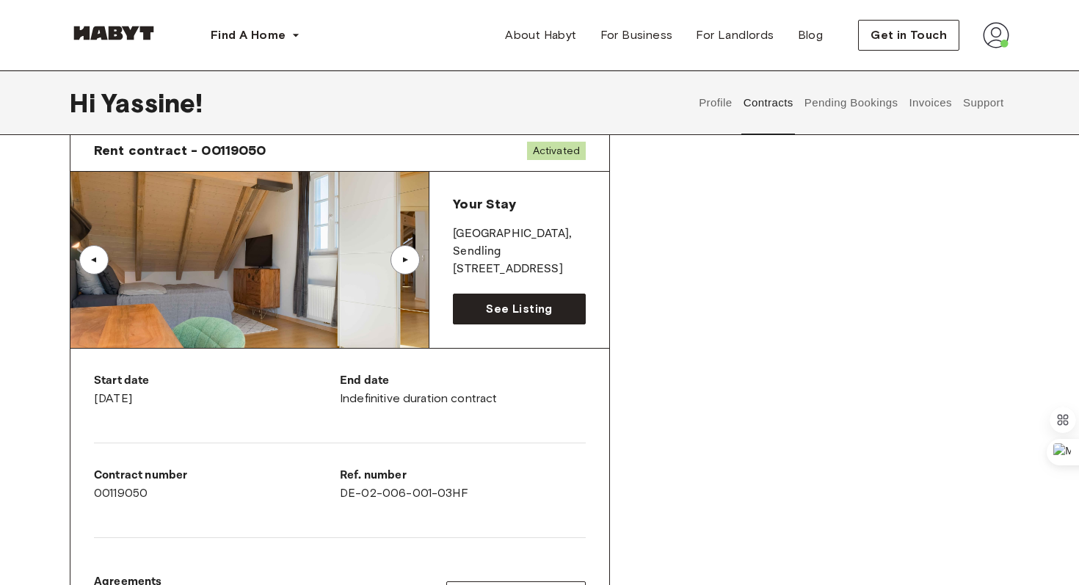
scroll to position [0, 0]
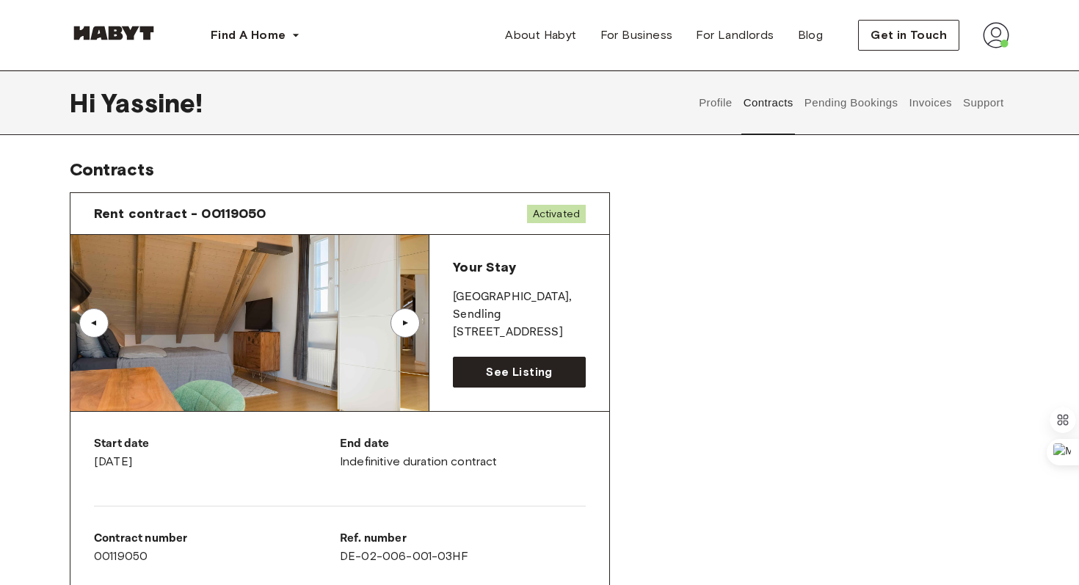
click at [715, 111] on button "Profile" at bounding box center [715, 102] width 37 height 65
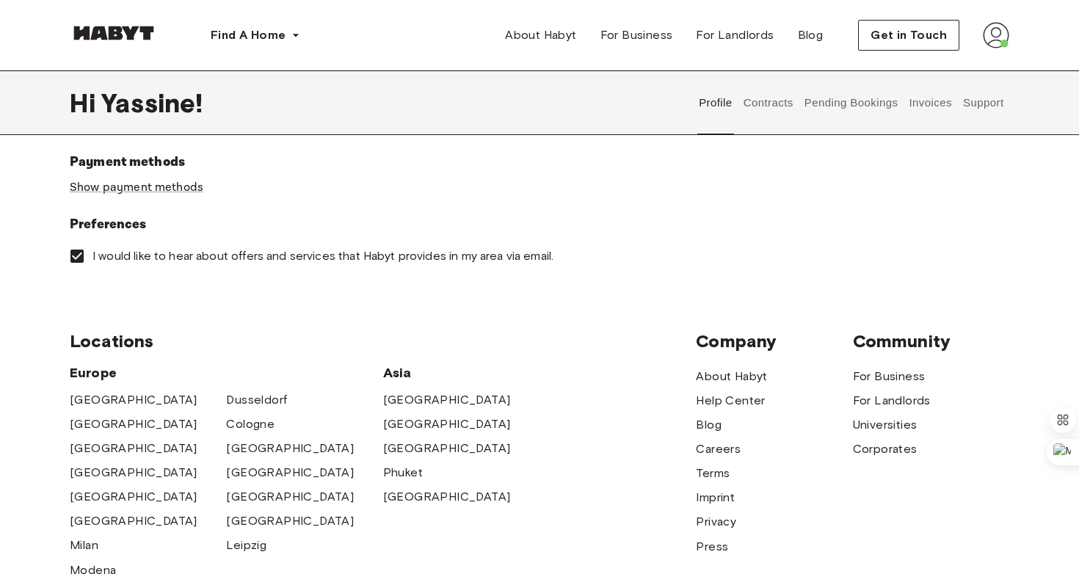
scroll to position [499, 0]
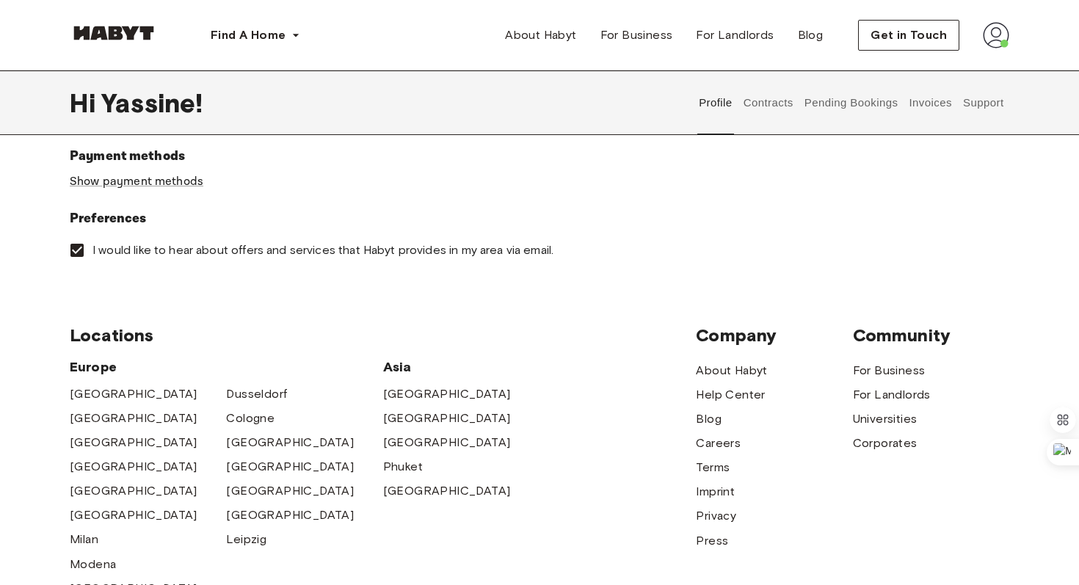
click at [772, 106] on button "Contracts" at bounding box center [769, 102] width 54 height 65
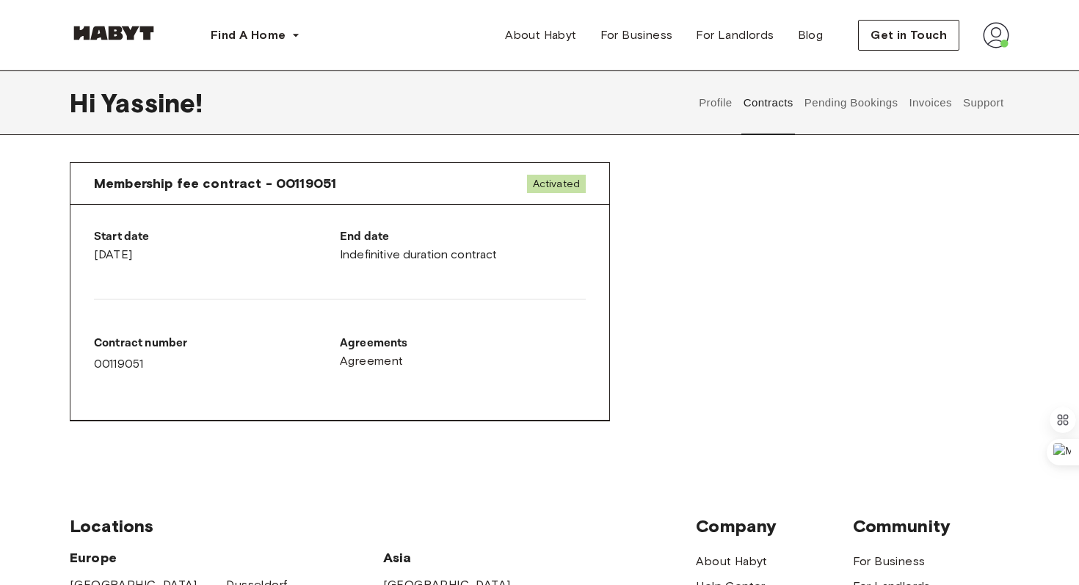
scroll to position [716, 0]
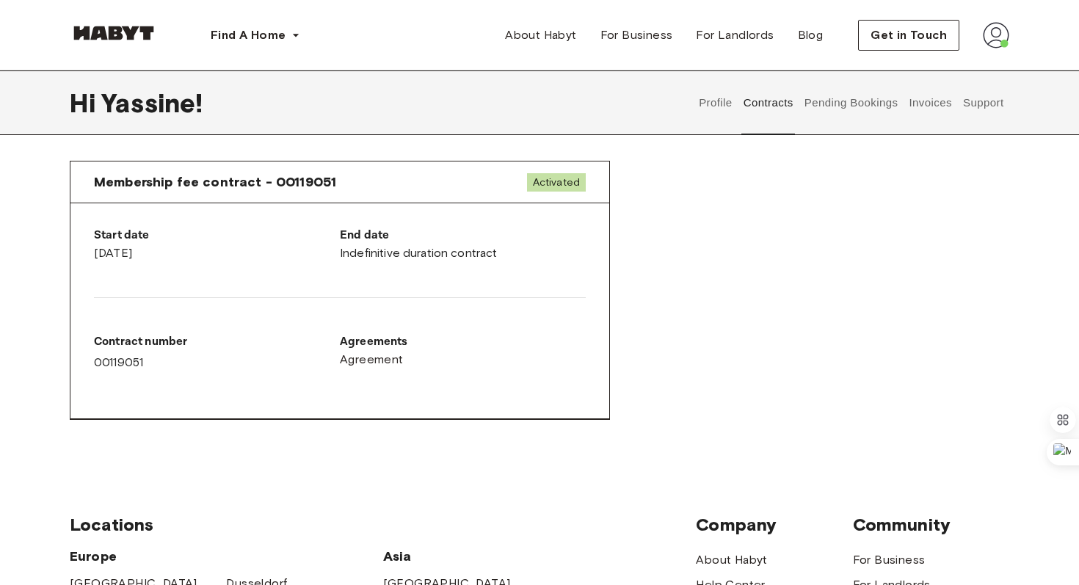
click at [876, 104] on button "Pending Bookings" at bounding box center [851, 102] width 98 height 65
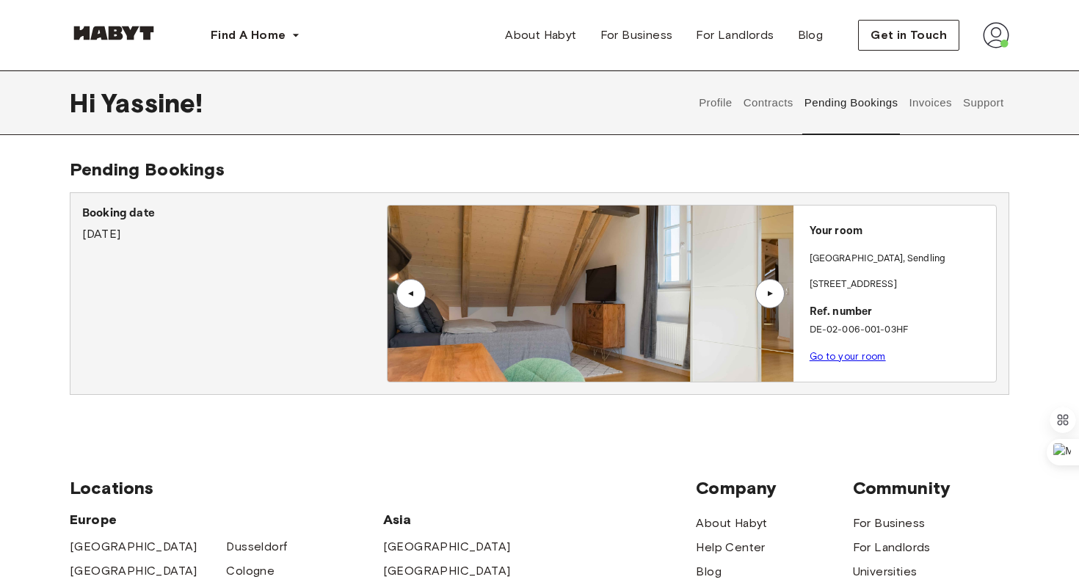
click at [947, 106] on button "Invoices" at bounding box center [930, 102] width 46 height 65
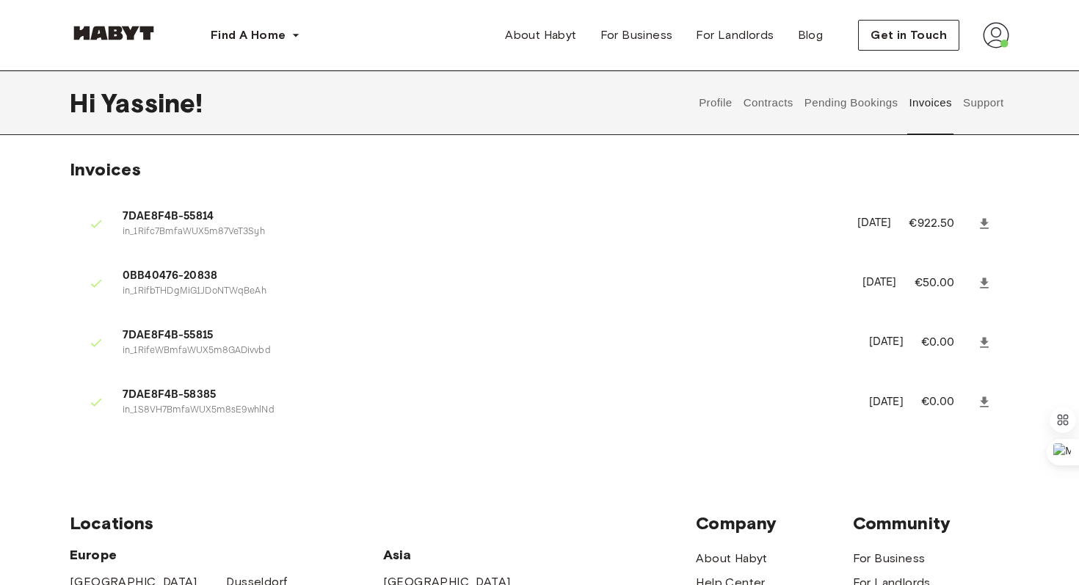
click at [970, 106] on button "Support" at bounding box center [983, 102] width 45 height 65
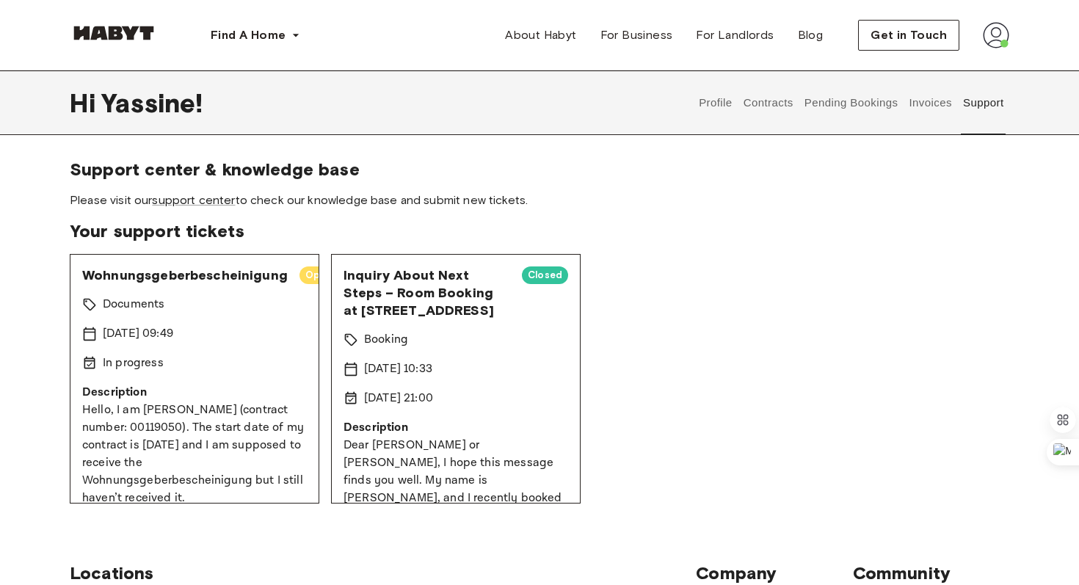
click at [926, 105] on button "Invoices" at bounding box center [930, 102] width 46 height 65
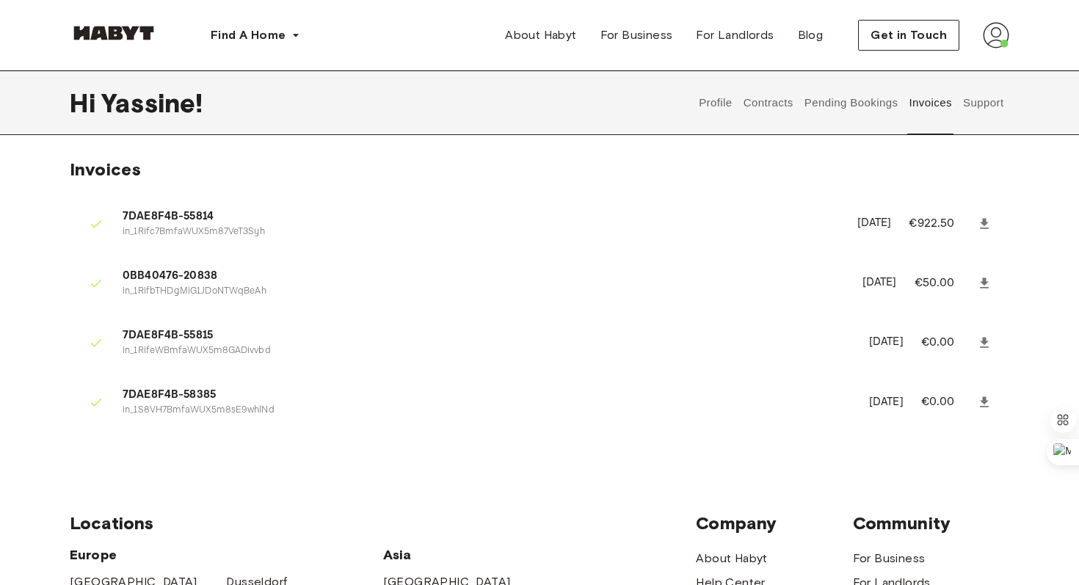
click at [884, 104] on button "Pending Bookings" at bounding box center [851, 102] width 98 height 65
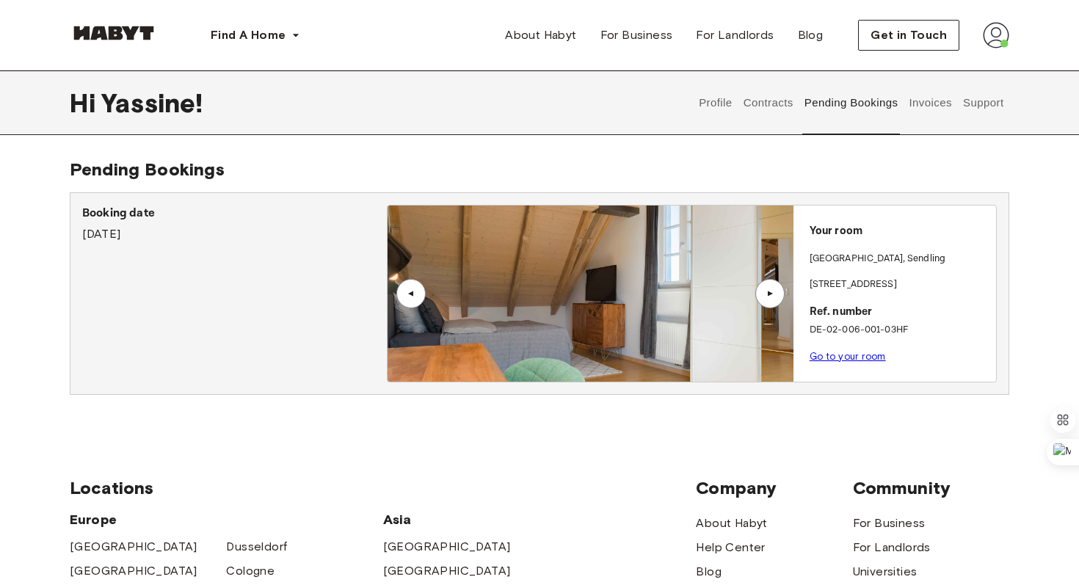
click at [780, 95] on button "Contracts" at bounding box center [769, 102] width 54 height 65
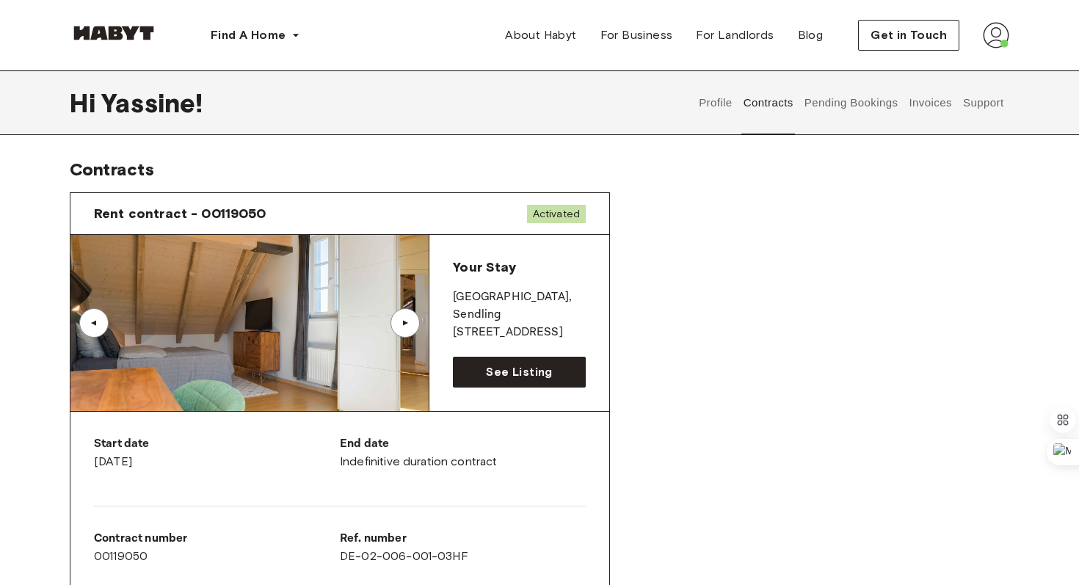
click at [730, 108] on button "Profile" at bounding box center [715, 102] width 37 height 65
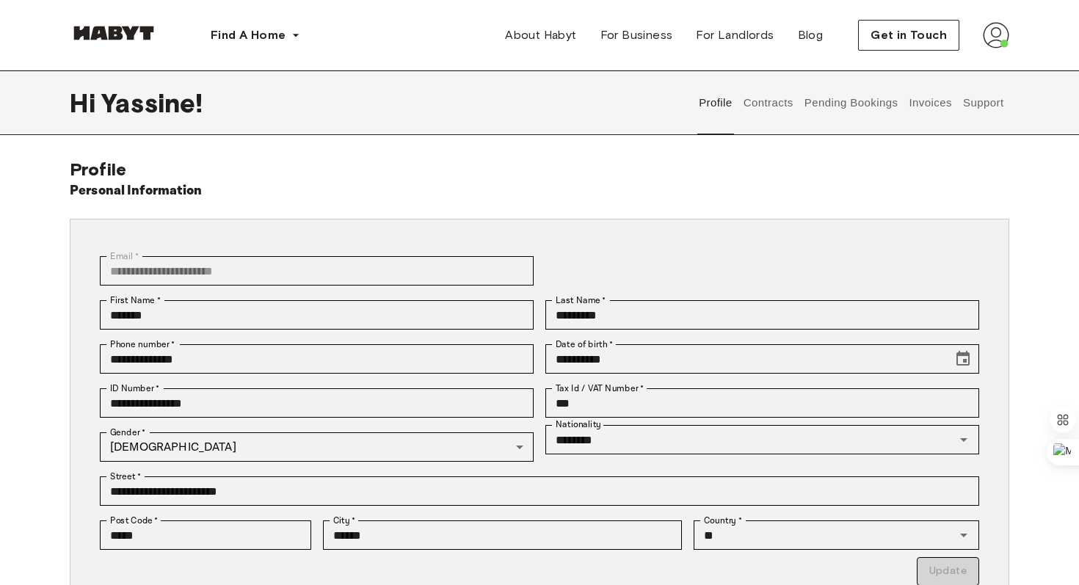
click at [841, 107] on button "Pending Bookings" at bounding box center [851, 102] width 98 height 65
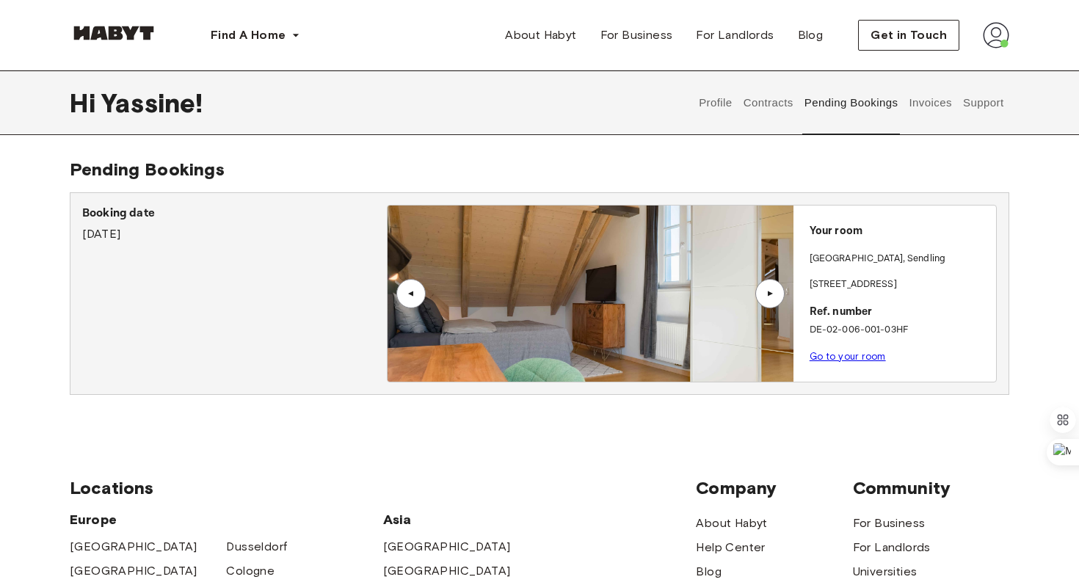
click at [839, 352] on link "Go to your room" at bounding box center [848, 356] width 76 height 11
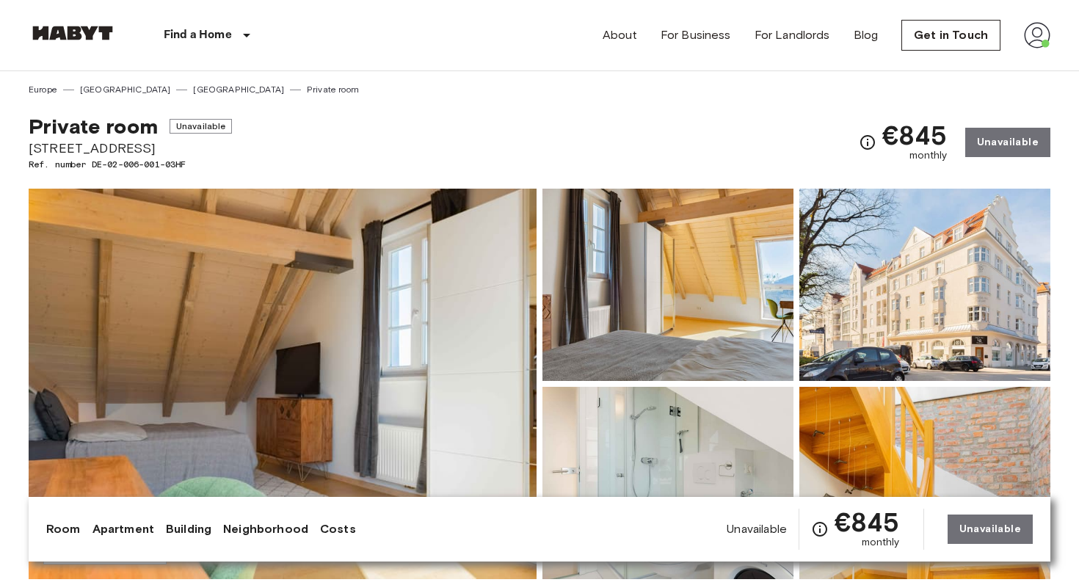
click at [356, 330] on img at bounding box center [283, 384] width 508 height 391
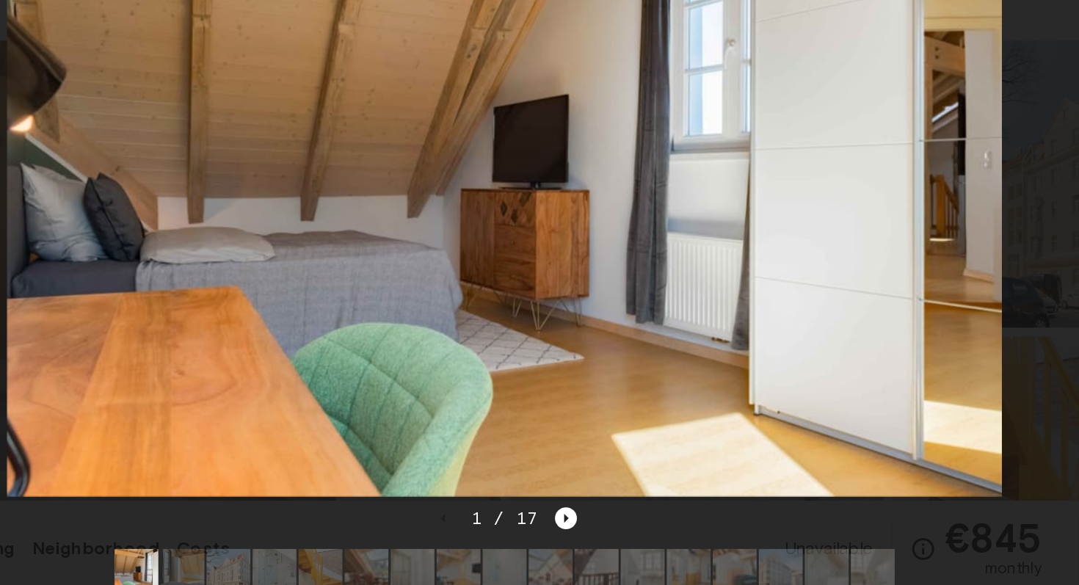
click at [581, 516] on div "1 / 17" at bounding box center [540, 509] width 98 height 18
click at [581, 509] on icon "Next image" at bounding box center [581, 509] width 3 height 6
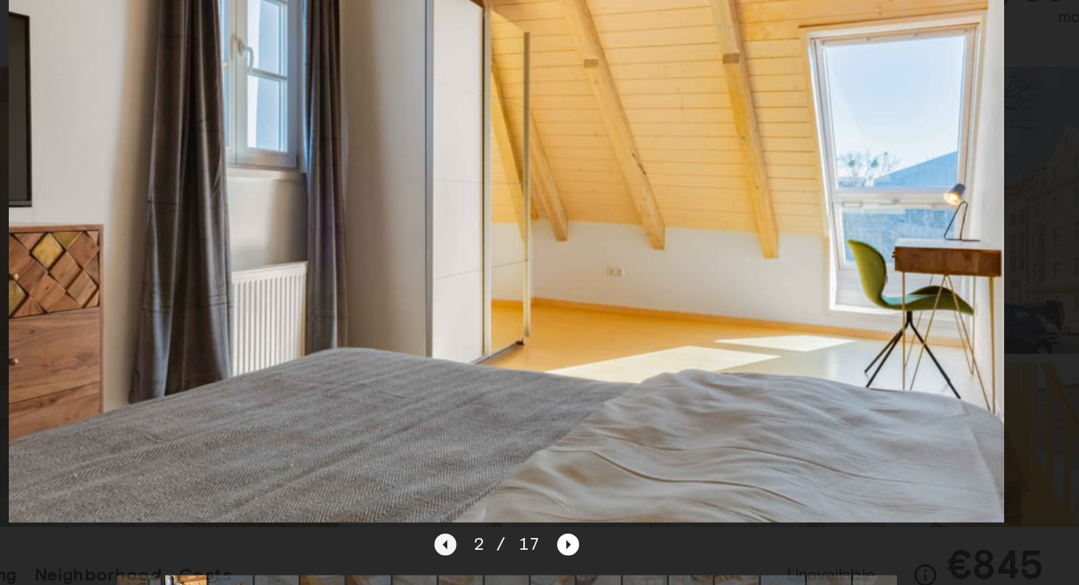
click at [501, 504] on icon "Previous image" at bounding box center [498, 508] width 15 height 15
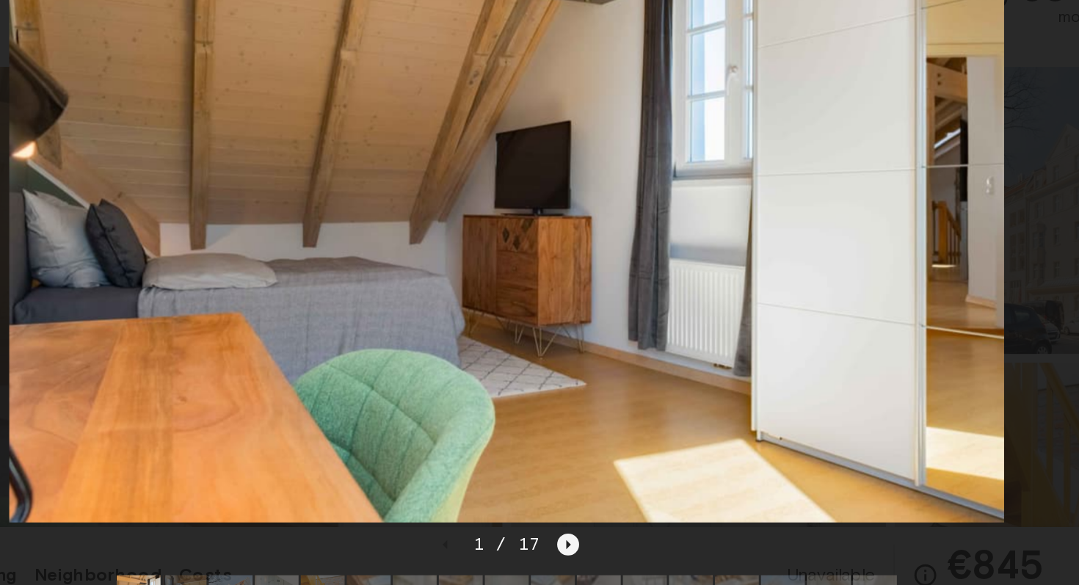
click at [582, 506] on icon "Next image" at bounding box center [580, 508] width 15 height 15
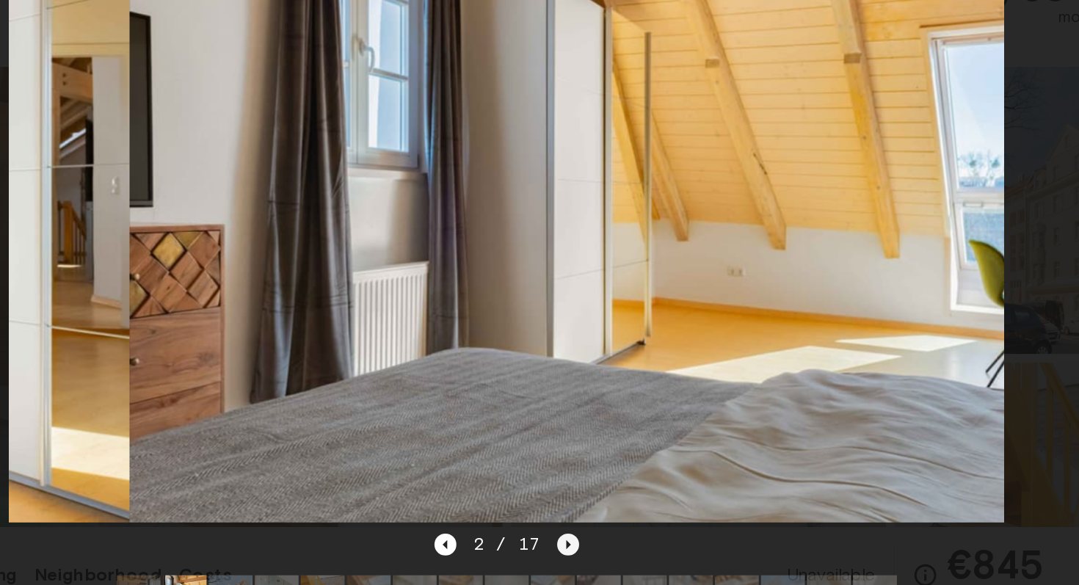
click at [582, 506] on icon "Next image" at bounding box center [580, 508] width 15 height 15
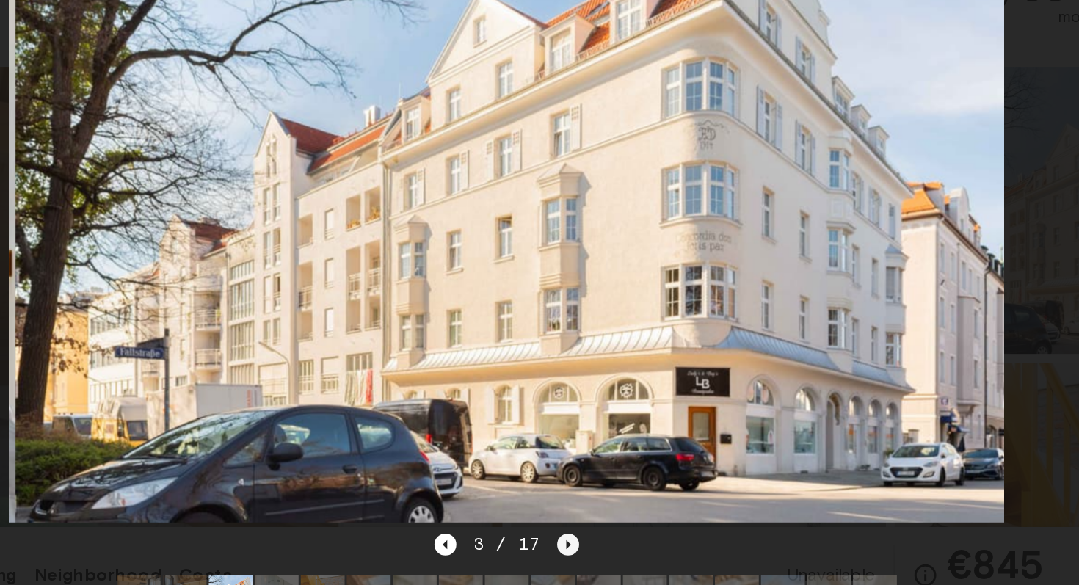
click at [582, 506] on icon "Next image" at bounding box center [580, 508] width 15 height 15
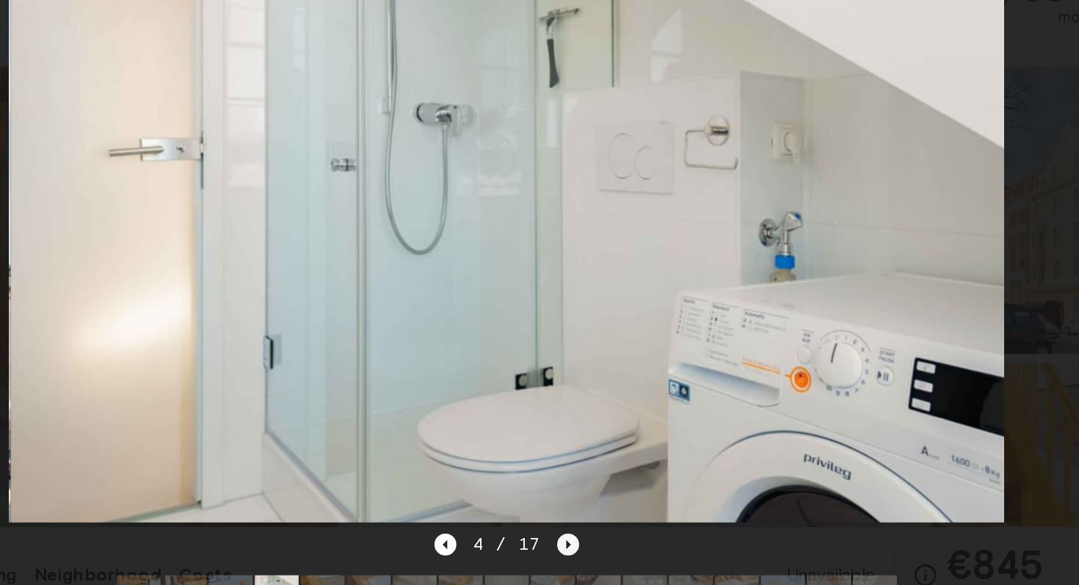
click at [582, 506] on icon "Next image" at bounding box center [580, 508] width 15 height 15
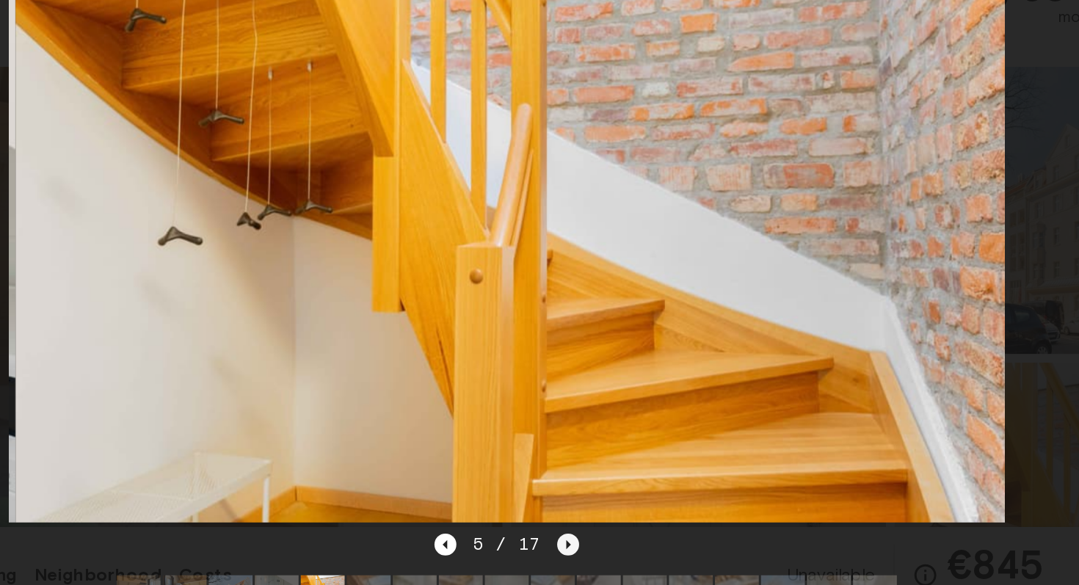
click at [582, 506] on icon "Next image" at bounding box center [580, 508] width 15 height 15
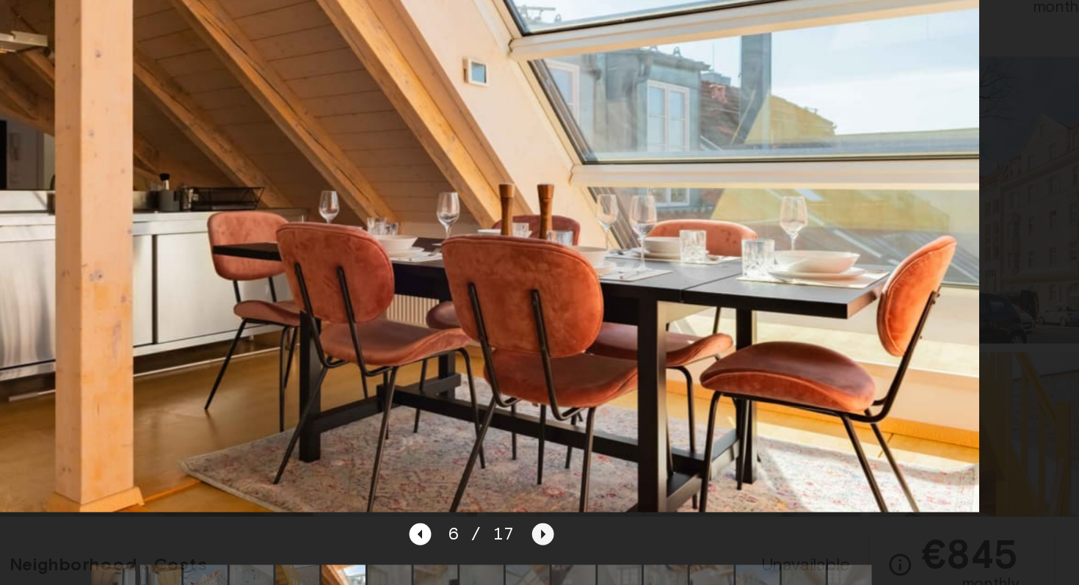
click at [575, 506] on icon "Next image" at bounding box center [580, 508] width 15 height 15
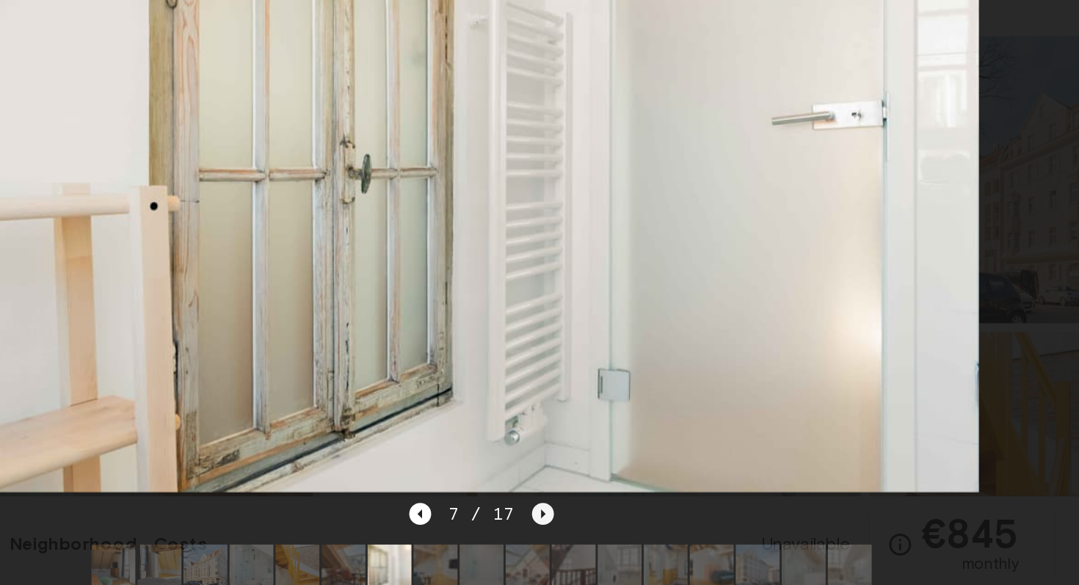
click at [581, 509] on icon "Next image" at bounding box center [581, 509] width 3 height 6
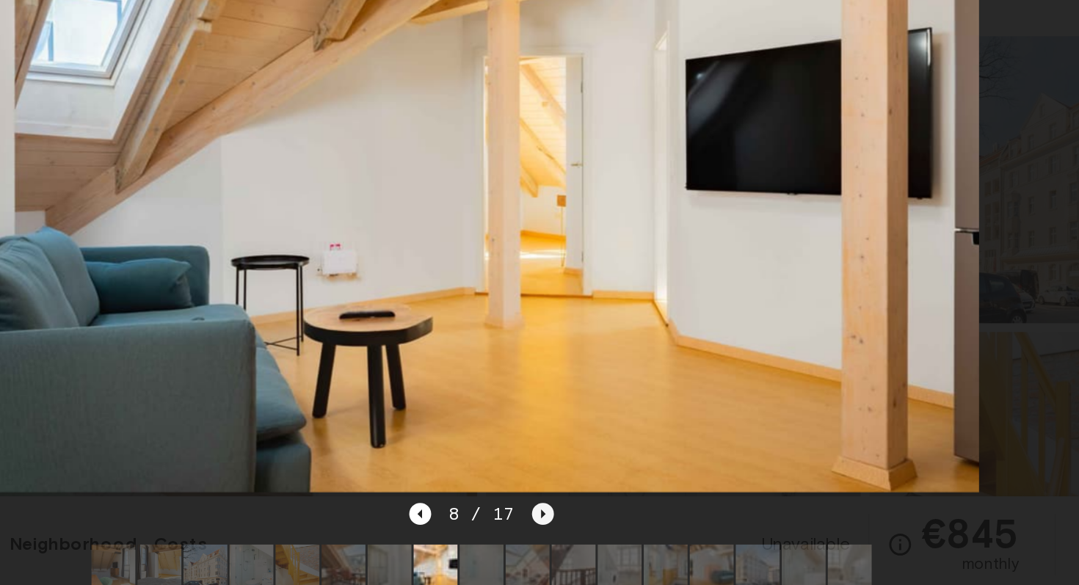
click at [581, 509] on icon "Next image" at bounding box center [581, 509] width 3 height 6
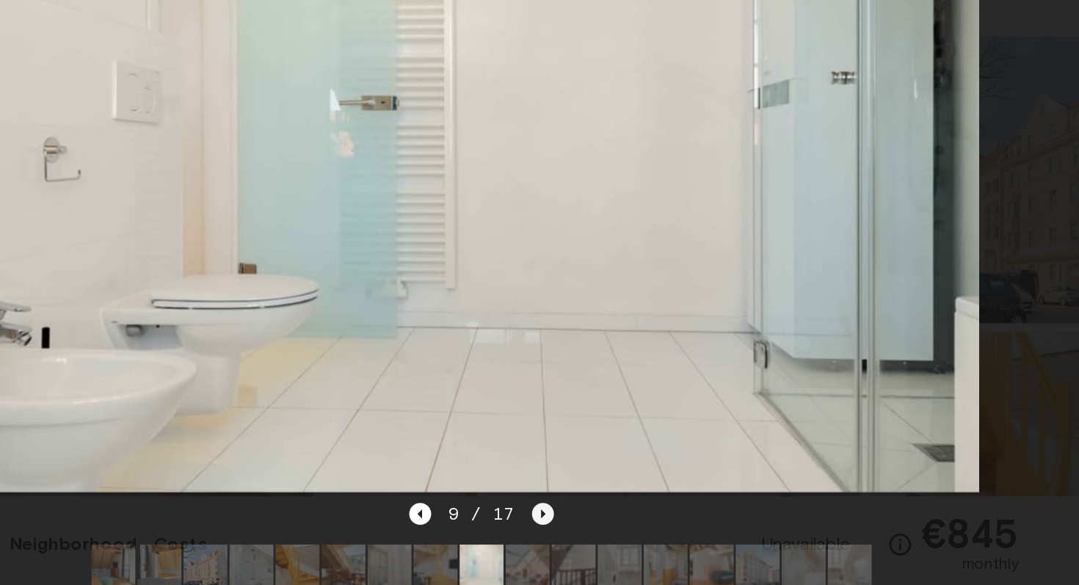
click at [581, 509] on icon "Next image" at bounding box center [581, 509] width 3 height 6
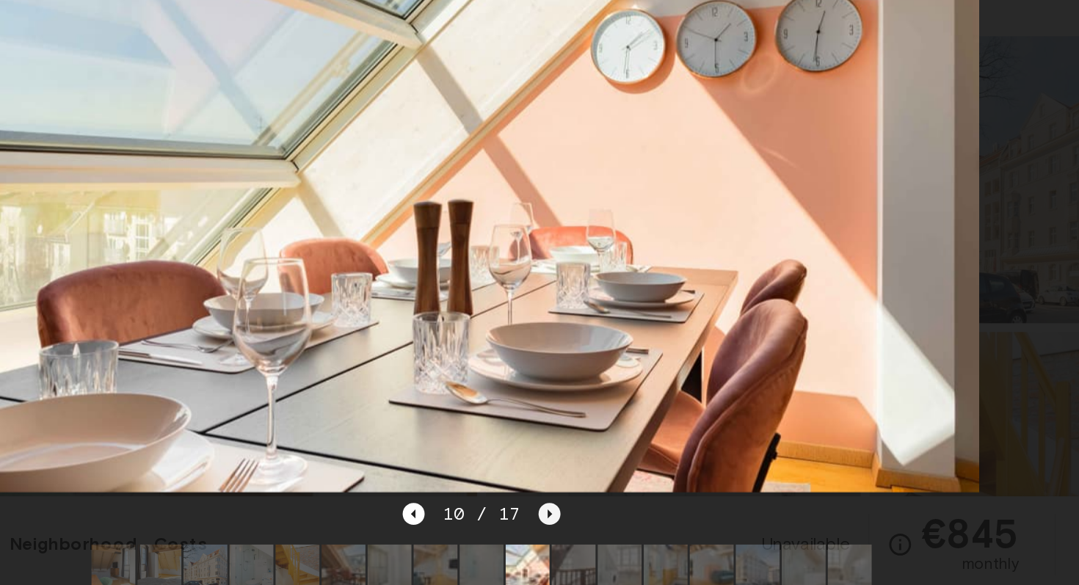
click at [581, 509] on icon "Next image" at bounding box center [585, 508] width 15 height 15
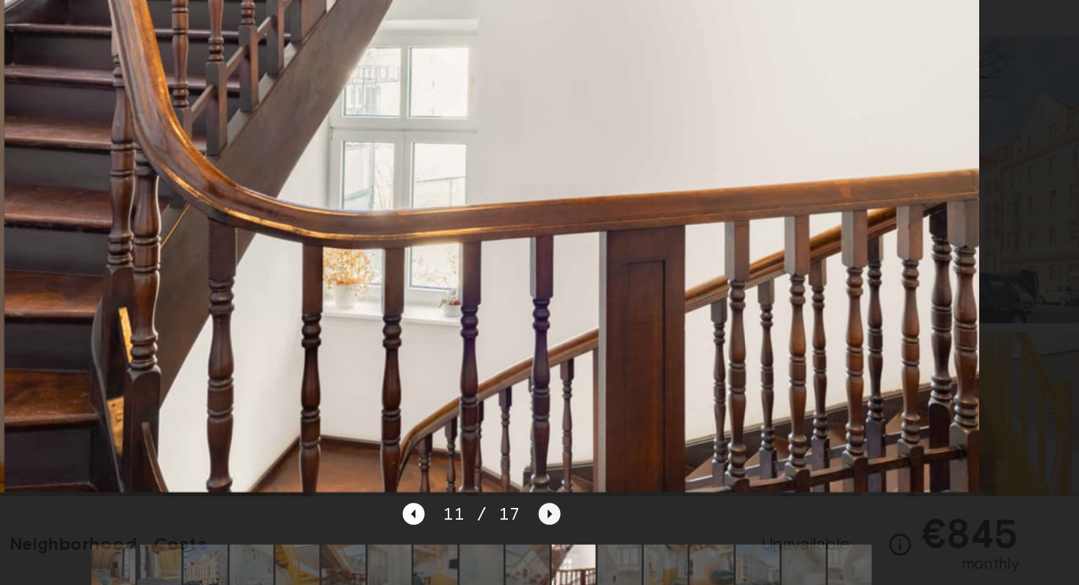
click at [581, 509] on icon "Next image" at bounding box center [585, 508] width 15 height 15
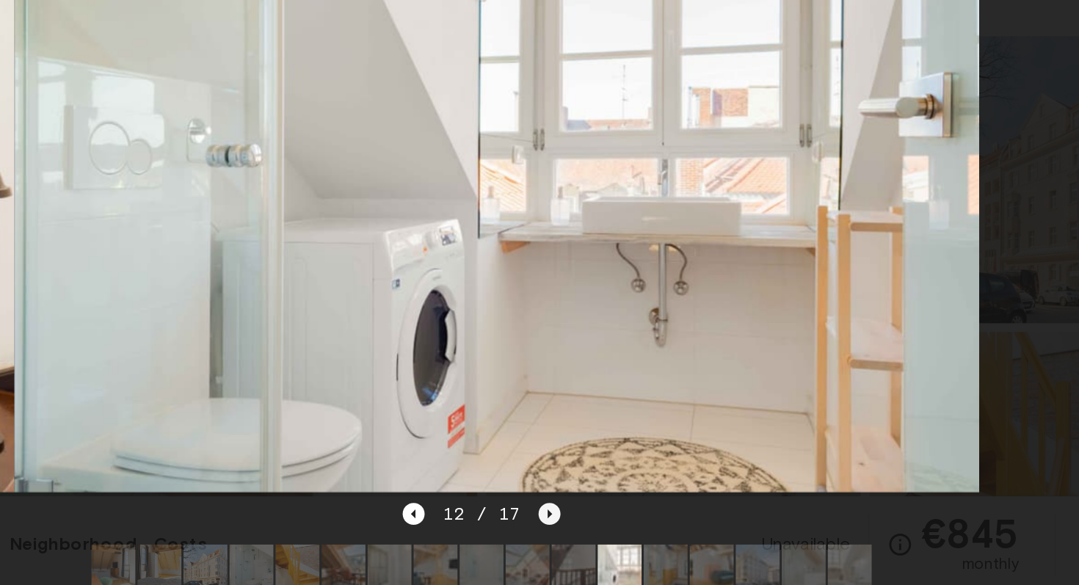
click at [581, 509] on icon "Next image" at bounding box center [585, 508] width 15 height 15
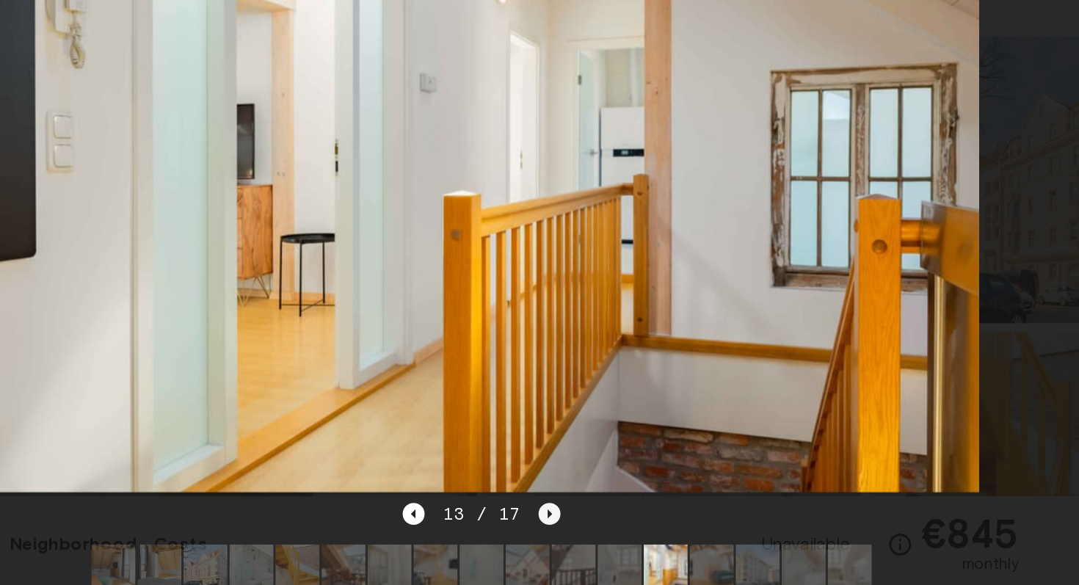
click at [581, 509] on icon "Next image" at bounding box center [585, 508] width 15 height 15
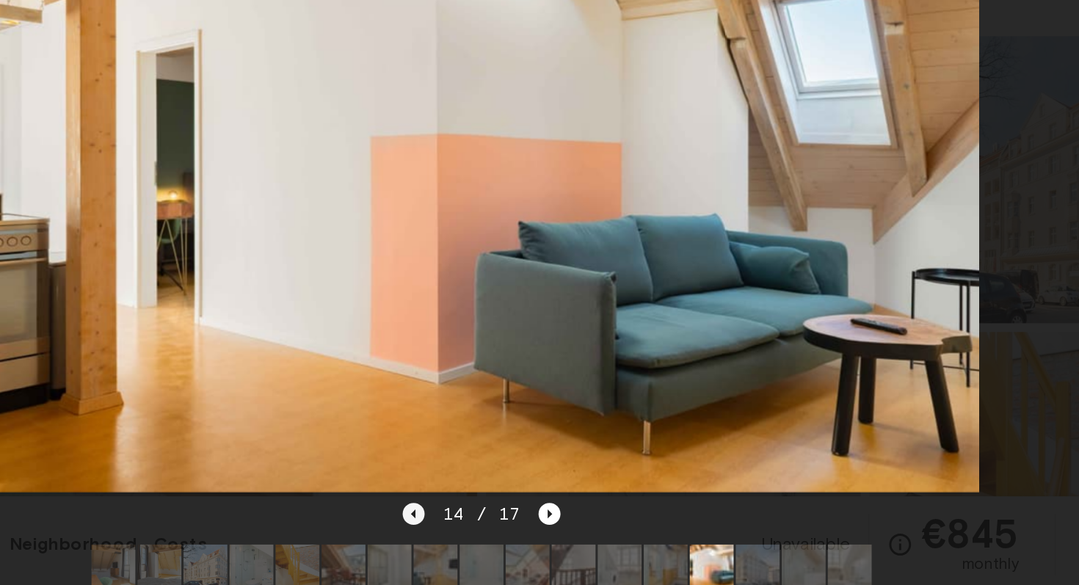
click at [501, 506] on icon "Previous image" at bounding box center [494, 508] width 15 height 15
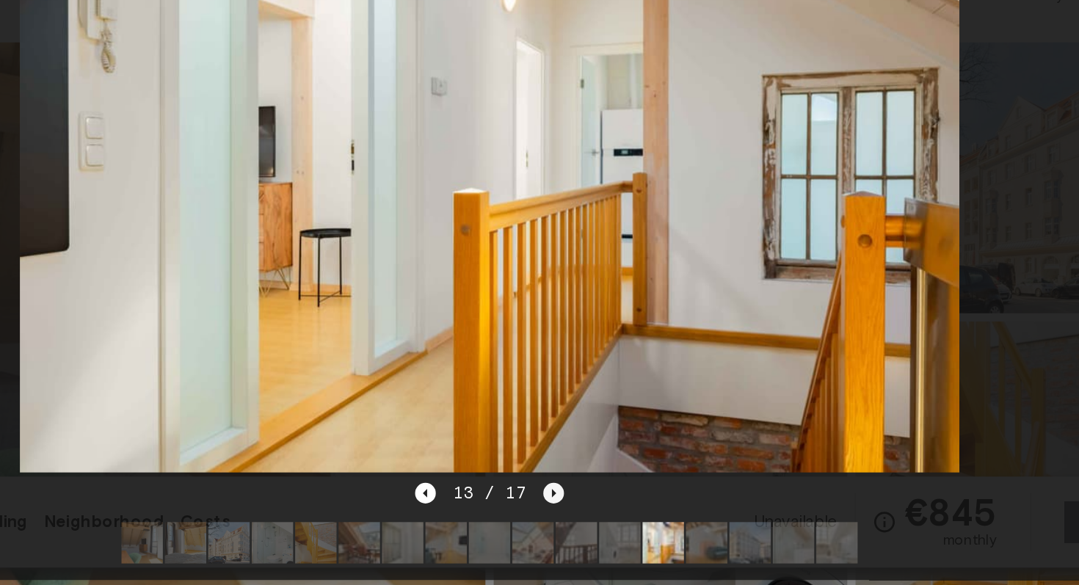
click at [582, 508] on icon "Next image" at bounding box center [585, 508] width 15 height 15
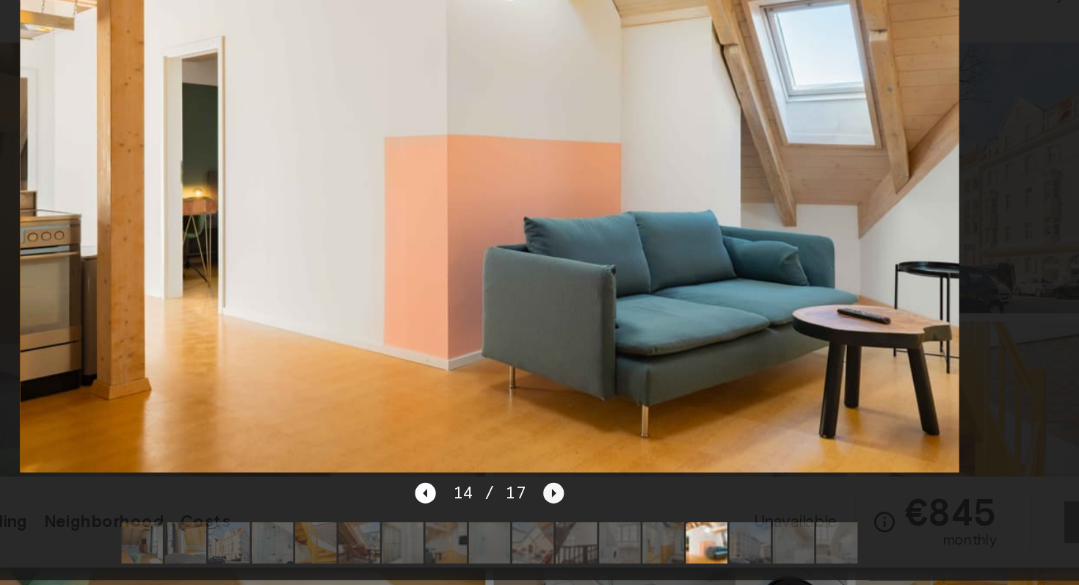
click at [582, 508] on icon "Next image" at bounding box center [585, 508] width 15 height 15
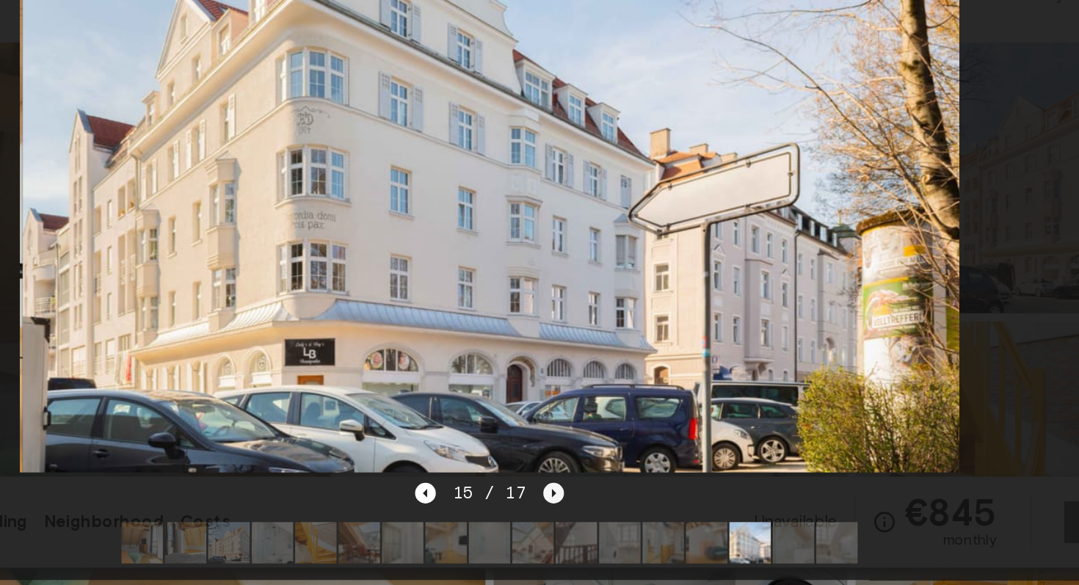
click at [582, 508] on icon "Next image" at bounding box center [585, 508] width 15 height 15
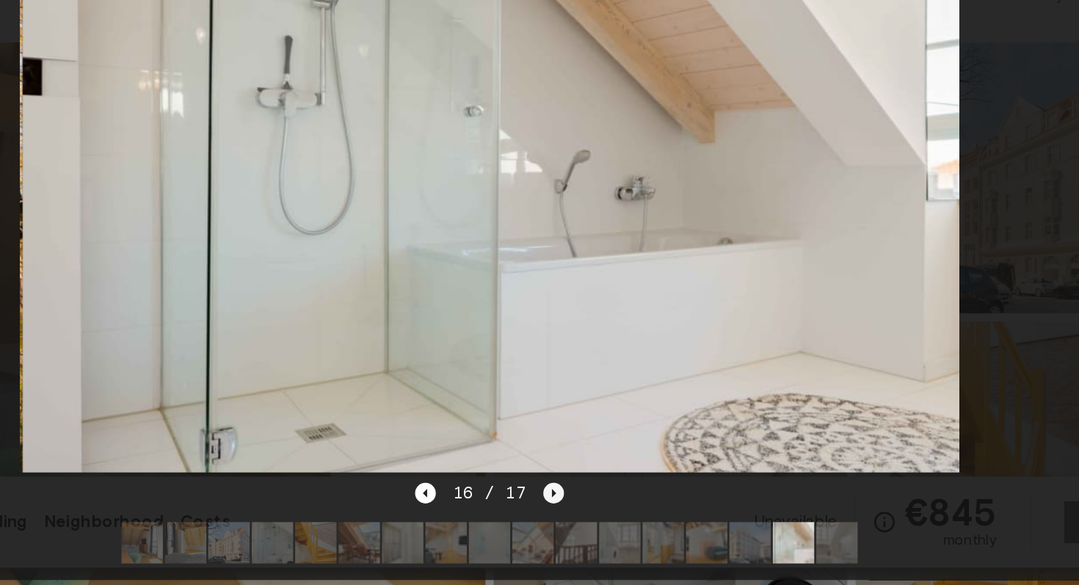
click at [582, 508] on icon "Next image" at bounding box center [585, 508] width 15 height 15
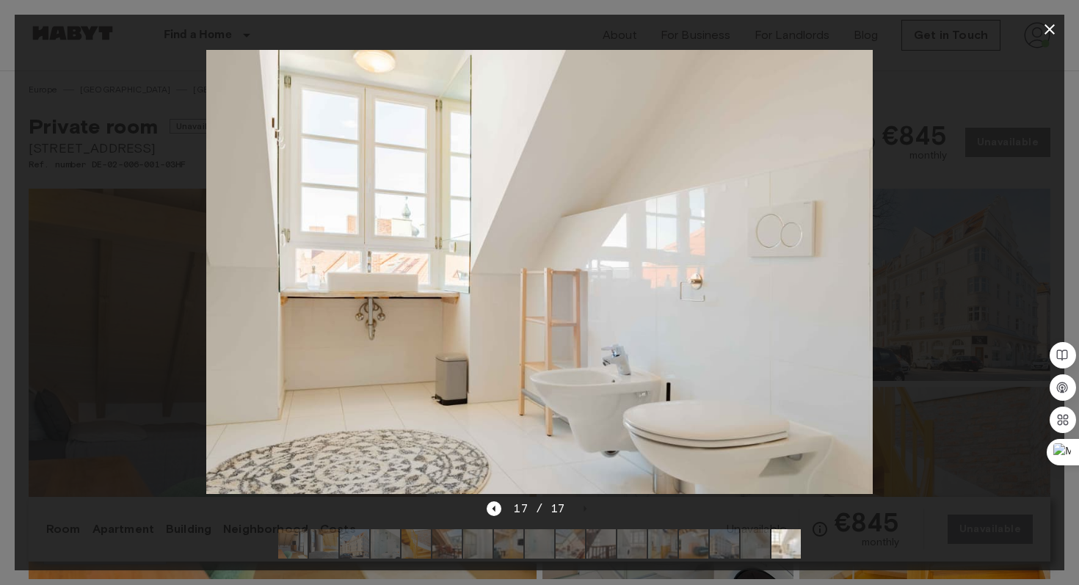
click at [1043, 30] on icon "button" at bounding box center [1050, 30] width 18 height 18
